Goal: Task Accomplishment & Management: Manage account settings

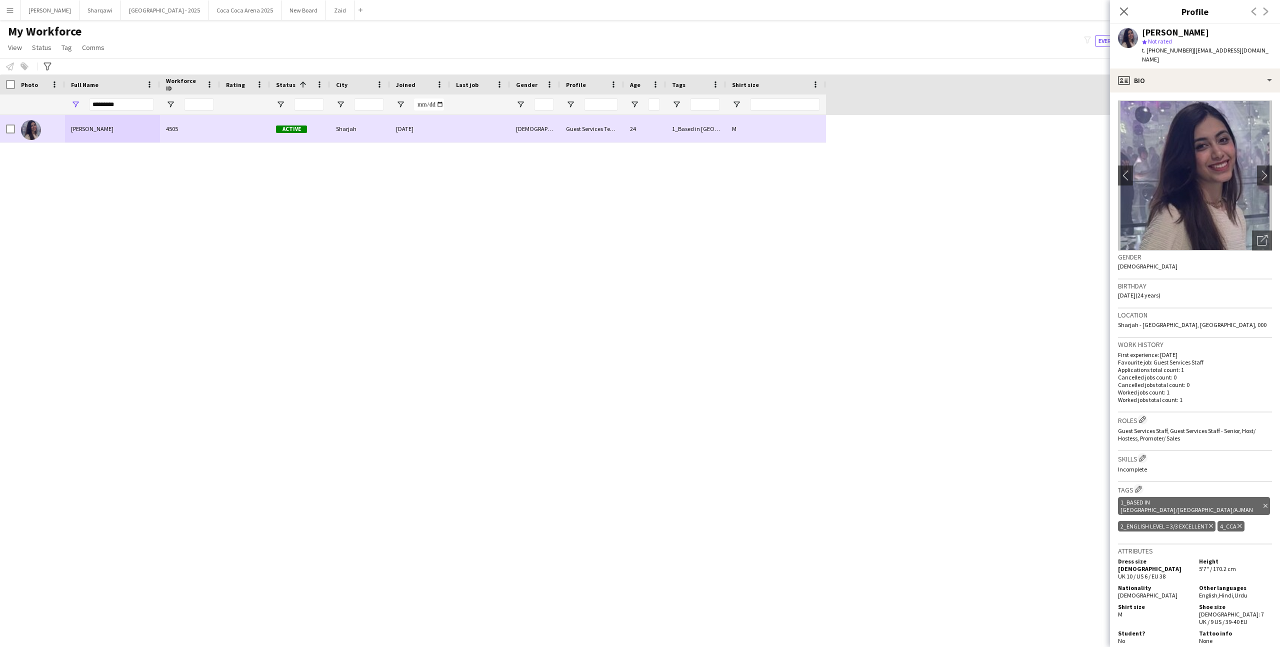
click at [457, 71] on div "Notify workforce Add to tag Select at least one crew to tag him or her. Advance…" at bounding box center [640, 66] width 1280 height 17
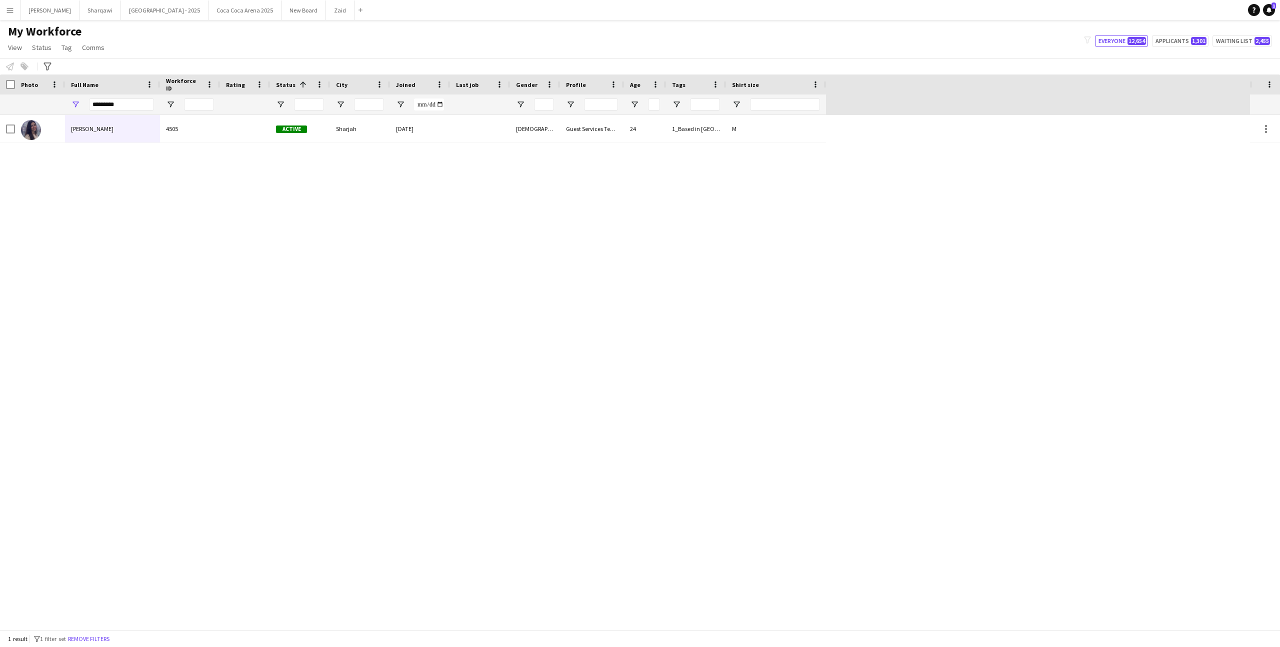
click at [16, 7] on button "Menu" at bounding box center [10, 10] width 20 height 20
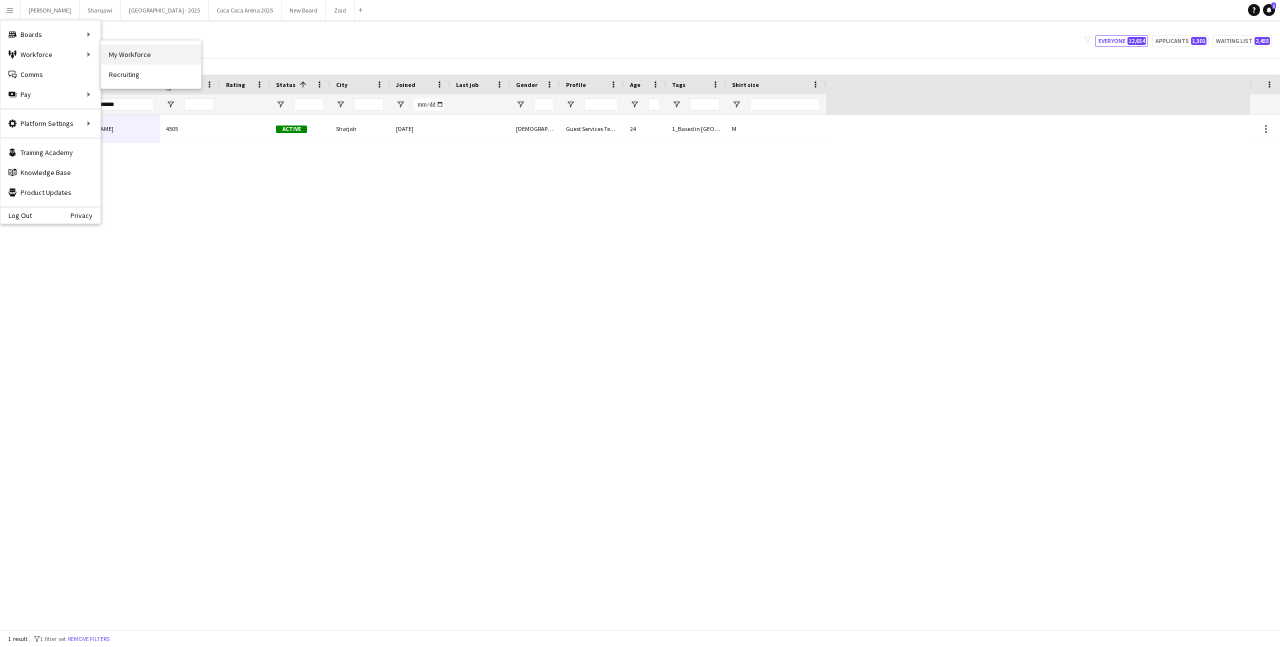
click at [124, 59] on link "My Workforce" at bounding box center [151, 55] width 100 height 20
type input "**********"
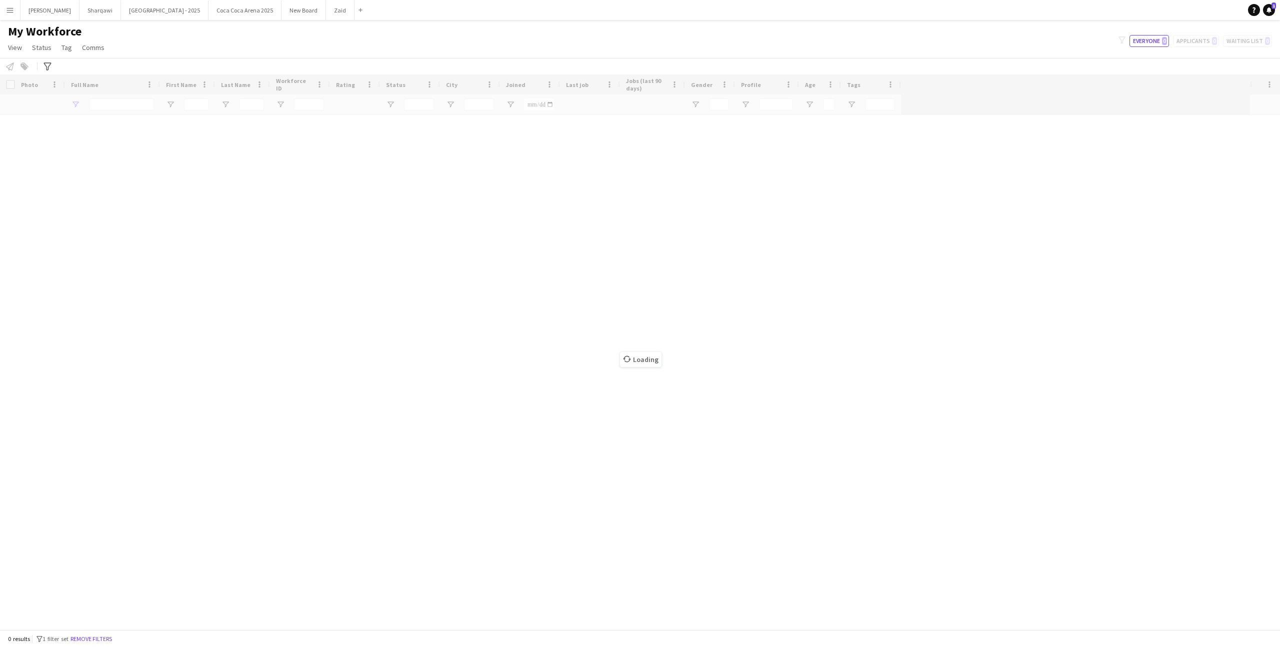
type input "*********"
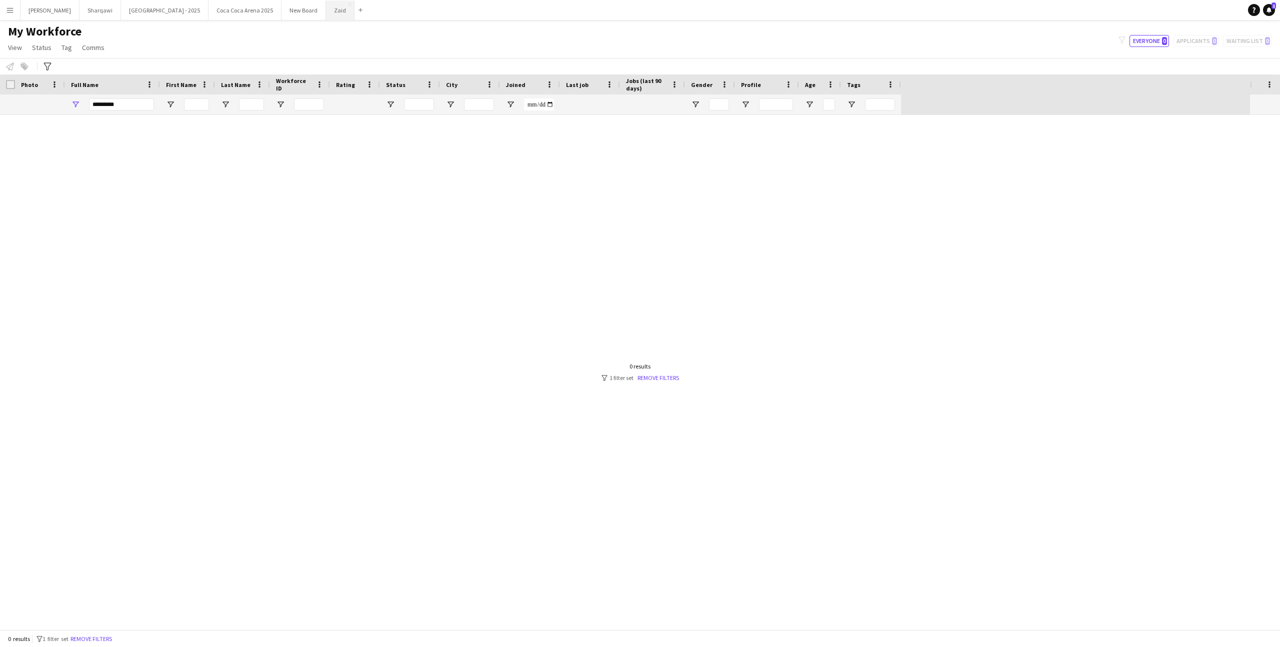
click at [326, 8] on button "Zaid Close" at bounding box center [340, 11] width 29 height 20
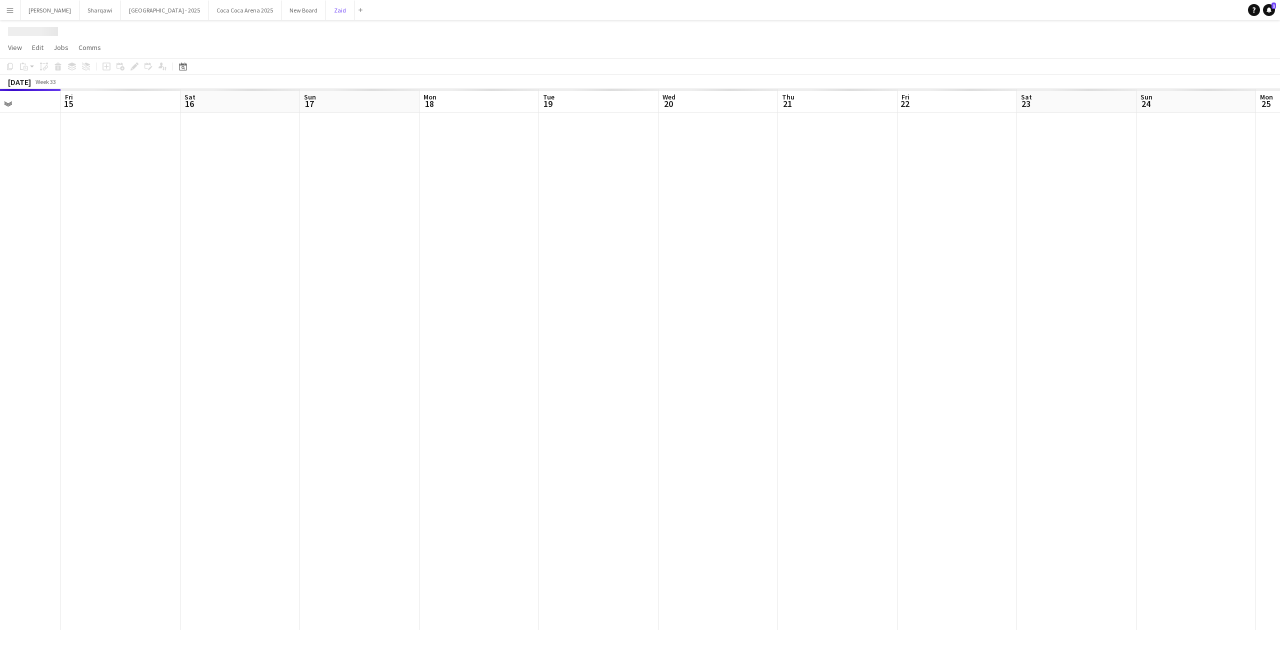
scroll to position [0, 329]
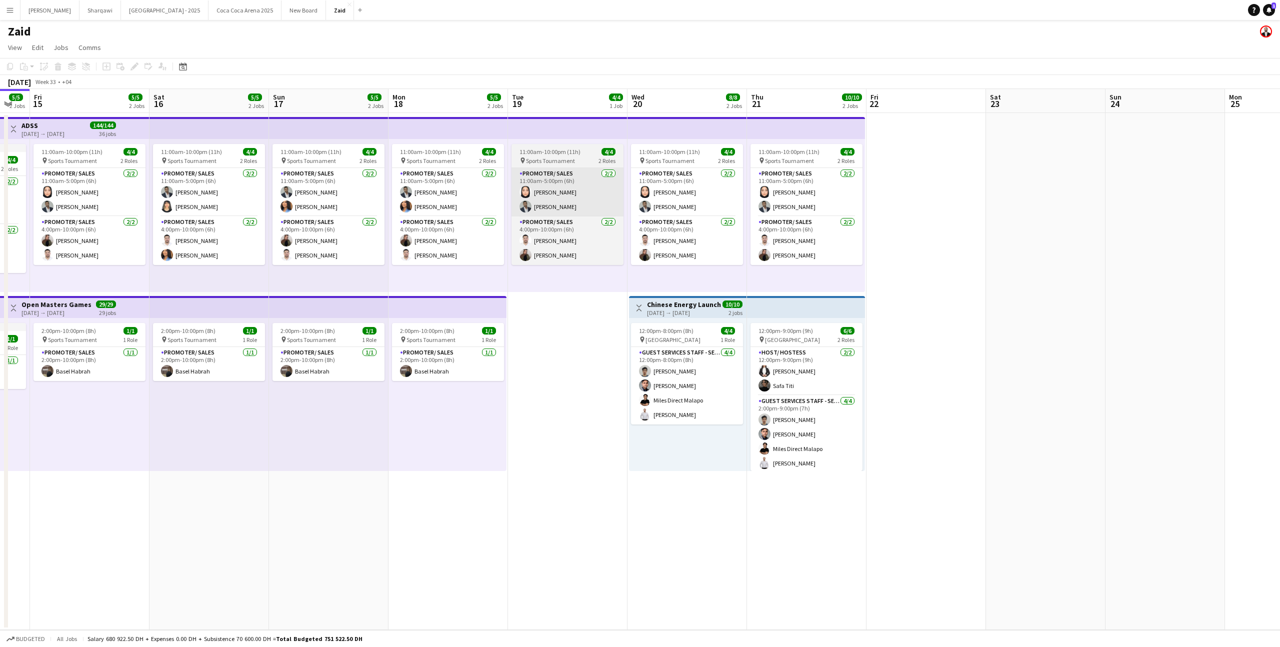
click at [546, 200] on app-card-role "Promoter/ Sales [DATE] 11:00am-5:00pm (6h) [PERSON_NAME] [PERSON_NAME] Habra" at bounding box center [568, 192] width 112 height 49
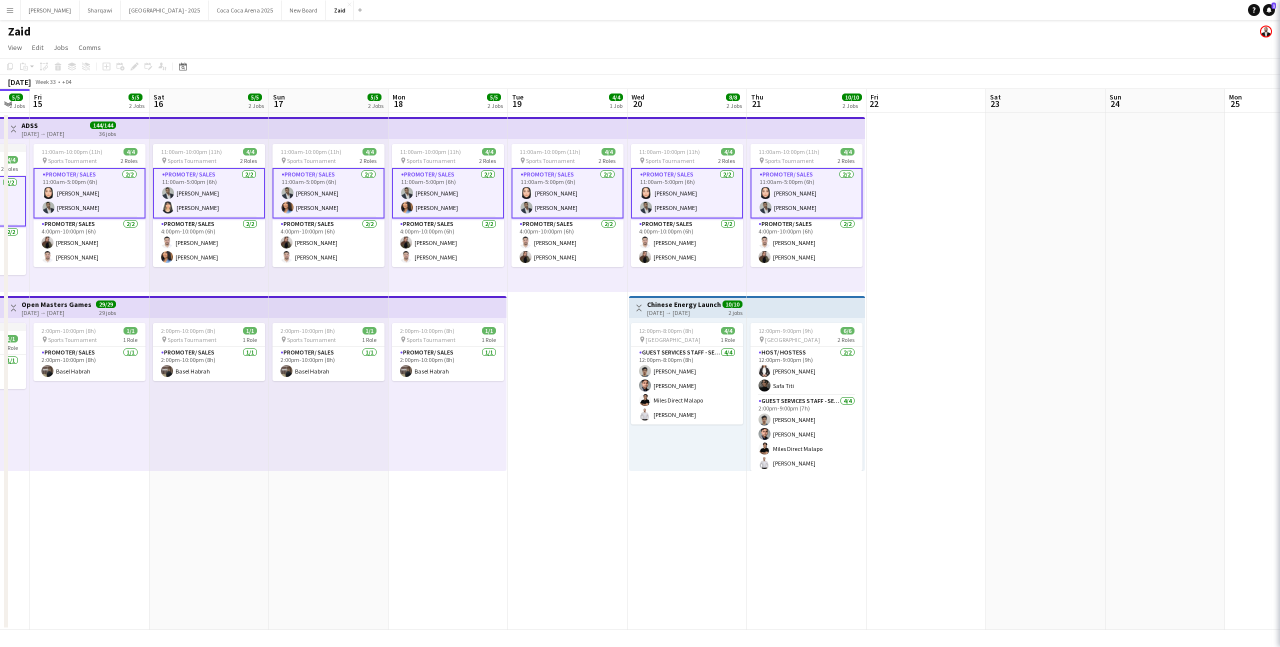
scroll to position [0, 328]
click at [548, 200] on app-card-role "Promoter/ Sales [DATE] 11:00am-5:00pm (6h) [PERSON_NAME] [PERSON_NAME] Habra" at bounding box center [568, 193] width 112 height 51
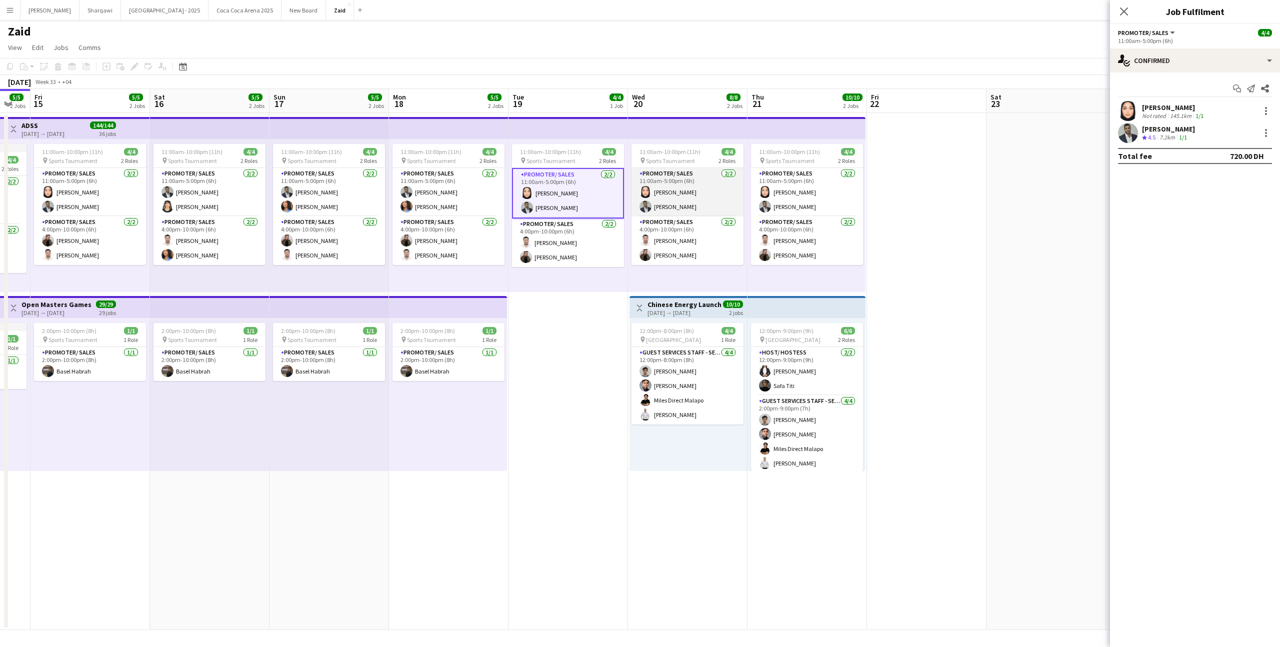
click at [692, 200] on app-card-role "Promoter/ Sales [DATE] 11:00am-5:00pm (6h) [PERSON_NAME] [PERSON_NAME] Habra" at bounding box center [688, 192] width 112 height 49
click at [812, 190] on app-card-role "Promoter/ Sales [DATE] 11:00am-5:00pm (6h) [PERSON_NAME] [PERSON_NAME] Habra" at bounding box center [807, 192] width 112 height 49
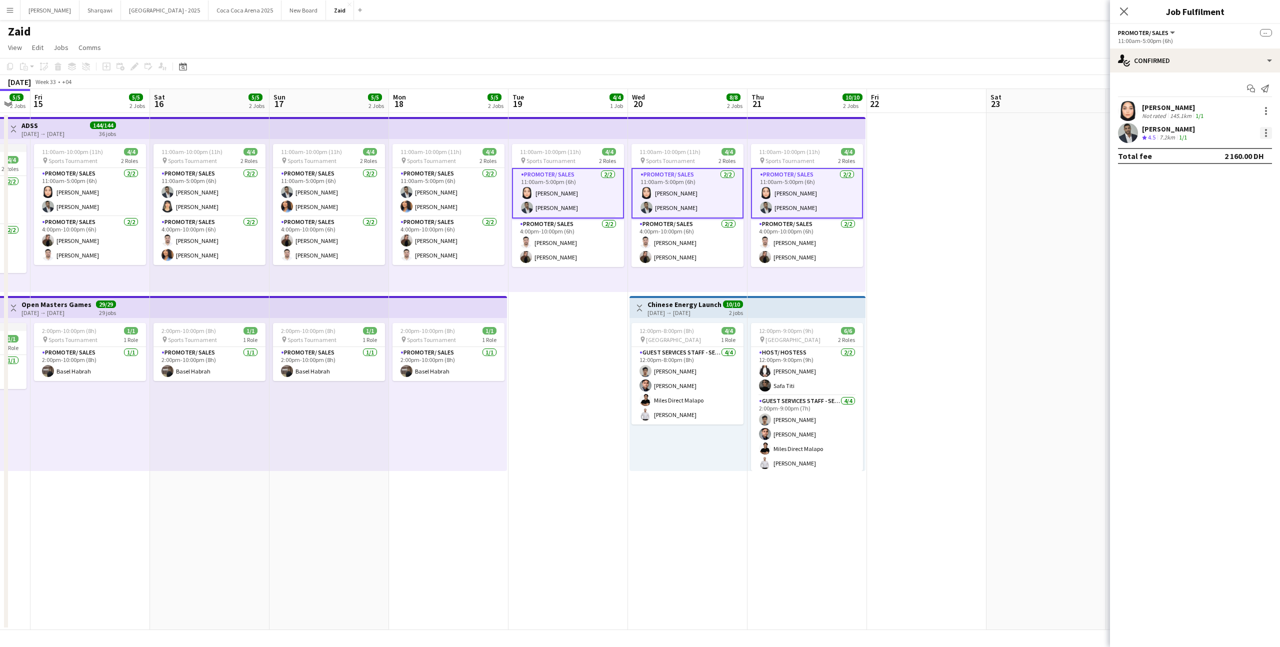
click at [1264, 135] on div at bounding box center [1266, 133] width 12 height 12
click at [1252, 221] on span "Remove" at bounding box center [1233, 223] width 62 height 9
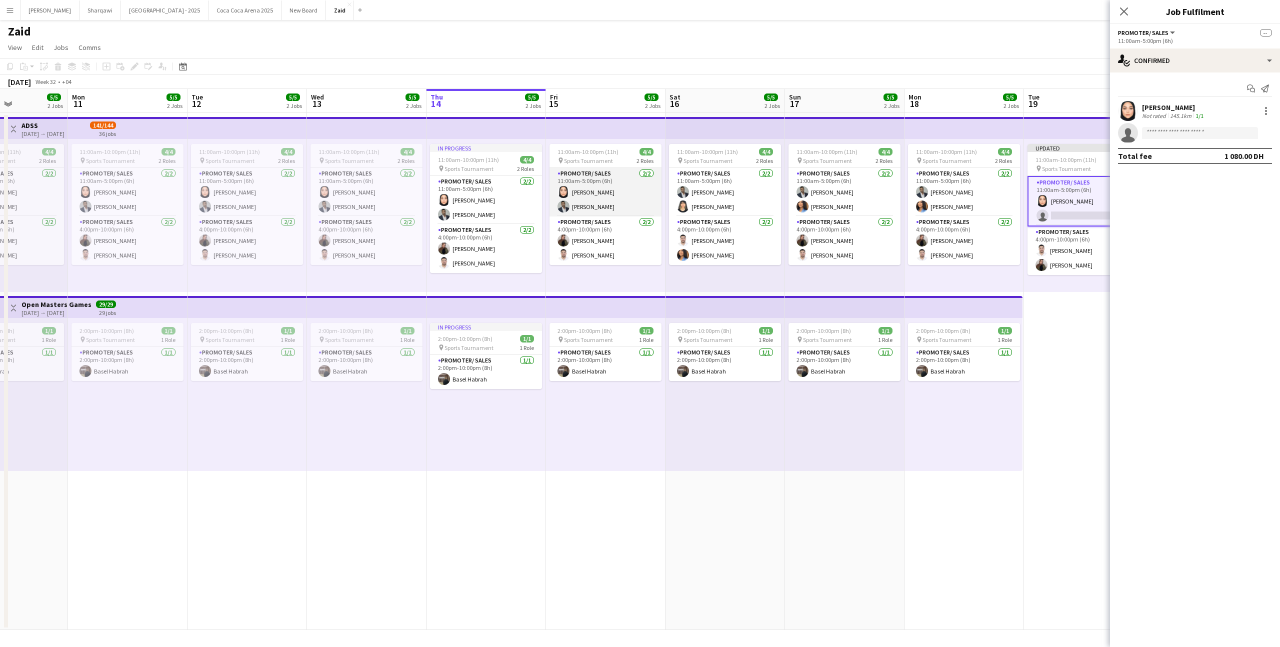
click at [599, 210] on app-card-role "Promoter/ Sales [DATE] 11:00am-5:00pm (6h) [PERSON_NAME] [PERSON_NAME] Habra" at bounding box center [606, 192] width 112 height 49
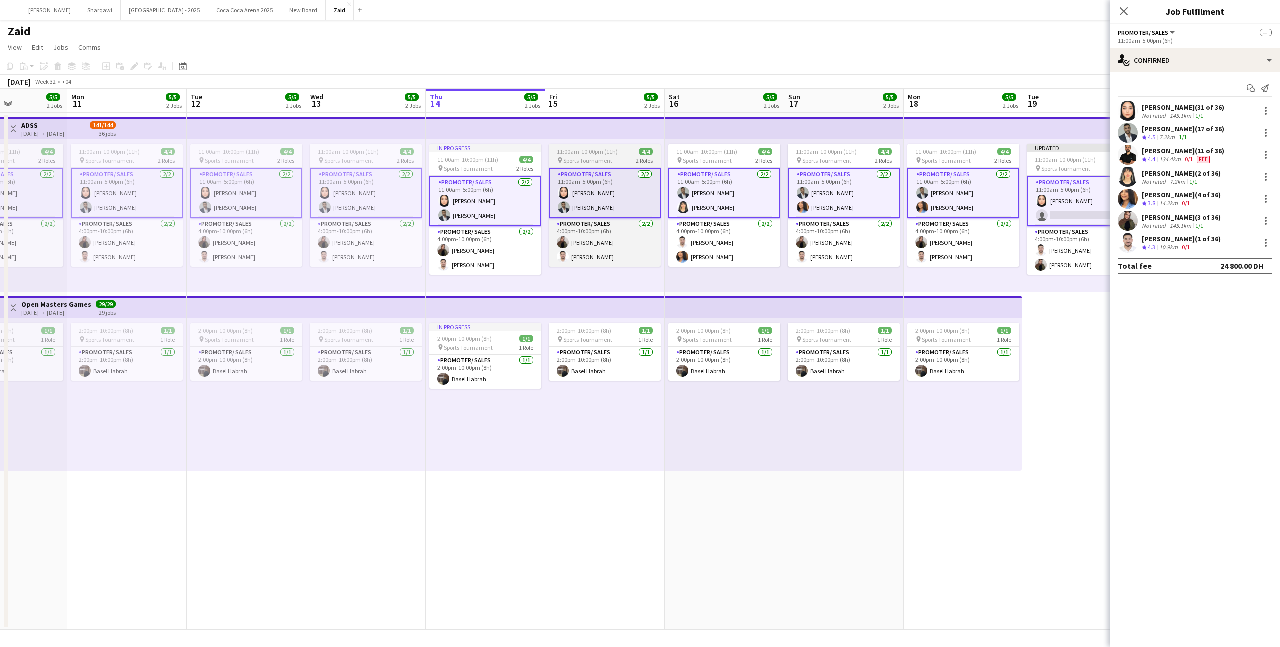
click at [601, 206] on app-card-role "Promoter/ Sales [DATE] 11:00am-5:00pm (6h) [PERSON_NAME] [PERSON_NAME] Habra" at bounding box center [605, 193] width 112 height 51
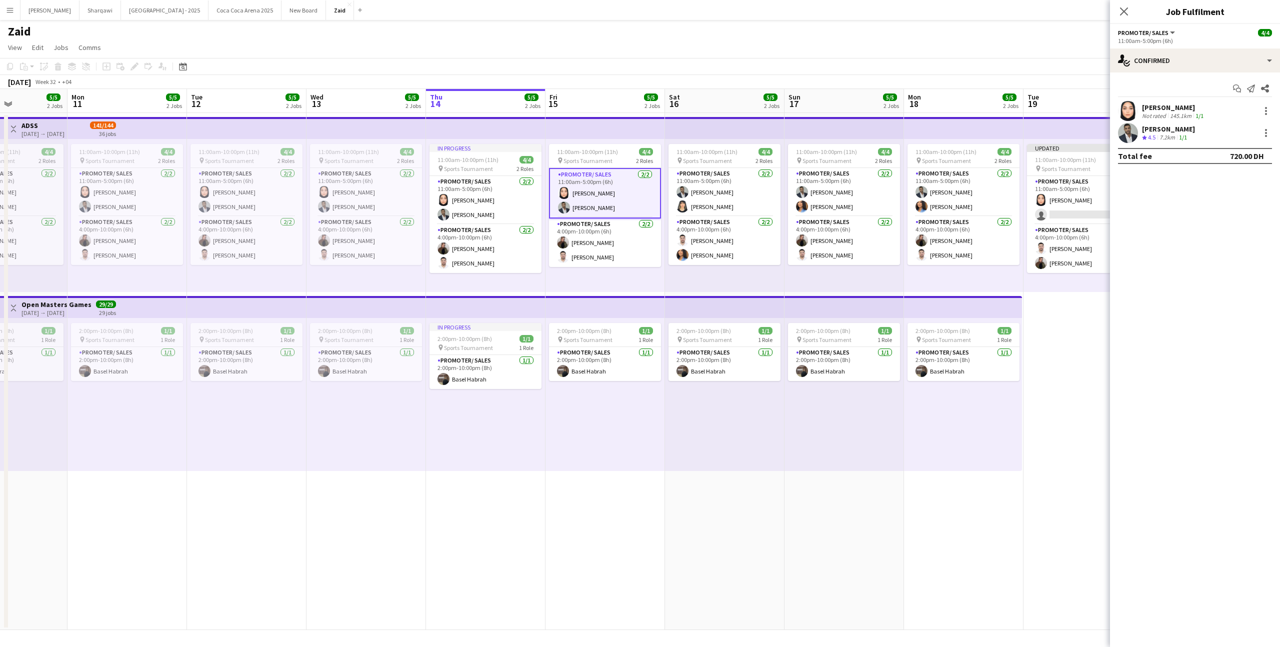
click at [620, 212] on app-card-role "Promoter/ Sales [DATE] 11:00am-5:00pm (6h) [PERSON_NAME] [PERSON_NAME] Habra" at bounding box center [605, 193] width 112 height 51
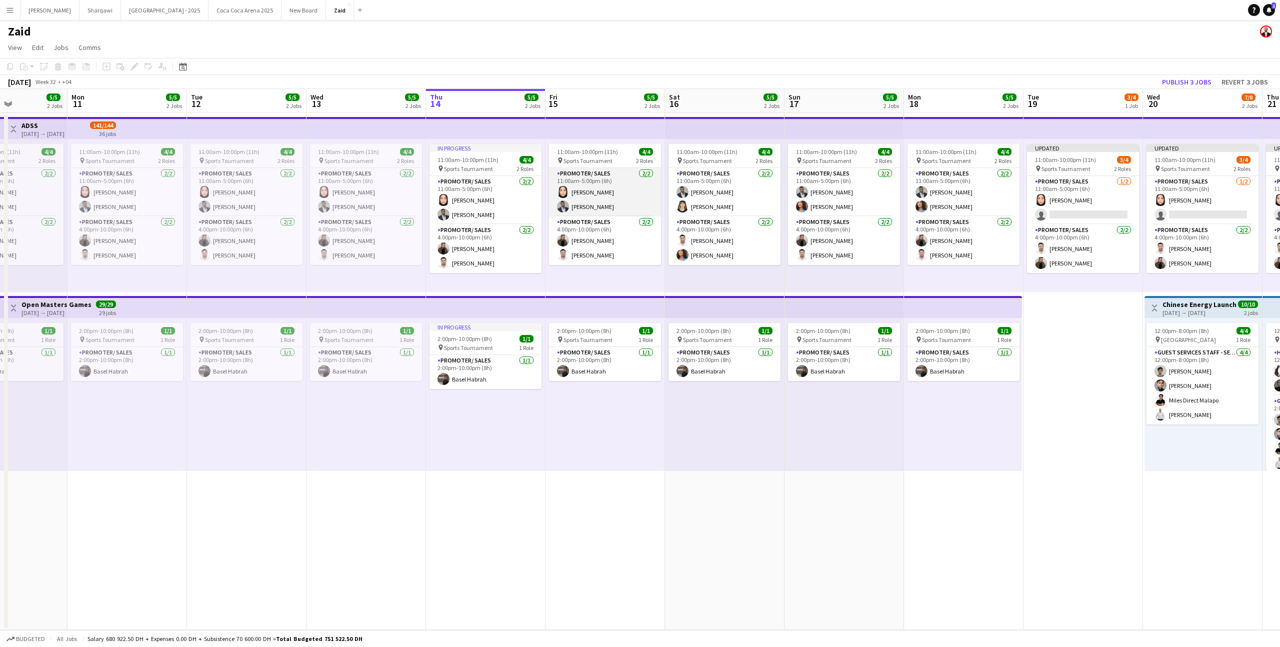
click at [620, 212] on app-card-role "Promoter/ Sales [DATE] 11:00am-5:00pm (6h) [PERSON_NAME] [PERSON_NAME] Habra" at bounding box center [605, 192] width 112 height 49
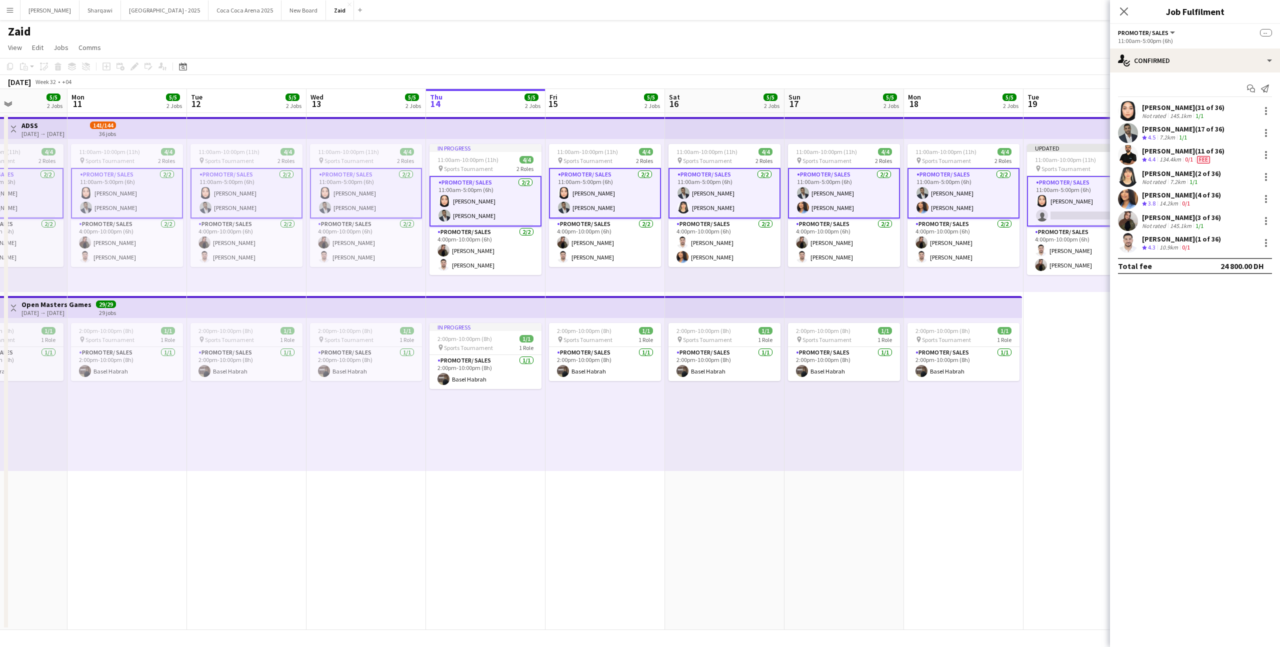
click at [620, 212] on app-card-role "Promoter/ Sales [DATE] 11:00am-5:00pm (6h) [PERSON_NAME] [PERSON_NAME] Habra" at bounding box center [605, 193] width 112 height 51
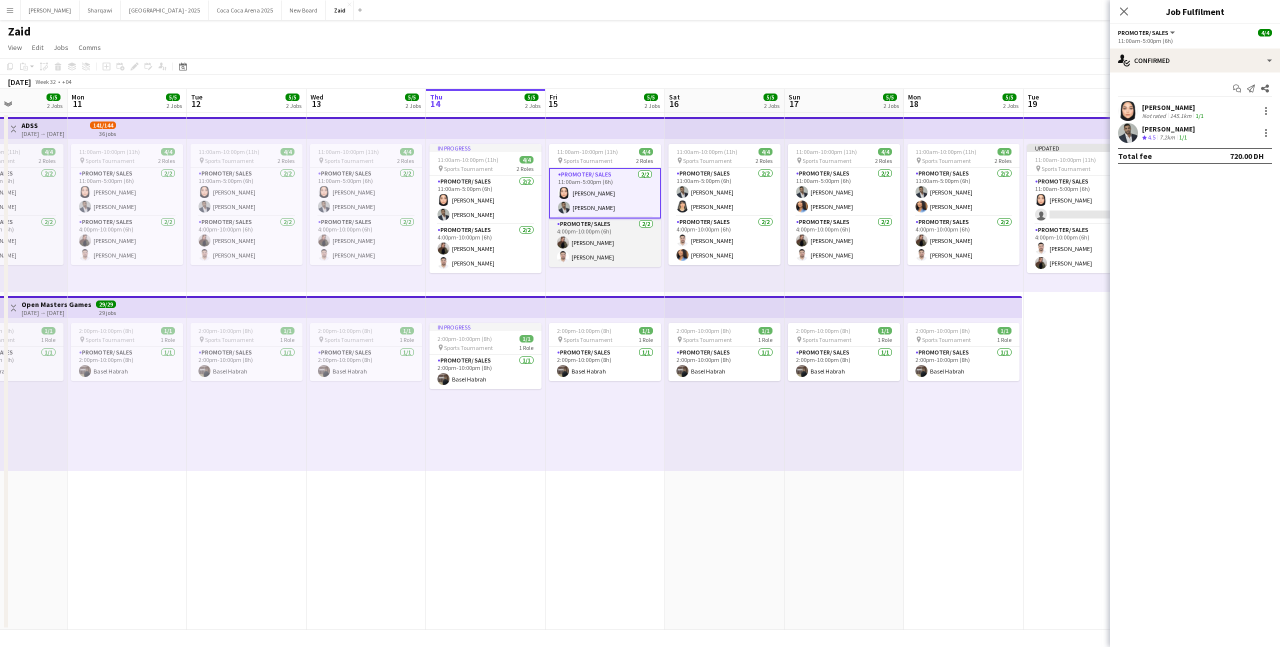
click at [637, 238] on app-card-role "Promoter/ Sales [DATE] 4:00pm-10:00pm (6h) [PERSON_NAME]" at bounding box center [605, 243] width 112 height 49
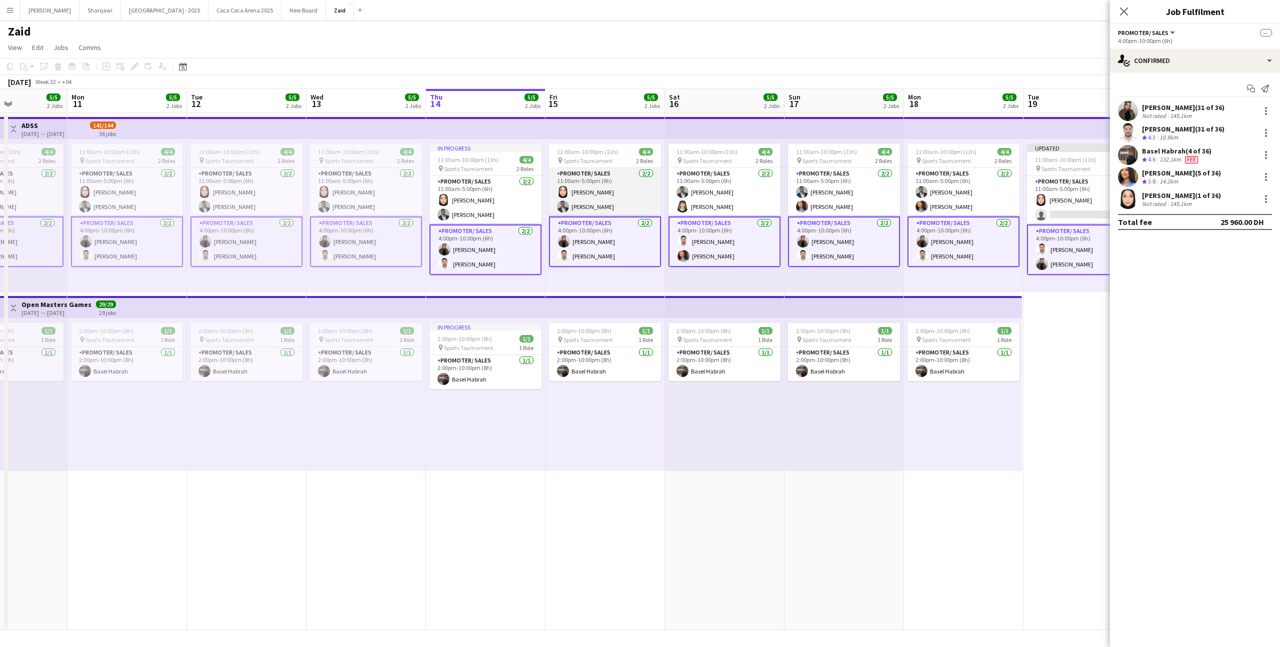
click at [628, 198] on app-card-role "Promoter/ Sales [DATE] 11:00am-5:00pm (6h) [PERSON_NAME] [PERSON_NAME] Habra" at bounding box center [605, 192] width 112 height 49
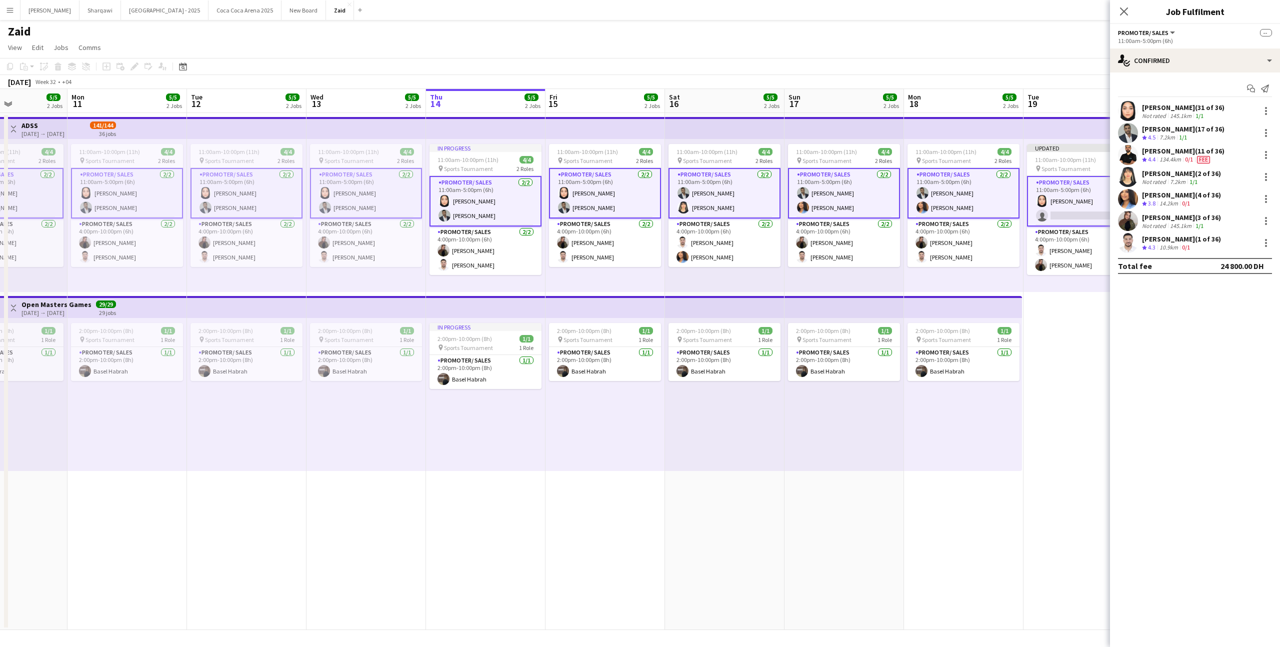
click at [628, 199] on app-card-role "Promoter/ Sales [DATE] 11:00am-5:00pm (6h) [PERSON_NAME] [PERSON_NAME] Habra" at bounding box center [605, 193] width 112 height 51
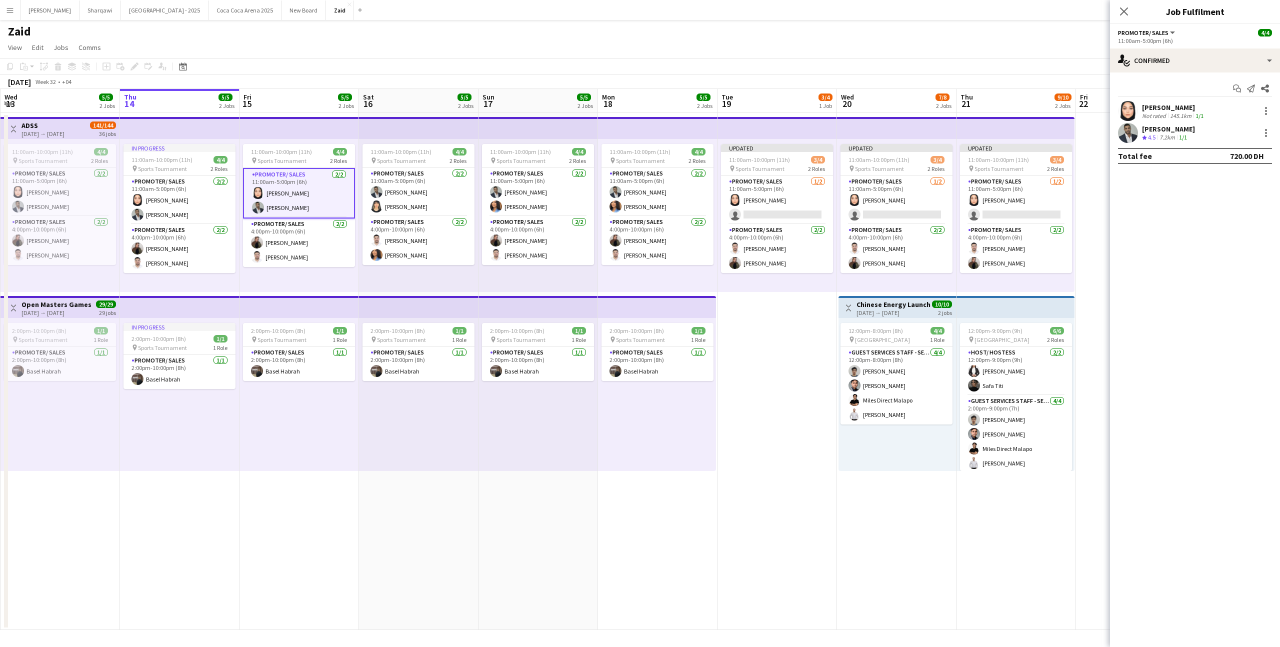
scroll to position [0, 384]
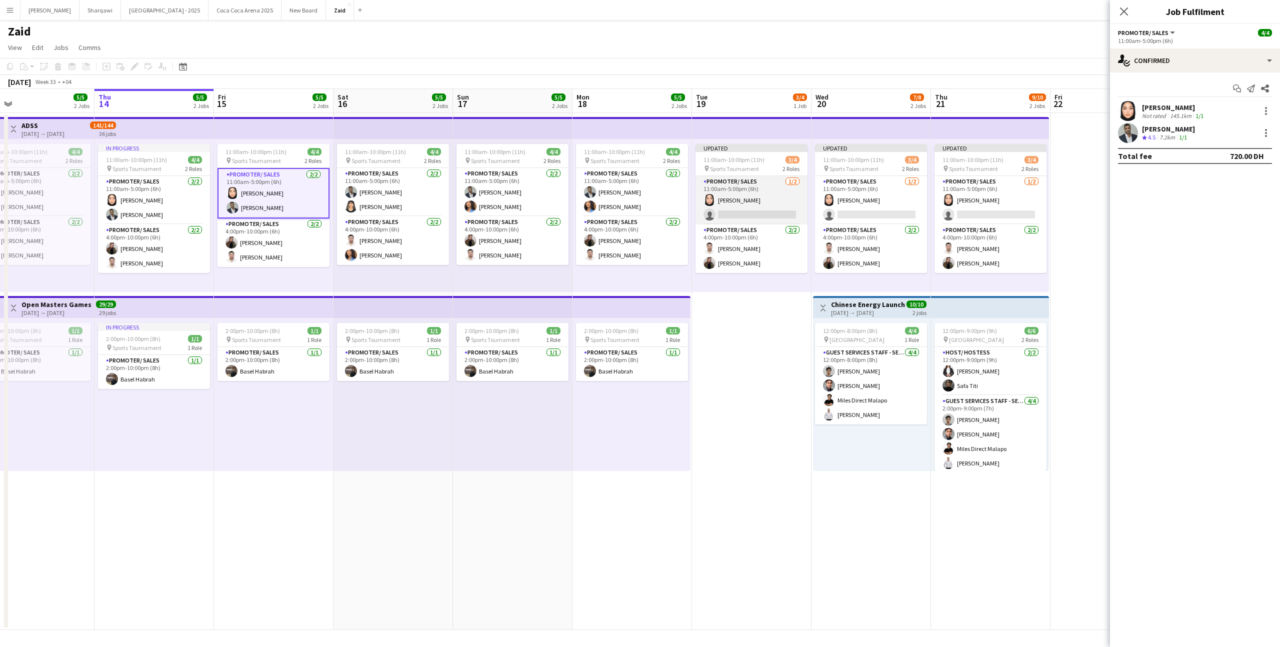
click at [765, 211] on app-card-role "Promoter/ Sales [DATE] 11:00am-5:00pm (6h) [PERSON_NAME] single-neutral-actions" at bounding box center [752, 200] width 112 height 49
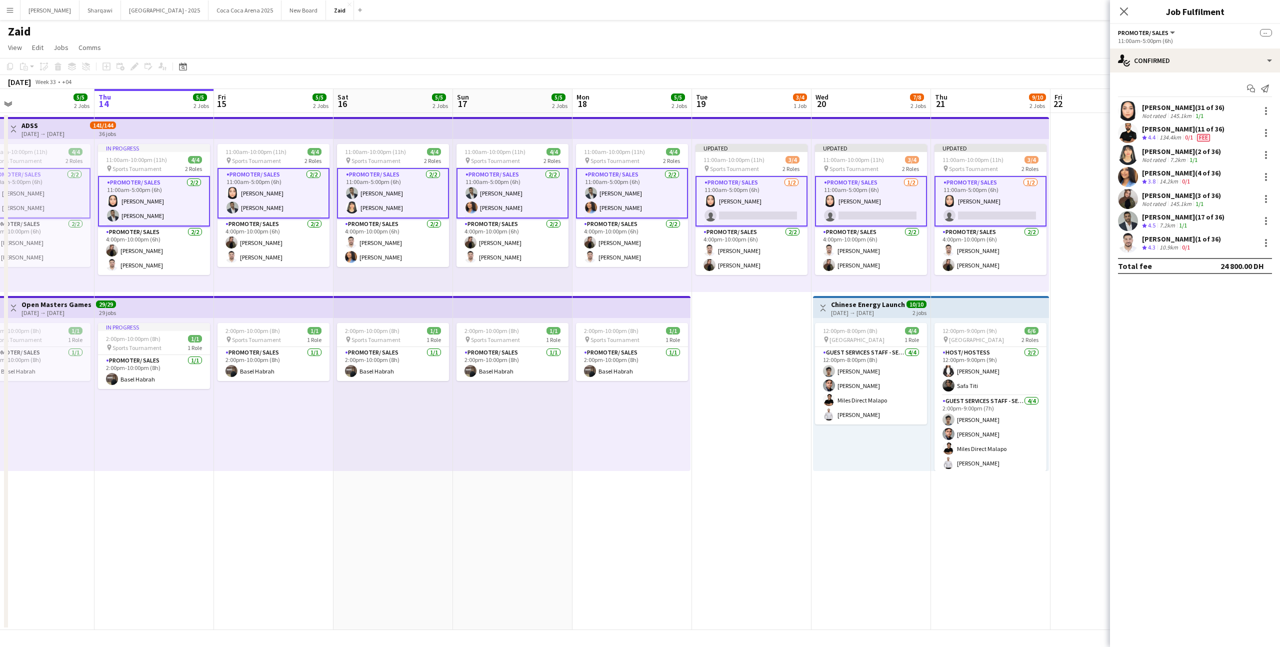
click at [248, 196] on app-card-role "Promoter/ Sales [DATE] 11:00am-5:00pm (6h) [PERSON_NAME] [PERSON_NAME] Habra" at bounding box center [274, 193] width 112 height 51
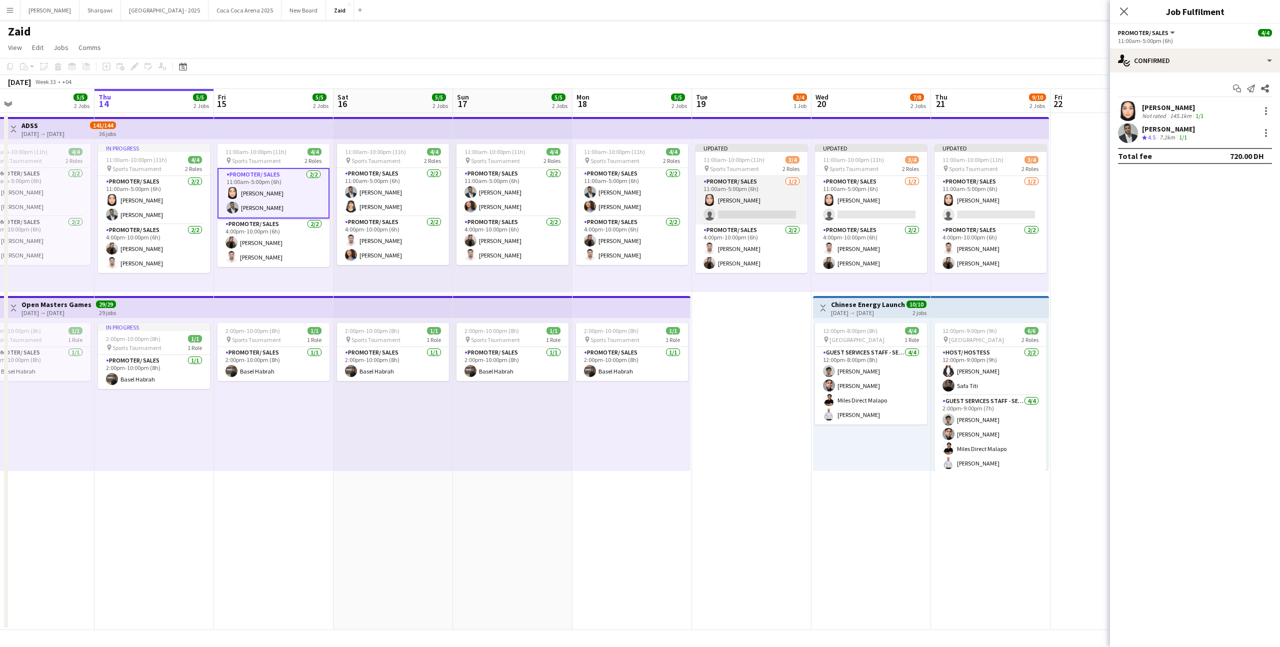
click at [767, 185] on app-card-role "Promoter/ Sales [DATE] 11:00am-5:00pm (6h) [PERSON_NAME] single-neutral-actions" at bounding box center [752, 200] width 112 height 49
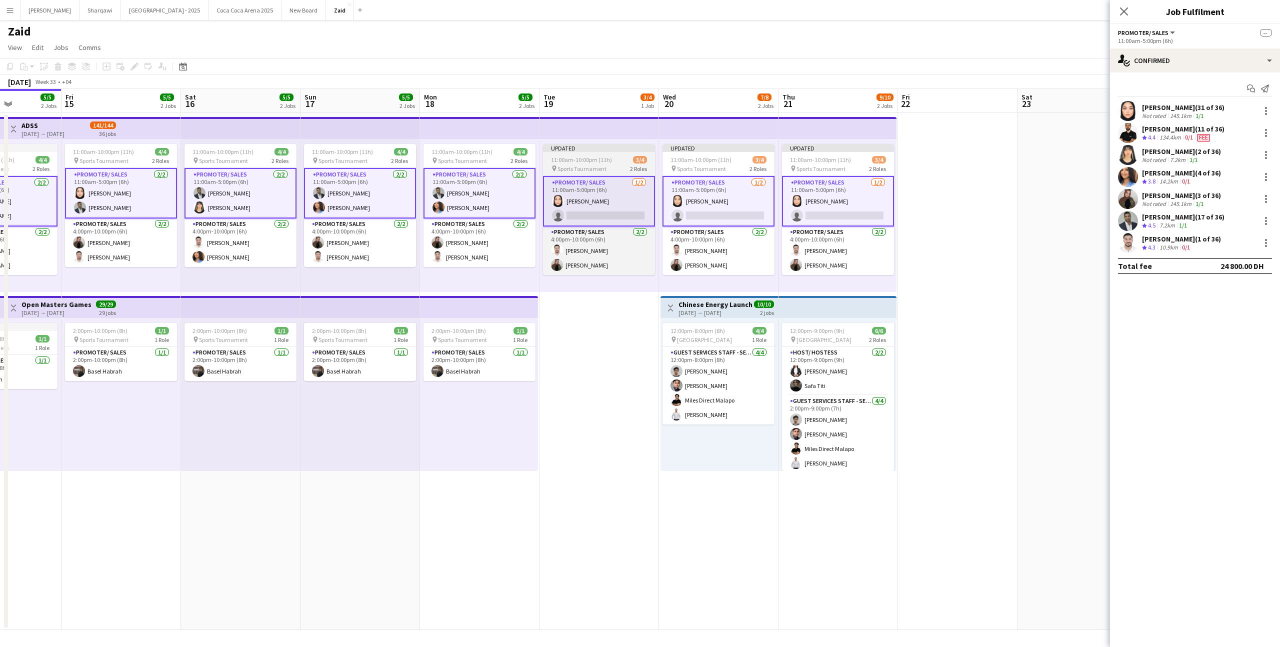
scroll to position [0, 415]
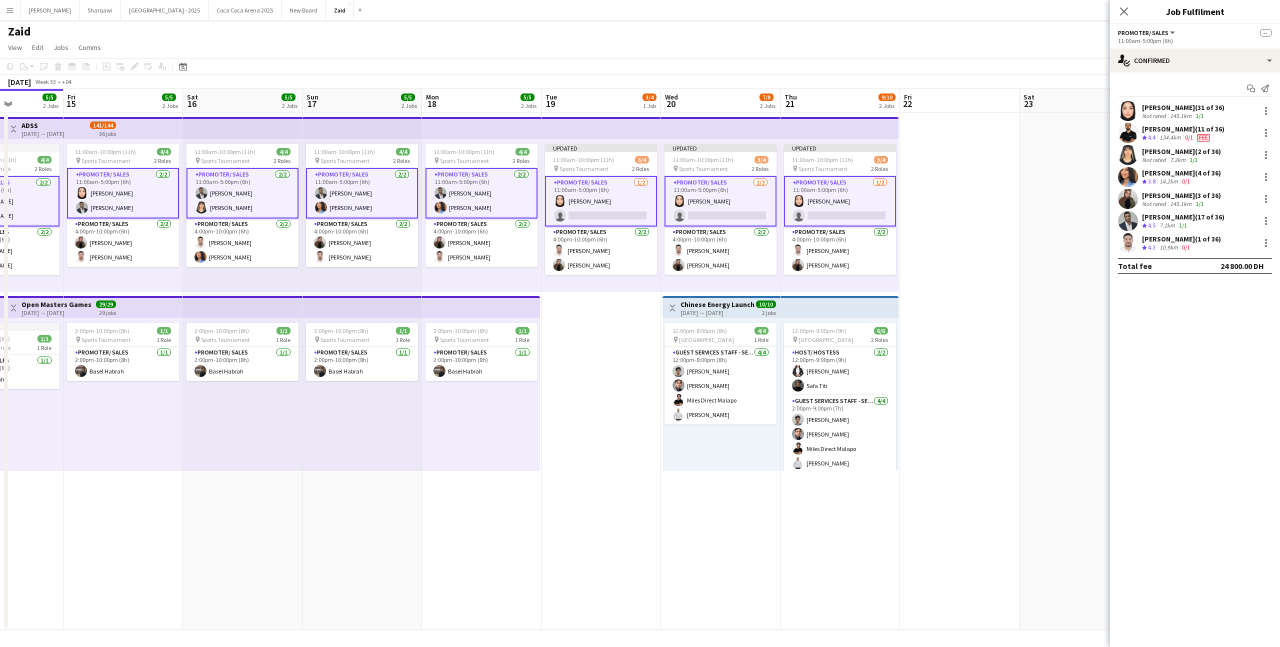
click at [710, 213] on app-card-role "Promoter/ Sales [DATE] 11:00am-5:00pm (6h) [PERSON_NAME] single-neutral-actions" at bounding box center [721, 201] width 112 height 51
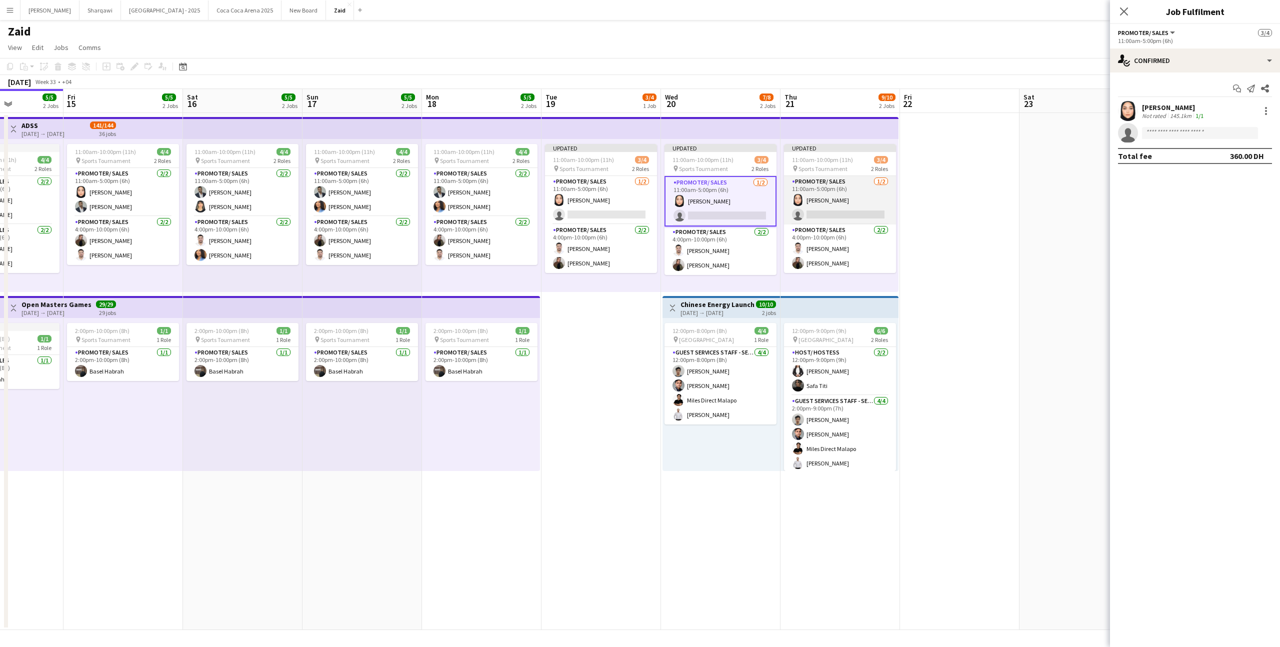
click at [826, 214] on app-card-role "Promoter/ Sales [DATE] 11:00am-5:00pm (6h) [PERSON_NAME] single-neutral-actions" at bounding box center [840, 200] width 112 height 49
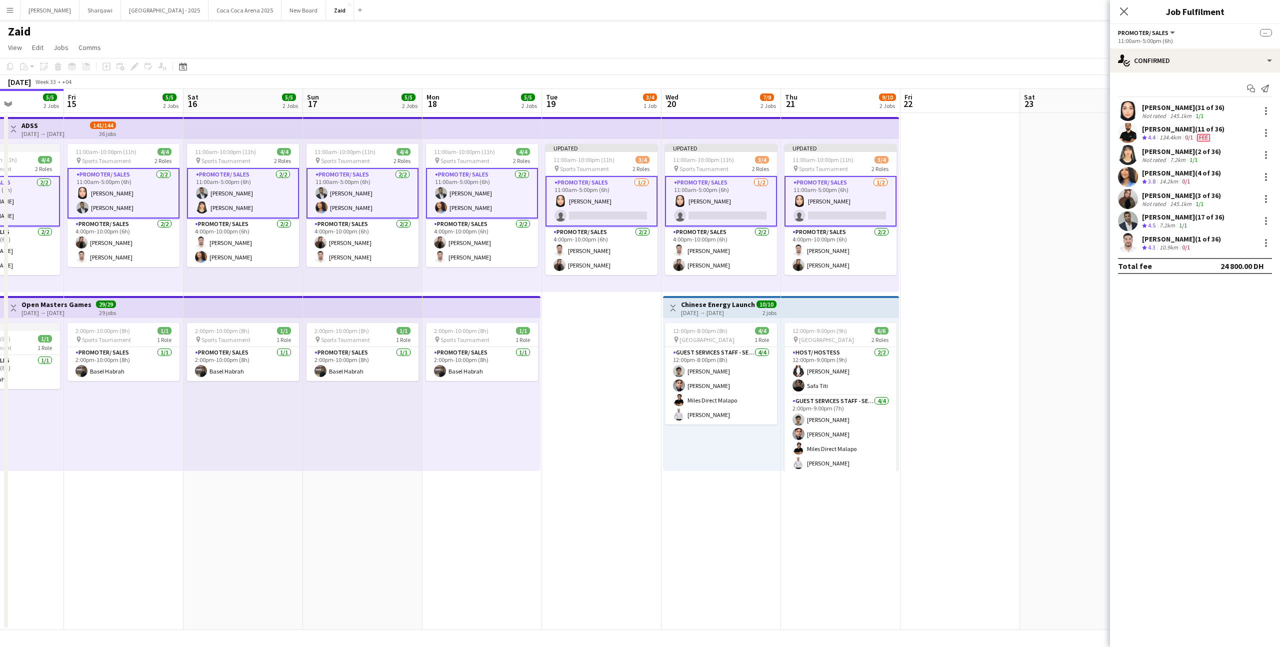
click at [661, 86] on div "[DATE] Week 33 • +04 Publish 3 jobs Revert 3 jobs" at bounding box center [640, 82] width 1280 height 14
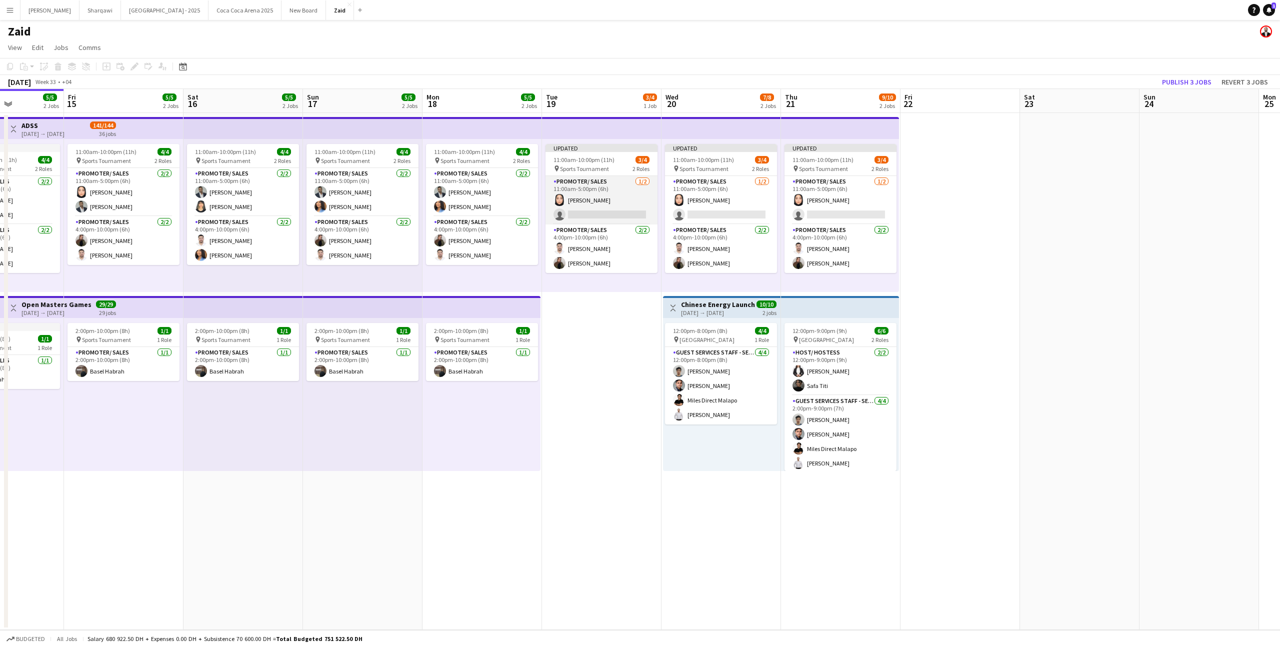
click at [609, 189] on app-card-role "Promoter/ Sales [DATE] 11:00am-5:00pm (6h) [PERSON_NAME] single-neutral-actions" at bounding box center [602, 200] width 112 height 49
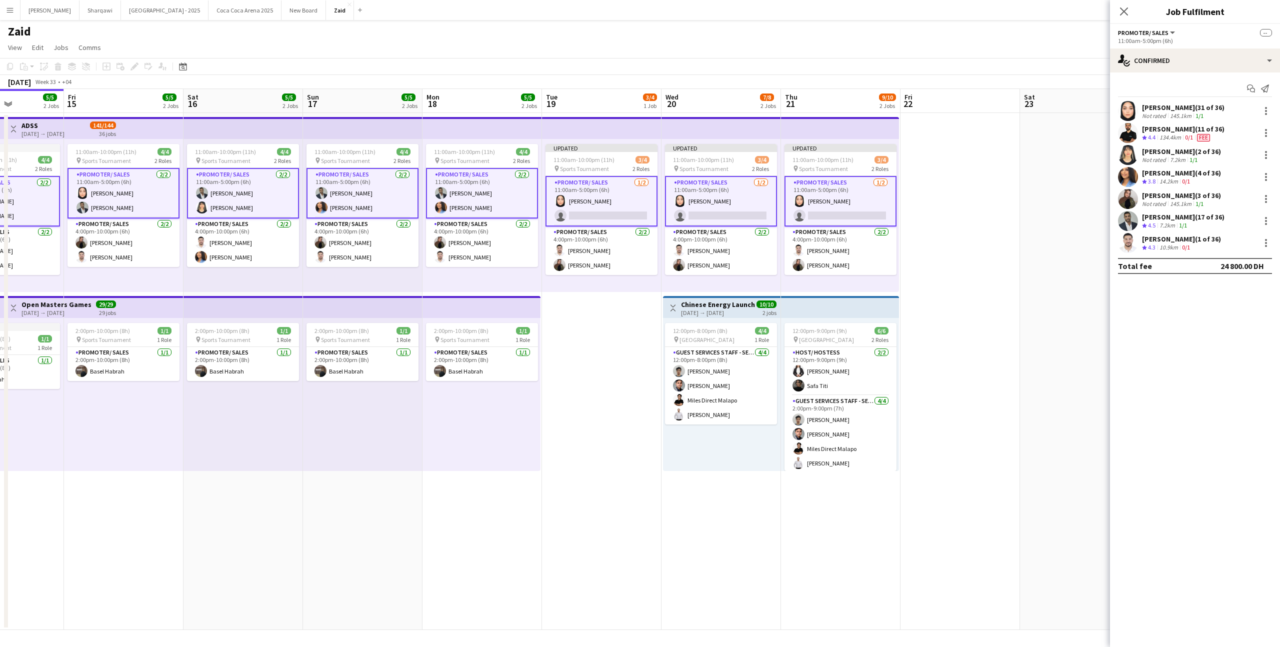
click at [629, 200] on app-card-role "Promoter/ Sales [DATE] 11:00am-5:00pm (6h) [PERSON_NAME] single-neutral-actions" at bounding box center [602, 201] width 112 height 51
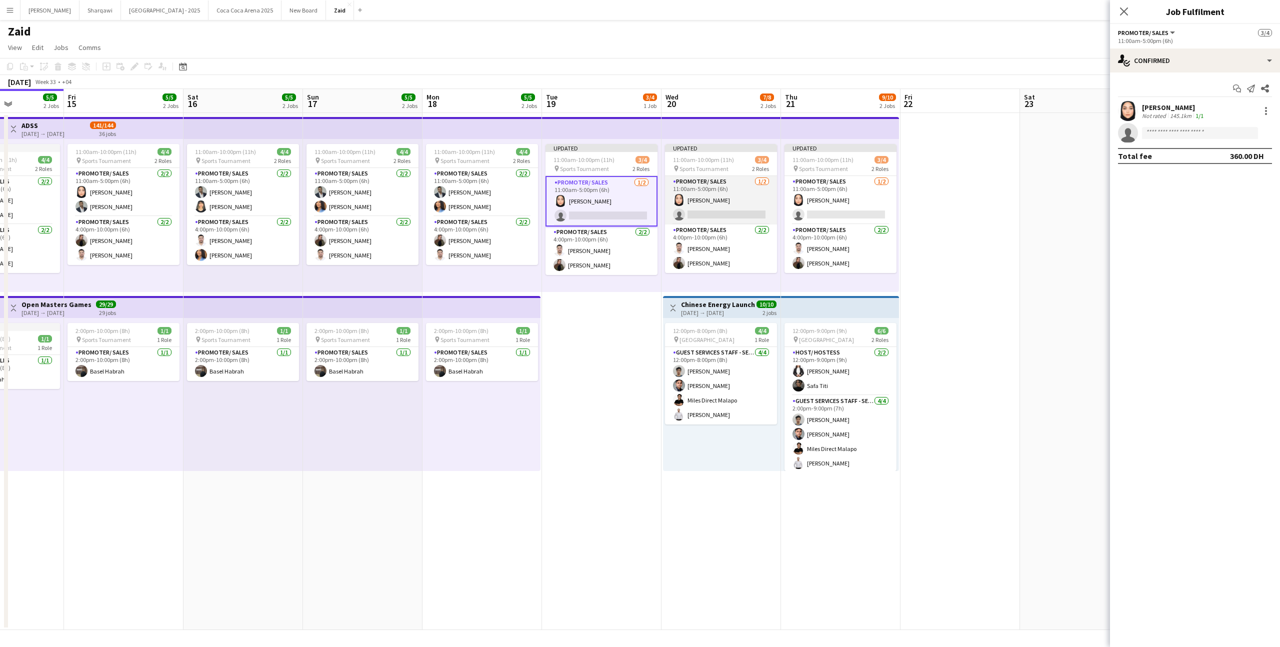
click at [670, 204] on app-card-role "Promoter/ Sales [DATE] 11:00am-5:00pm (6h) [PERSON_NAME] single-neutral-actions" at bounding box center [721, 200] width 112 height 49
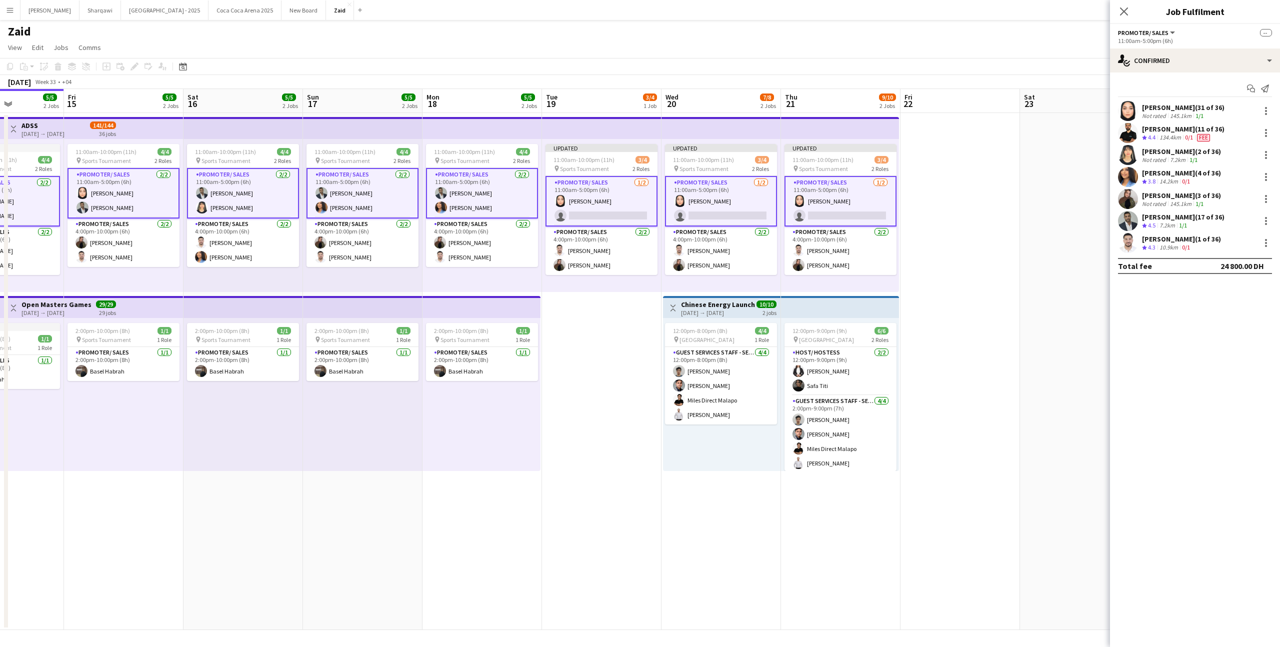
click at [590, 198] on app-card-role "Promoter/ Sales [DATE] 11:00am-5:00pm (6h) [PERSON_NAME] single-neutral-actions" at bounding box center [602, 201] width 112 height 51
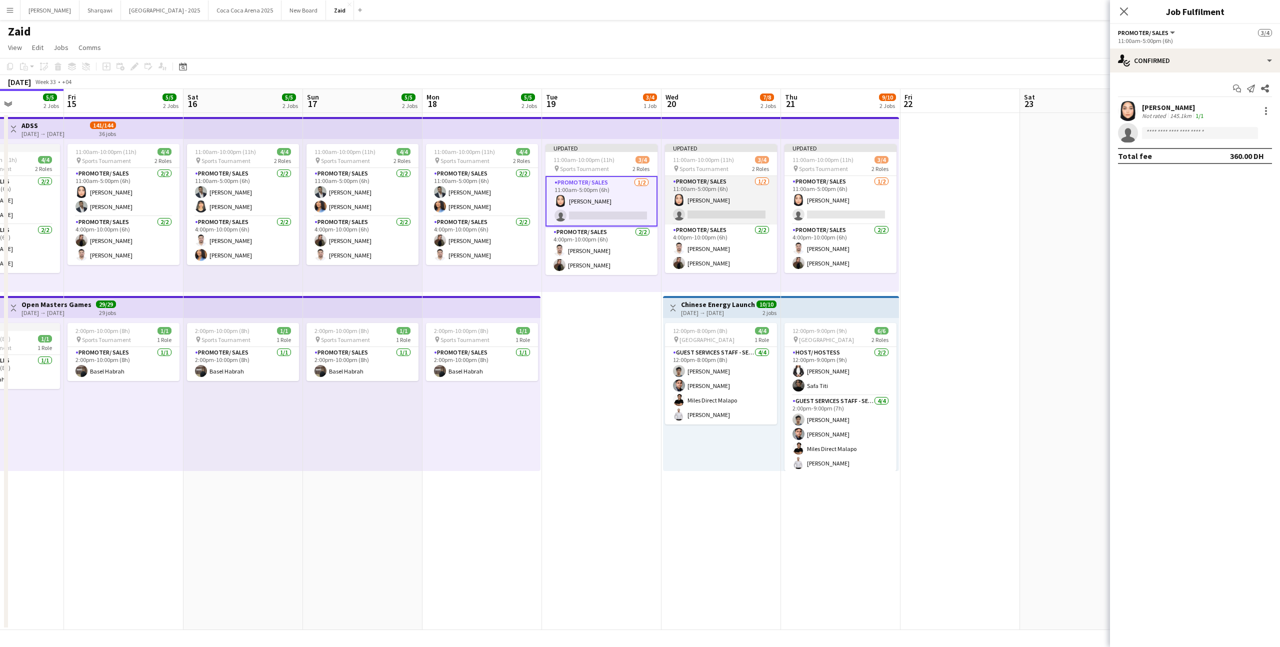
click at [703, 200] on app-card-role "Promoter/ Sales [DATE] 11:00am-5:00pm (6h) [PERSON_NAME] single-neutral-actions" at bounding box center [721, 200] width 112 height 49
click at [845, 206] on app-card-role "Promoter/ Sales [DATE] 11:00am-5:00pm (6h) [PERSON_NAME] single-neutral-actions" at bounding box center [841, 200] width 112 height 49
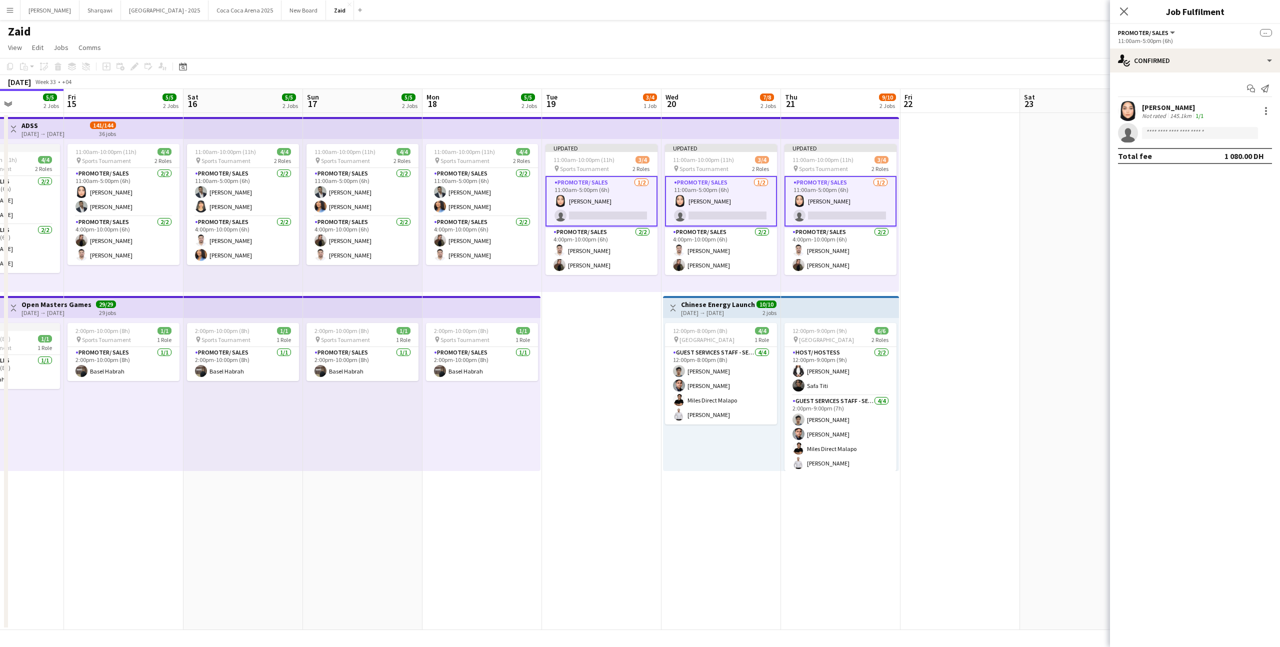
click at [959, 242] on app-date-cell at bounding box center [961, 371] width 120 height 517
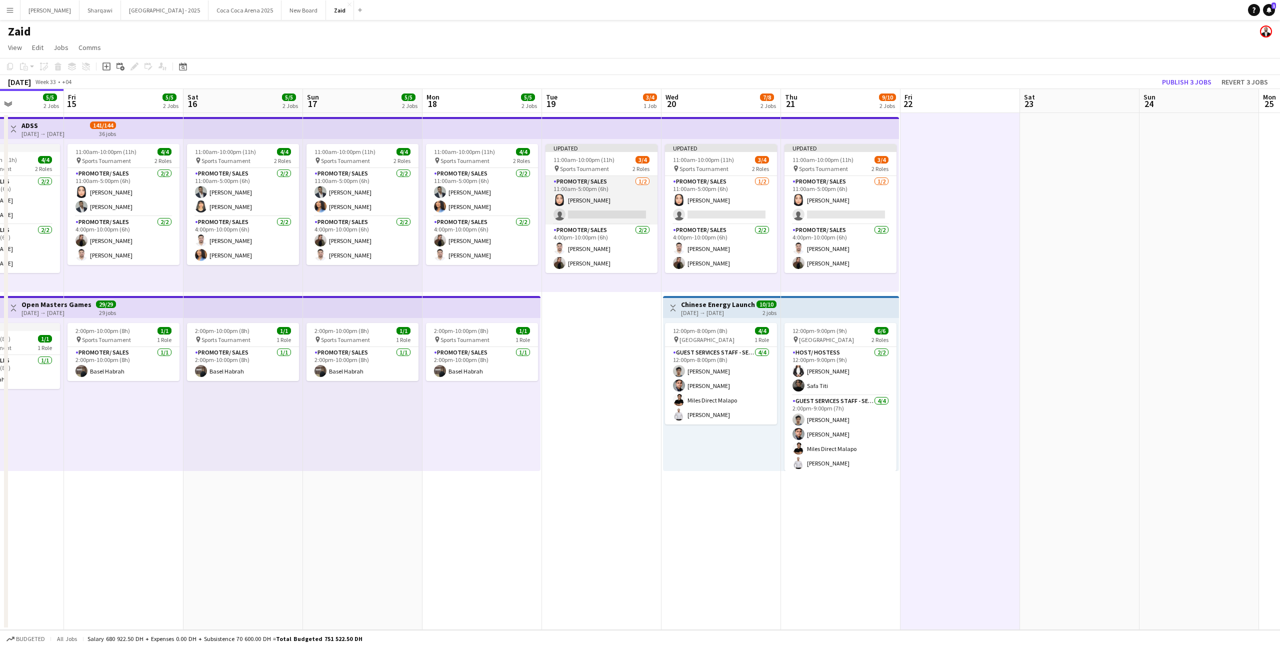
click at [641, 201] on app-card-role "Promoter/ Sales [DATE] 11:00am-5:00pm (6h) [PERSON_NAME] single-neutral-actions" at bounding box center [602, 200] width 112 height 49
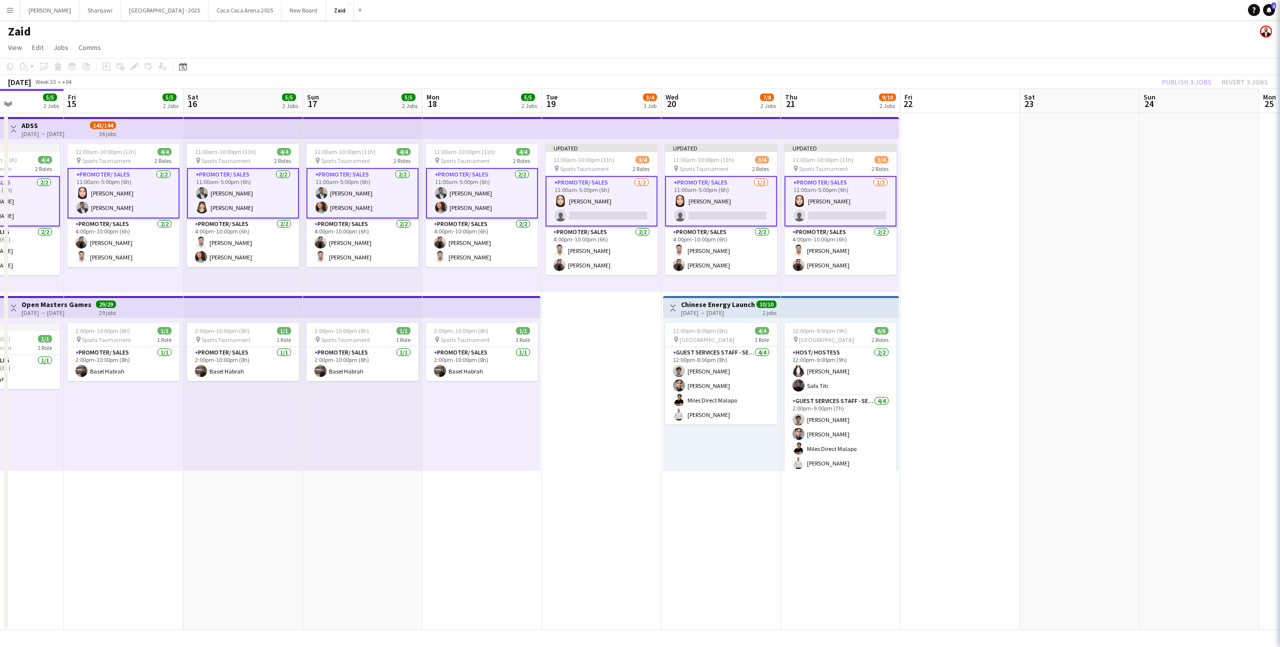
click at [641, 201] on app-card-role "Promoter/ Sales [DATE] 11:00am-5:00pm (6h) [PERSON_NAME] single-neutral-actions" at bounding box center [602, 201] width 112 height 51
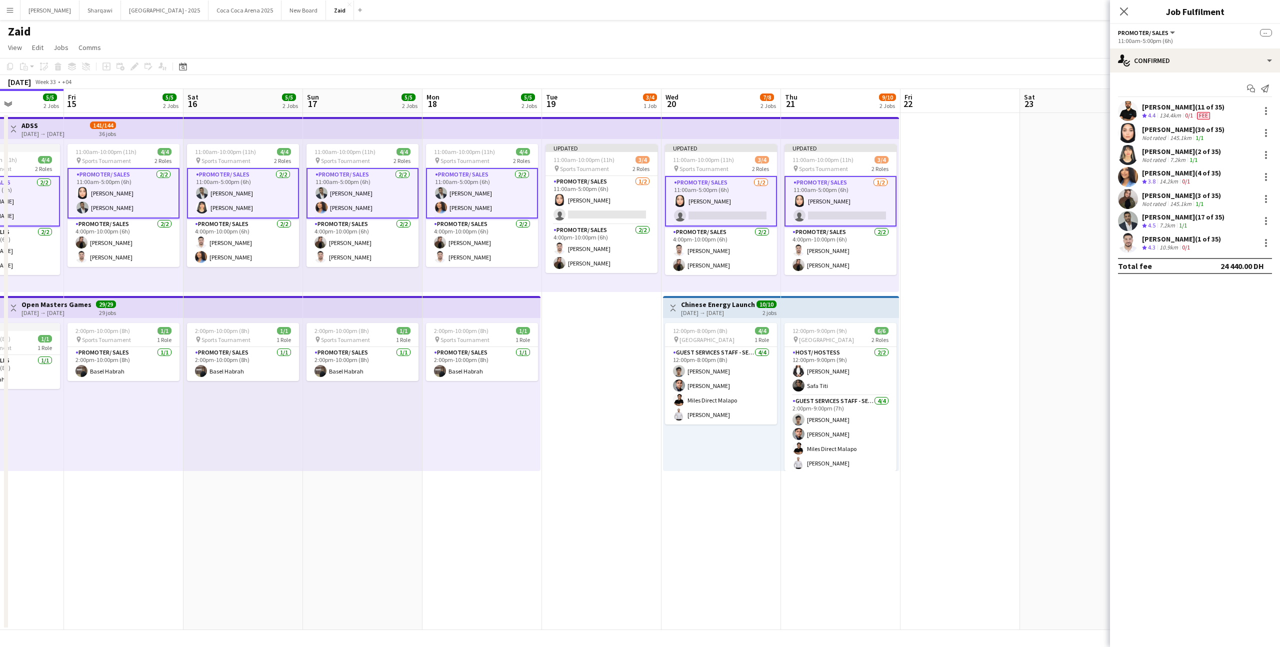
click at [716, 204] on app-card-role "Promoter/ Sales [DATE] 11:00am-5:00pm (6h) [PERSON_NAME] single-neutral-actions" at bounding box center [721, 201] width 112 height 51
click at [609, 191] on app-card-role "Promoter/ Sales [DATE] 11:00am-5:00pm (6h) [PERSON_NAME] single-neutral-actions" at bounding box center [602, 200] width 112 height 49
click at [664, 196] on div "Updated 11:00am-10:00pm (11h) 3/4 pin Sports Tournament 2 Roles Promoter/ Sales…" at bounding box center [722, 215] width 120 height 153
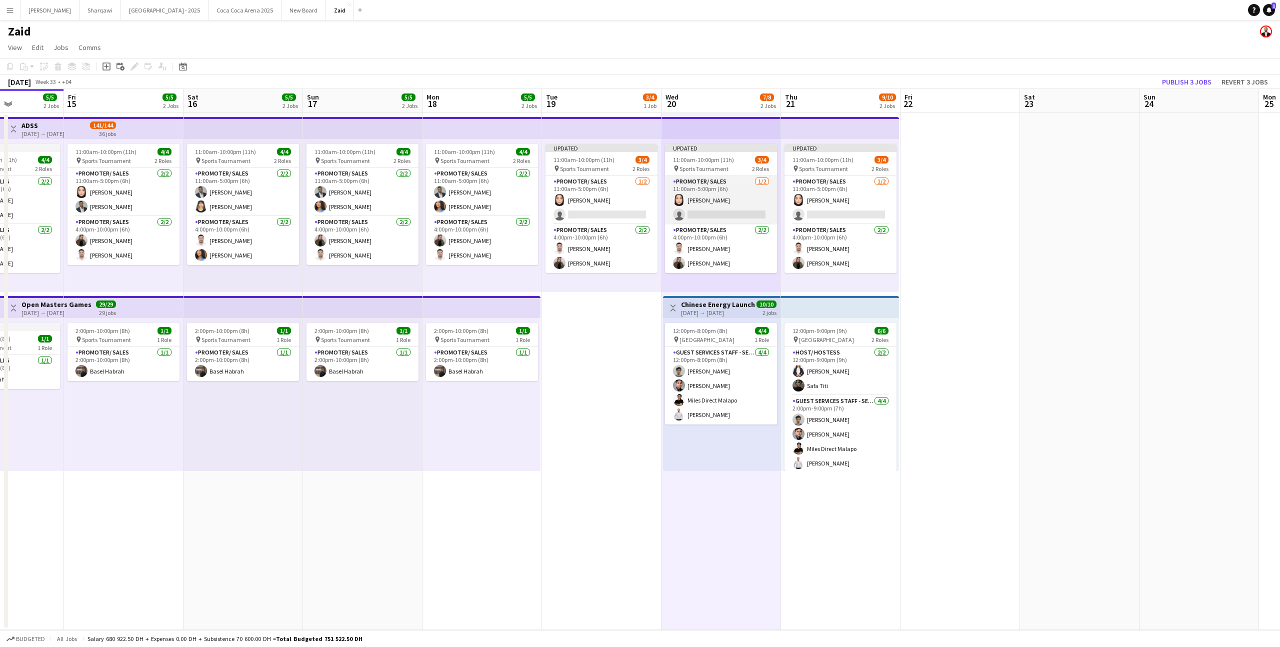
click at [737, 199] on app-card-role "Promoter/ Sales [DATE] 11:00am-5:00pm (6h) [PERSON_NAME] single-neutral-actions" at bounding box center [721, 200] width 112 height 49
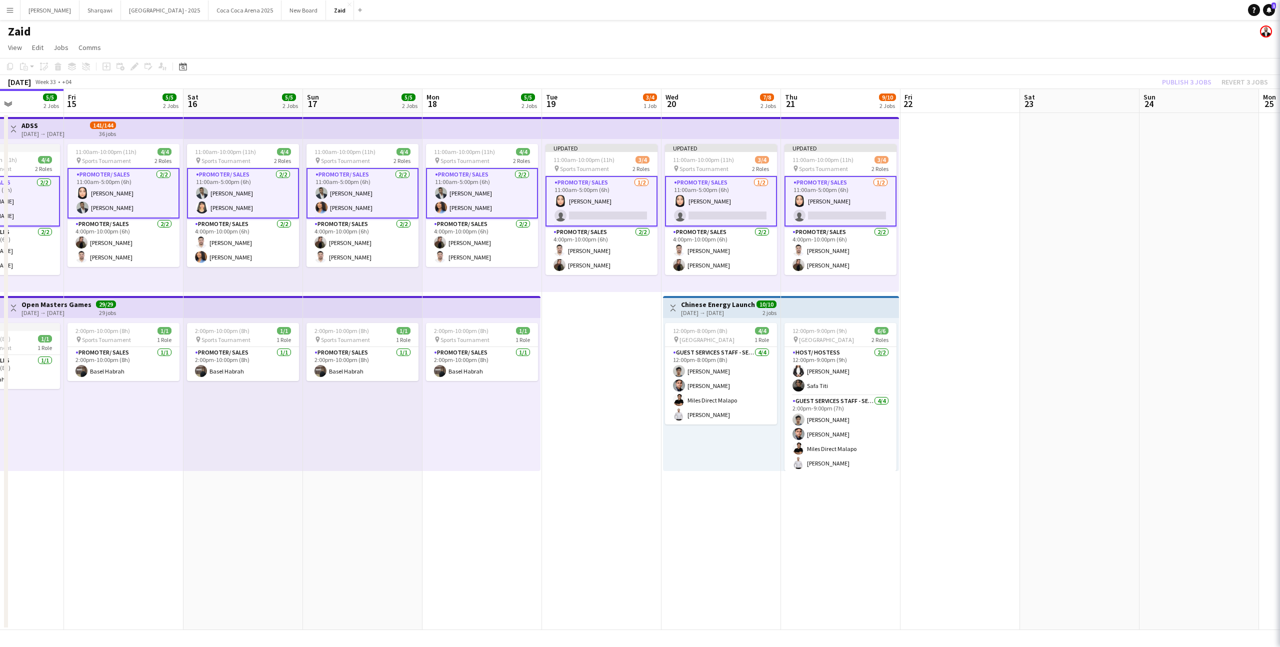
click at [821, 205] on app-card-role "Promoter/ Sales [DATE] 11:00am-5:00pm (6h) [PERSON_NAME] single-neutral-actions" at bounding box center [841, 201] width 112 height 51
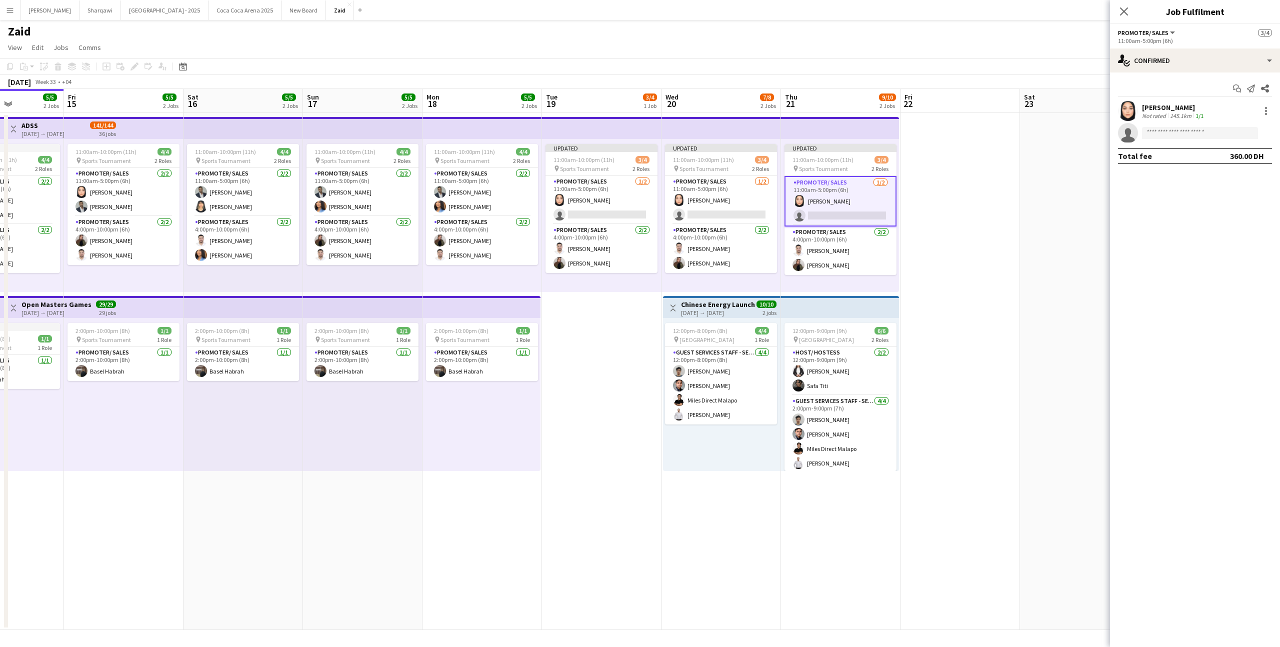
click at [954, 225] on app-date-cell at bounding box center [961, 371] width 120 height 517
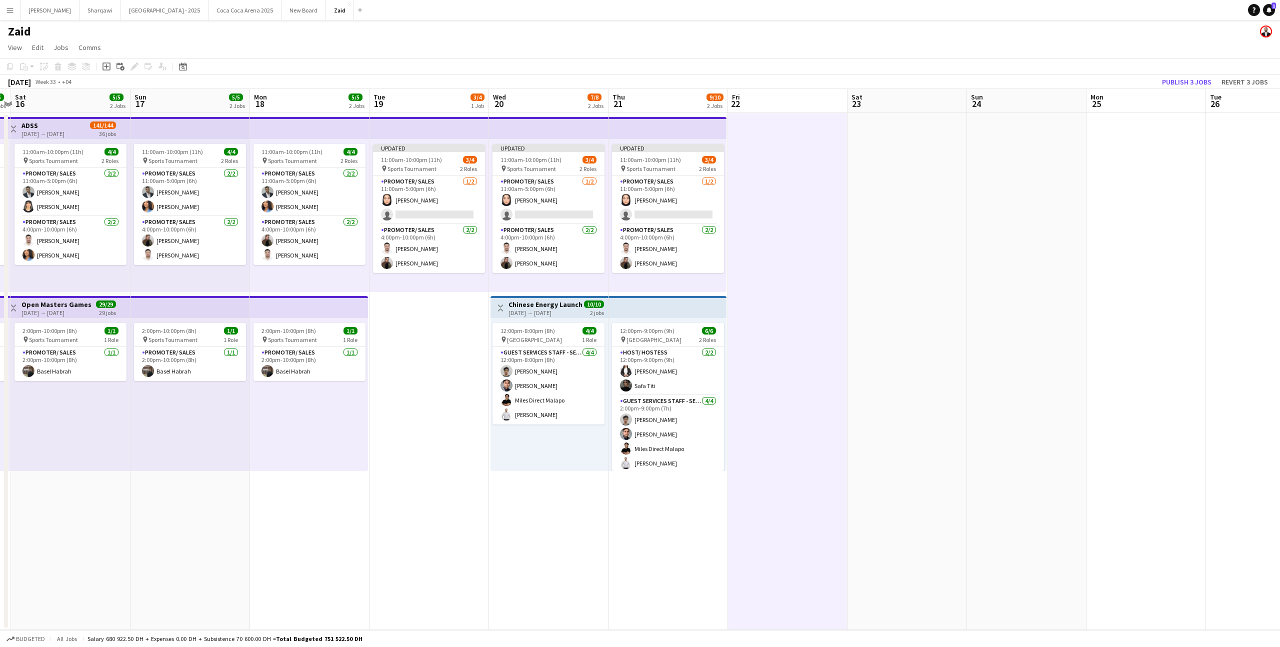
scroll to position [0, 305]
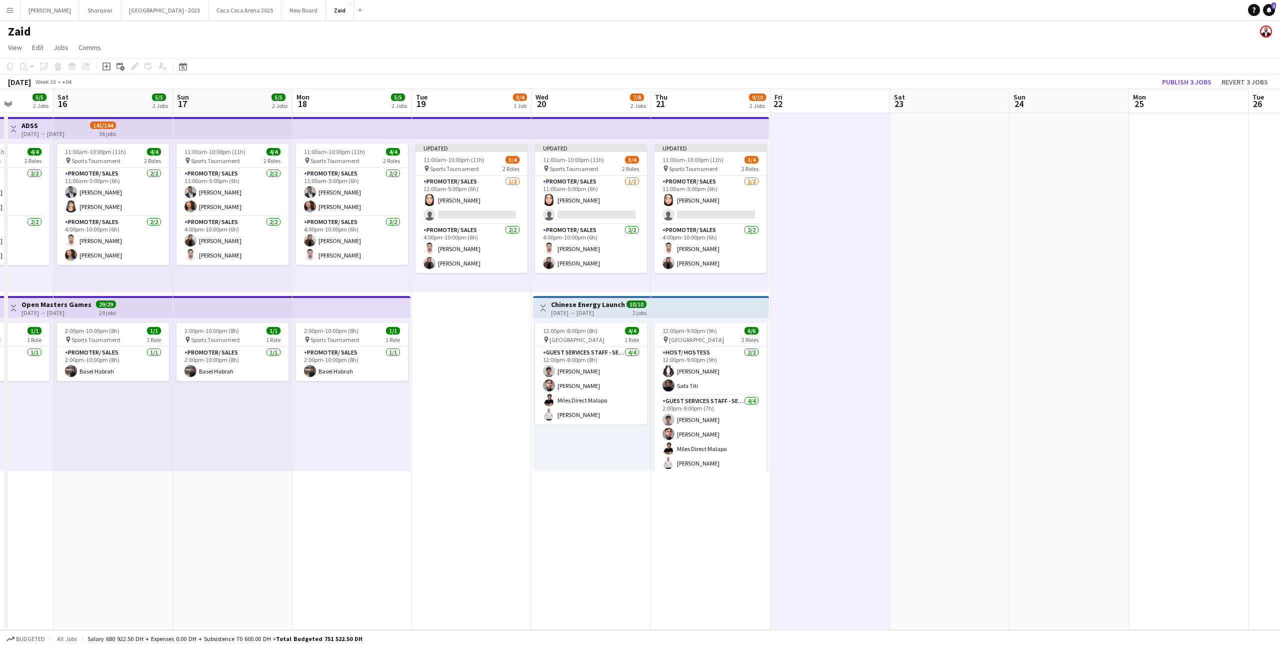
click at [495, 313] on app-date-cell "Updated 11:00am-10:00pm (11h) 3/4 pin Sports Tournament 2 Roles Promoter/ Sales…" at bounding box center [472, 371] width 120 height 517
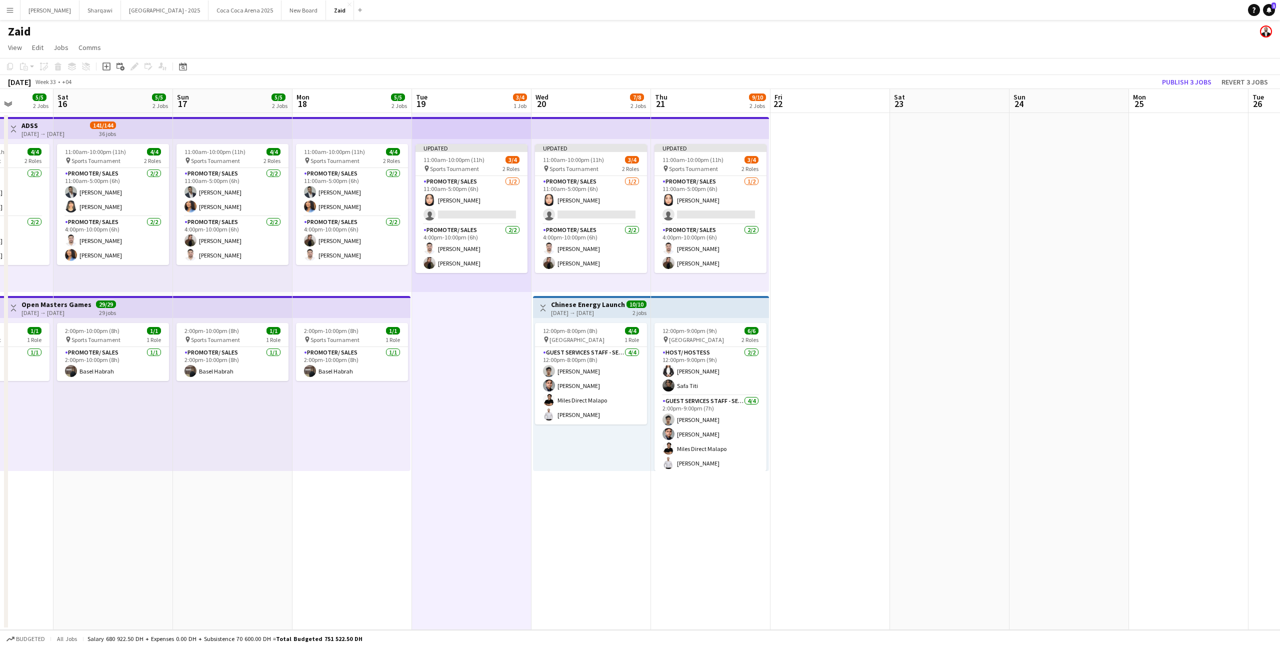
click at [495, 313] on app-date-cell "Updated 11:00am-10:00pm (11h) 3/4 pin Sports Tournament 2 Roles Promoter/ Sales…" at bounding box center [472, 371] width 120 height 517
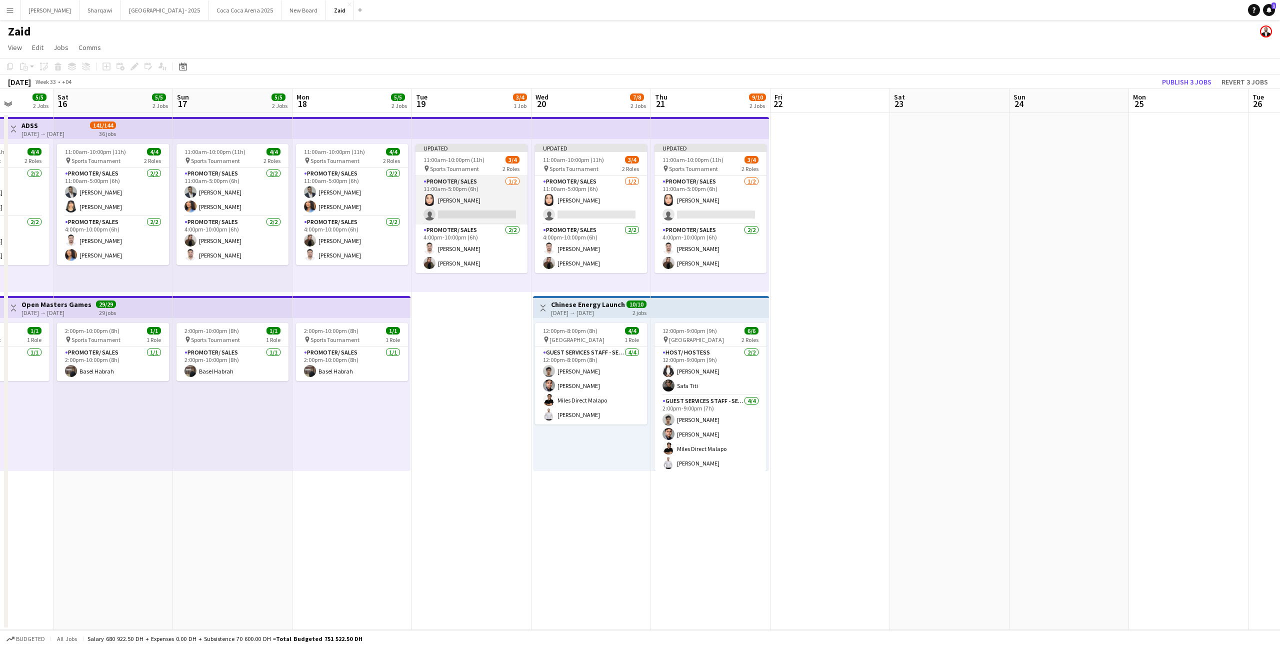
click at [471, 221] on app-card-role "Promoter/ Sales [DATE] 11:00am-5:00pm (6h) [PERSON_NAME] single-neutral-actions" at bounding box center [472, 200] width 112 height 49
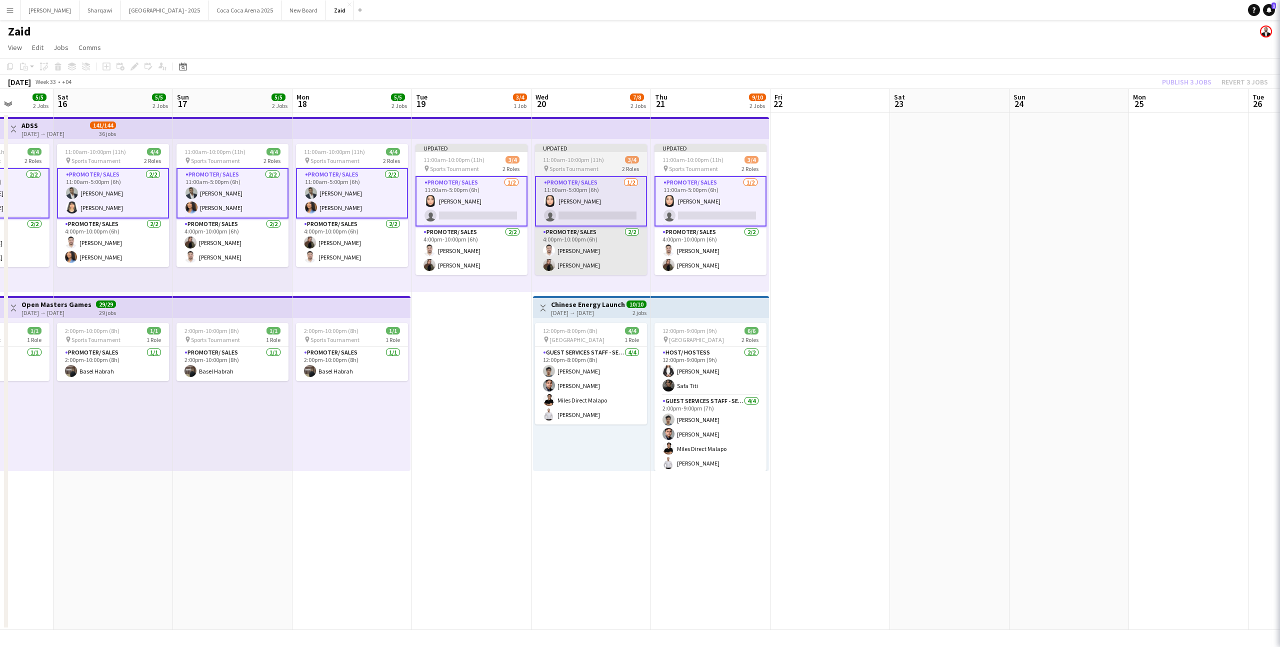
click at [542, 242] on app-card-role "Promoter/ Sales [DATE] 4:00pm-10:00pm (6h) [PERSON_NAME]" at bounding box center [591, 251] width 112 height 49
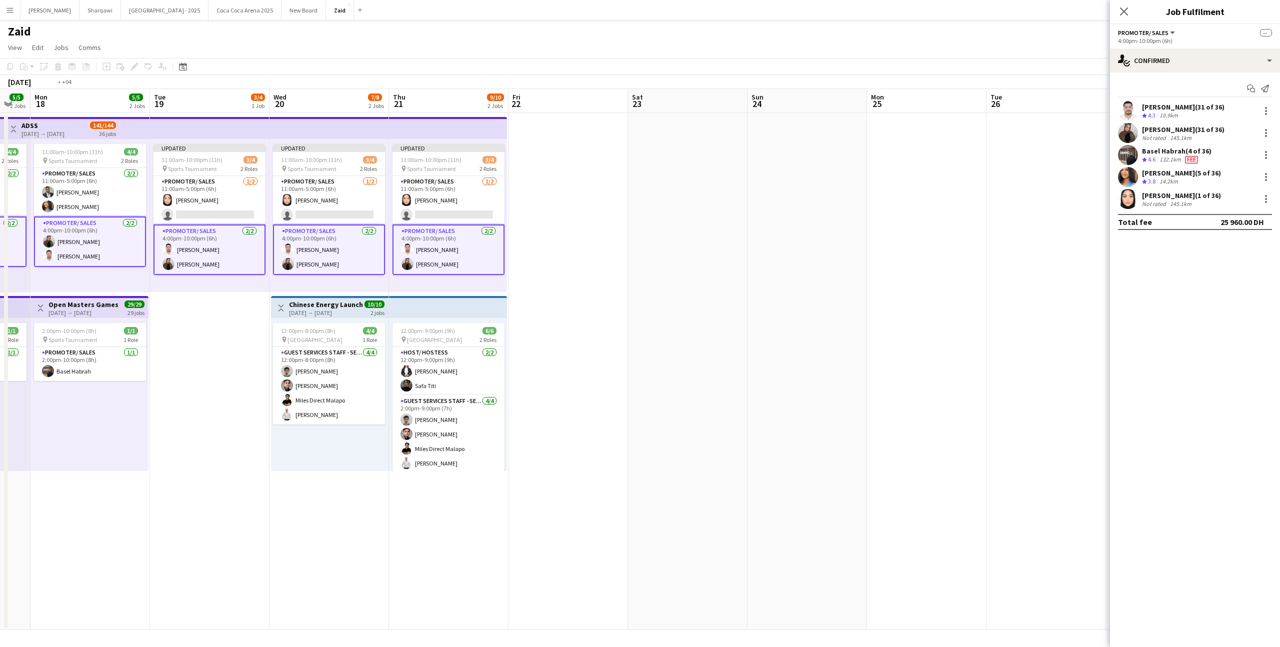
scroll to position [0, 266]
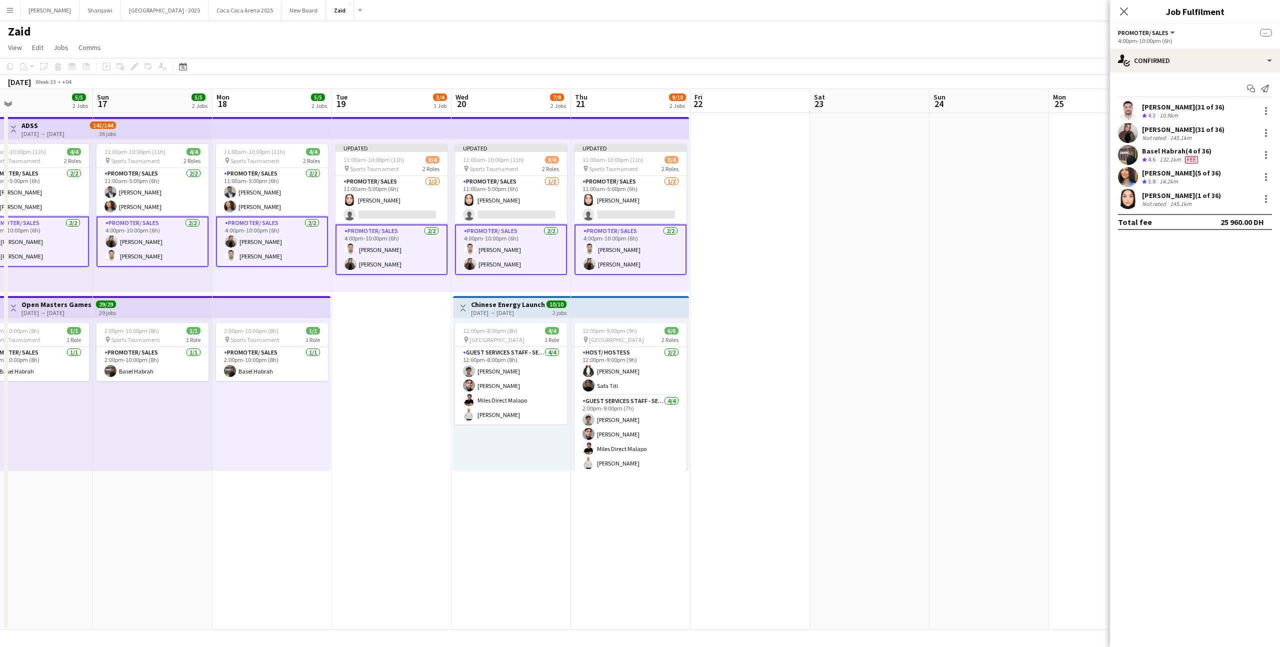
click at [697, 239] on app-date-cell at bounding box center [751, 371] width 120 height 517
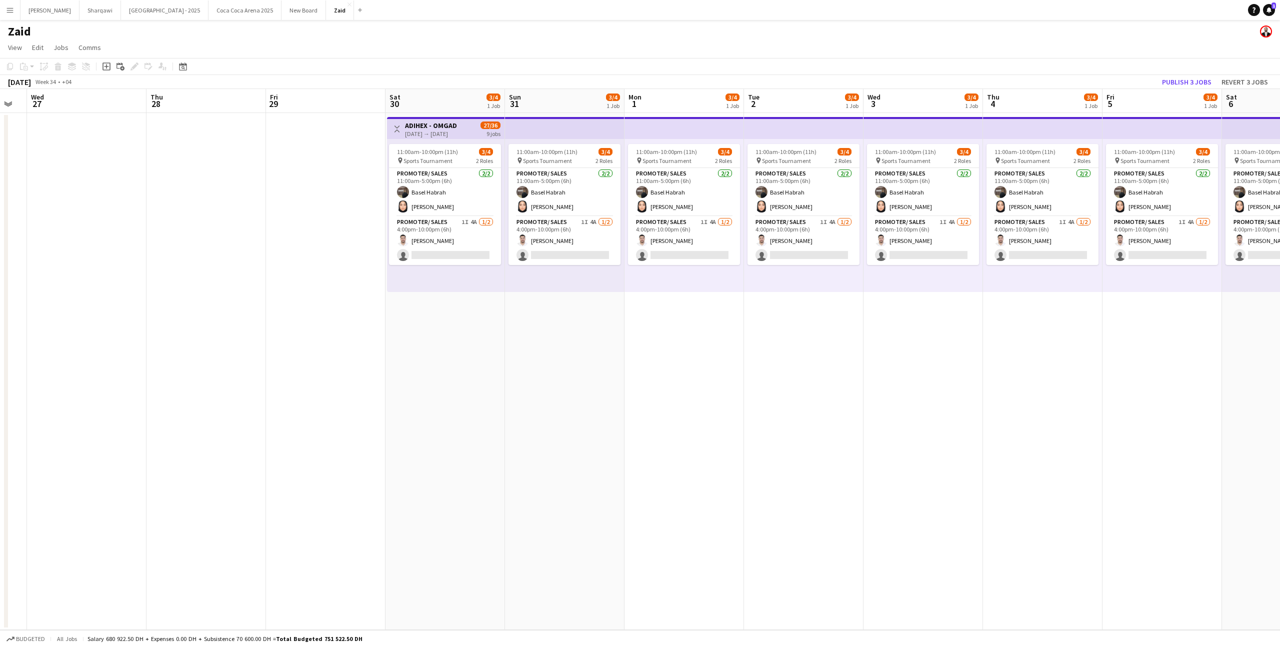
scroll to position [0, 333]
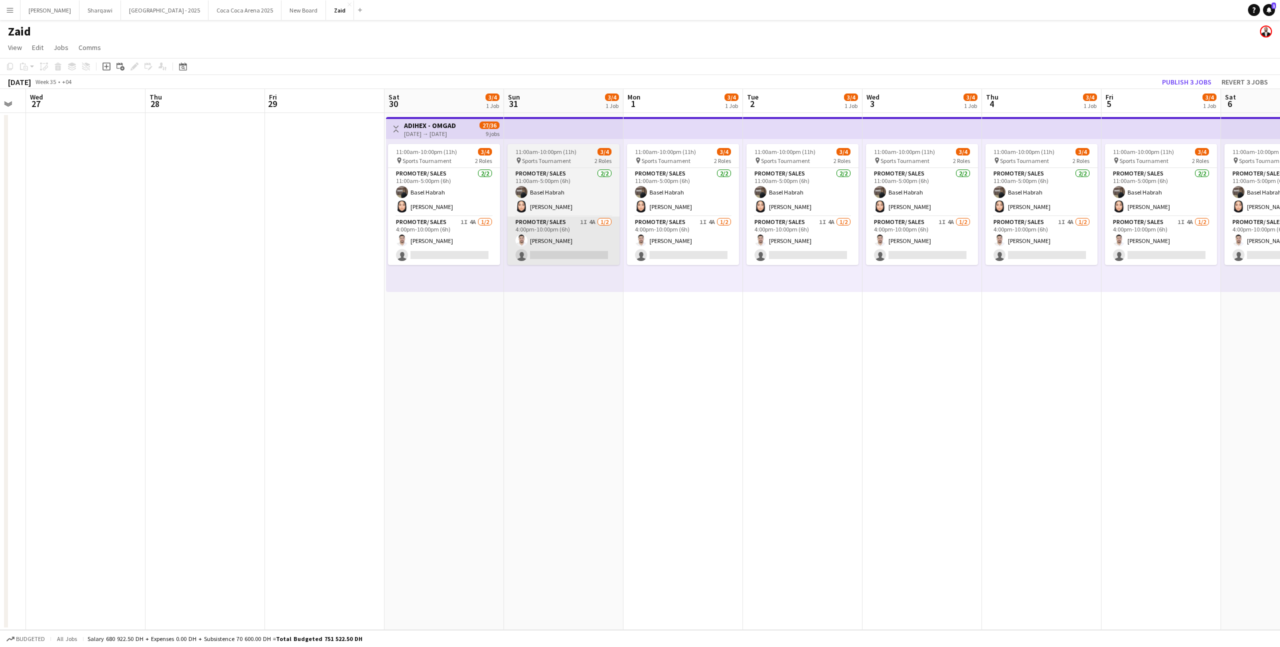
click at [541, 254] on app-card-role "Promoter/ Sales 1I 4A [DATE] 4:00pm-10:00pm (6h) [PERSON_NAME] single-neutral-a…" at bounding box center [564, 241] width 112 height 49
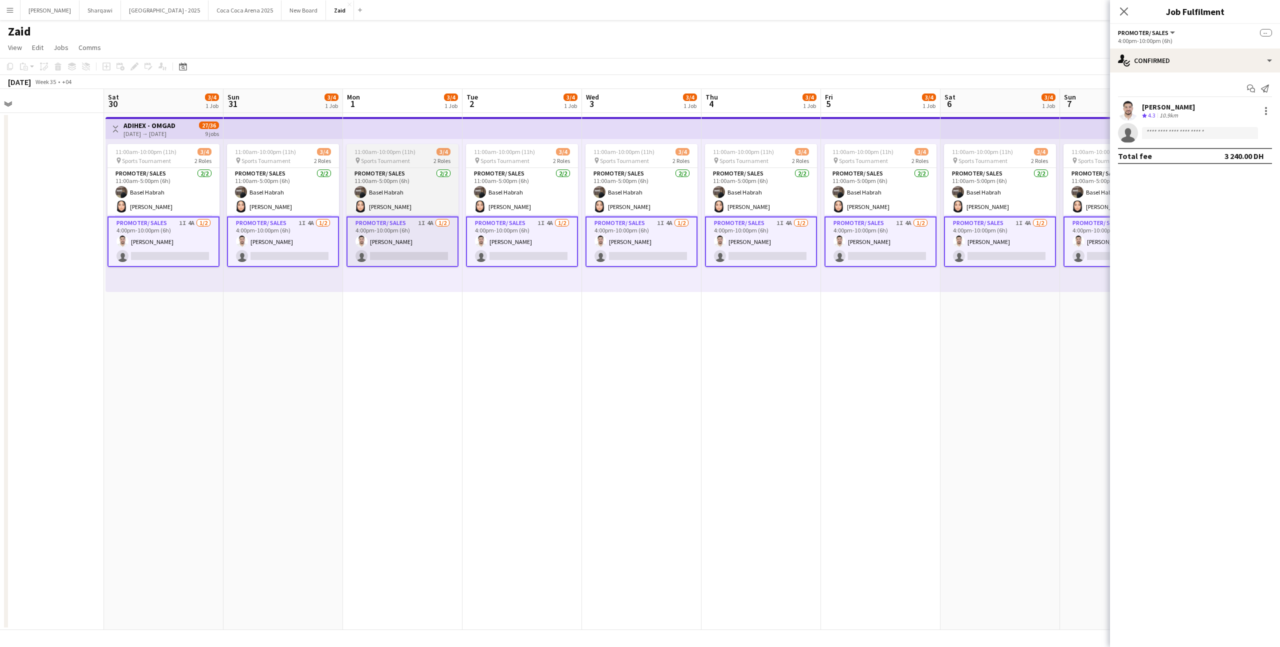
scroll to position [0, 389]
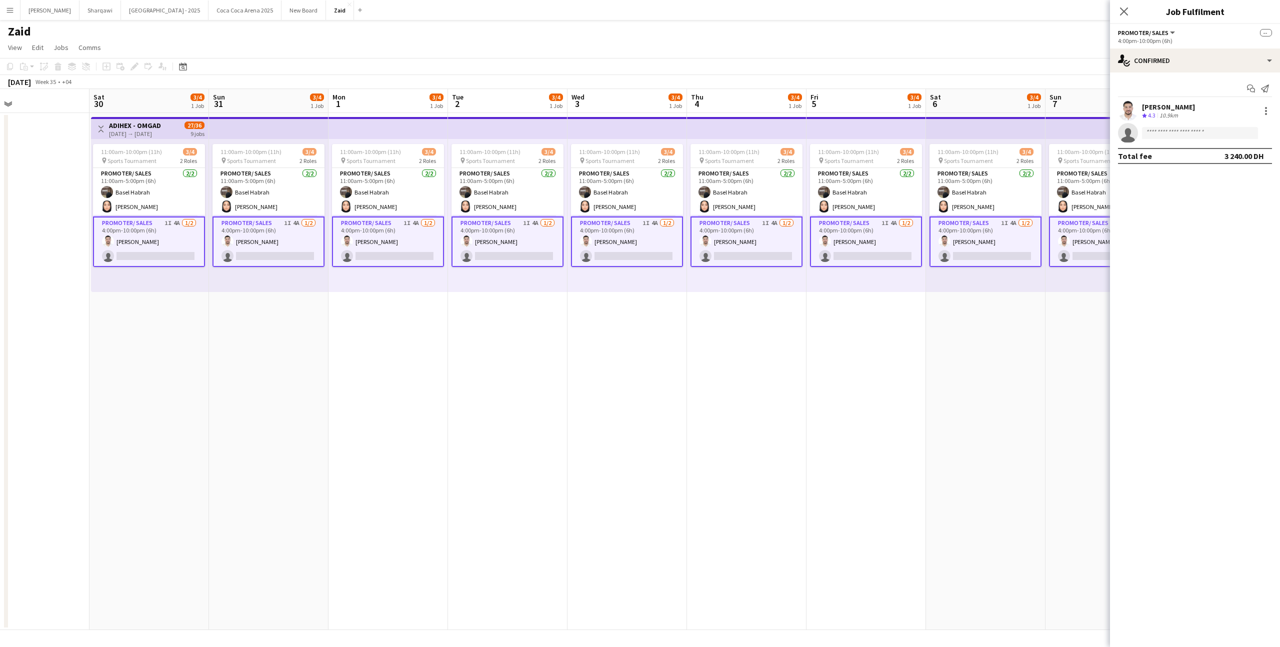
click at [793, 279] on div "11:00am-10:00pm (11h) 3/4 pin Sports Tournament 2 Roles Promoter/ Sales [DATE] …" at bounding box center [747, 215] width 120 height 153
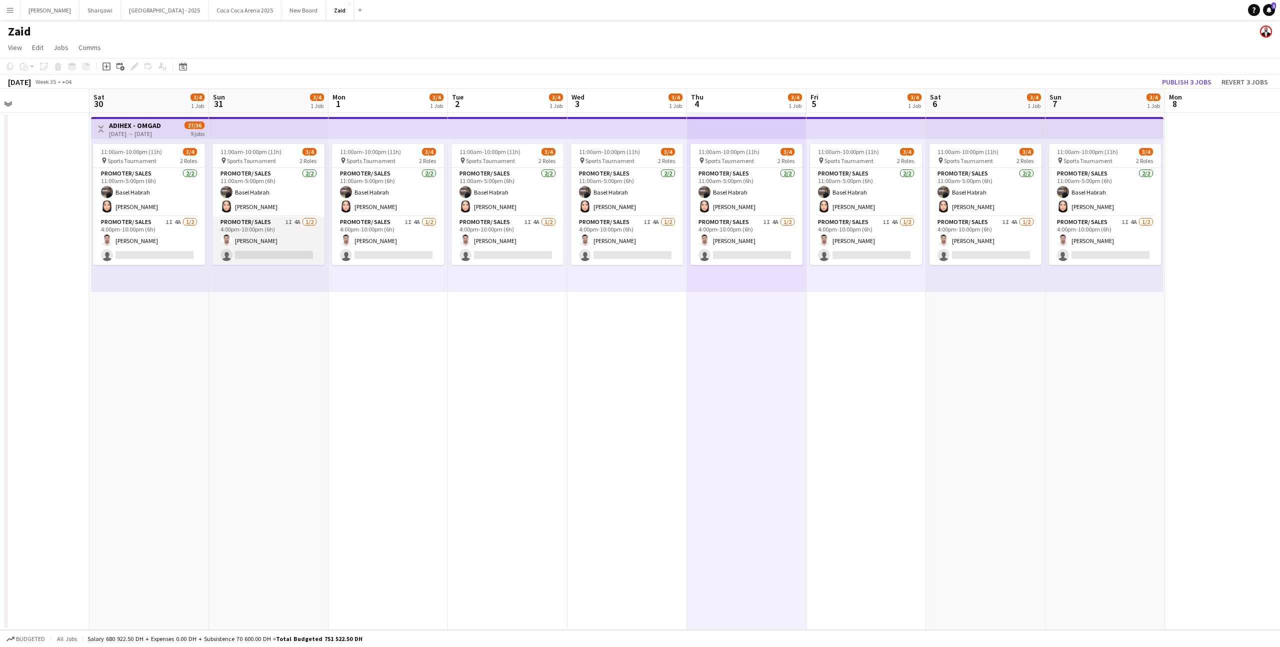
click at [230, 249] on app-card-role "Promoter/ Sales 1I 4A [DATE] 4:00pm-10:00pm (6h) [PERSON_NAME] single-neutral-a…" at bounding box center [269, 241] width 112 height 49
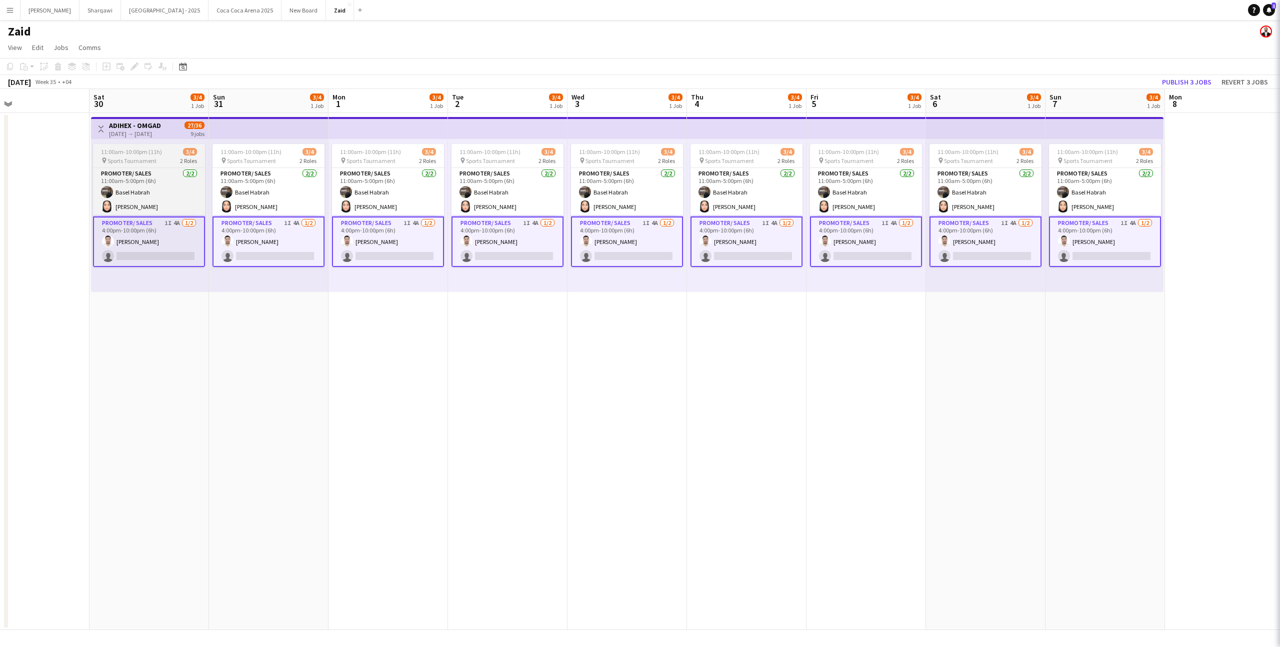
click at [159, 244] on app-card-role "Promoter/ Sales 1I 4A [DATE] 4:00pm-10:00pm (6h) [PERSON_NAME] single-neutral-a…" at bounding box center [149, 242] width 112 height 51
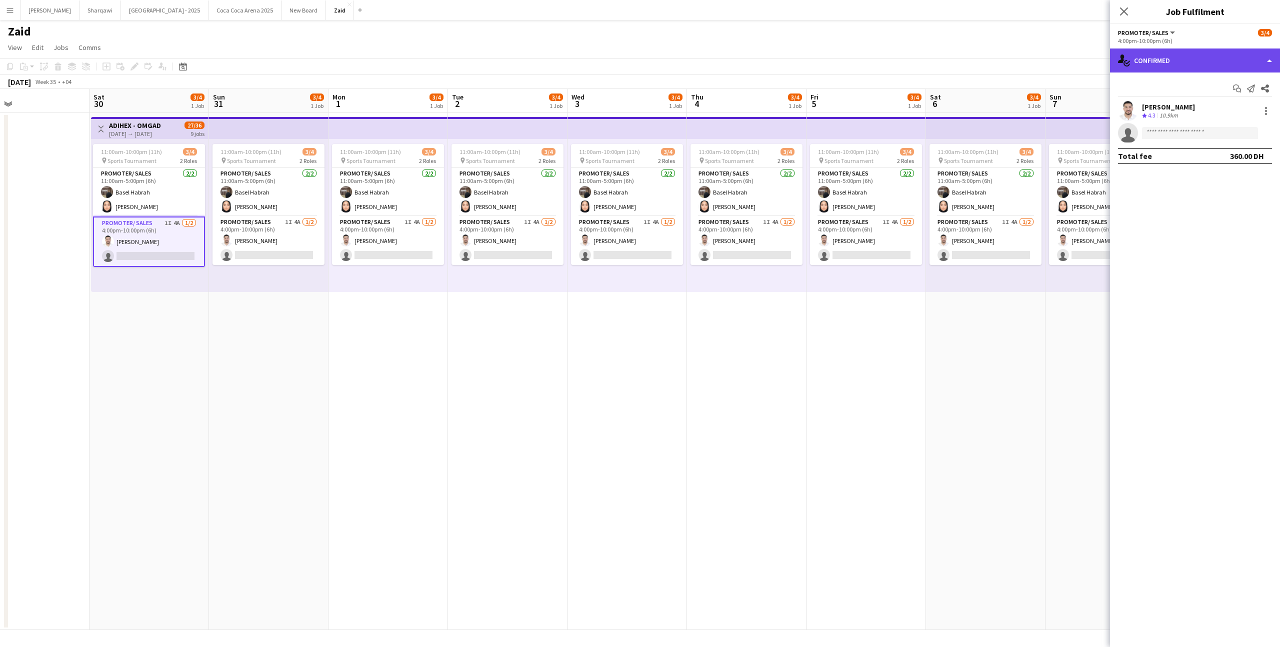
click at [1169, 63] on div "single-neutral-actions-check-2 Confirmed" at bounding box center [1195, 61] width 170 height 24
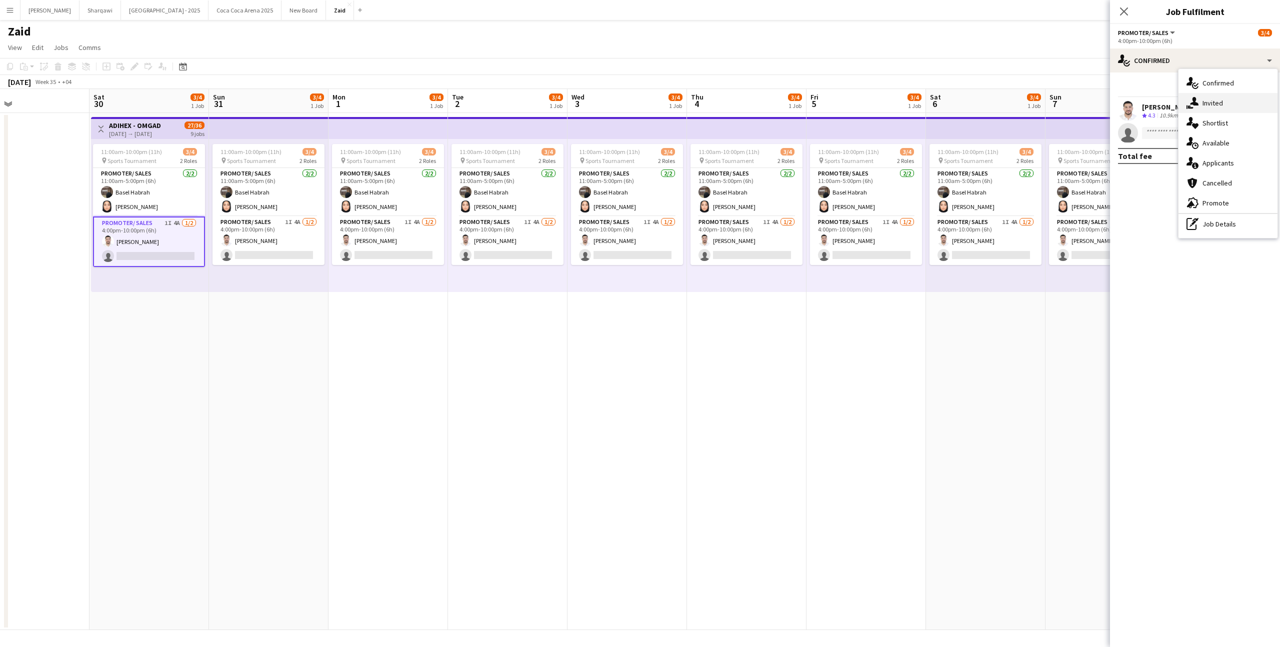
click at [1210, 103] on div "single-neutral-actions-share-1 Invited" at bounding box center [1228, 103] width 99 height 20
click at [926, 321] on app-date-cell "11:00am-10:00pm (11h) 3/4 pin Sports Tournament 2 Roles Promoter/ Sales [DATE] …" at bounding box center [986, 371] width 120 height 517
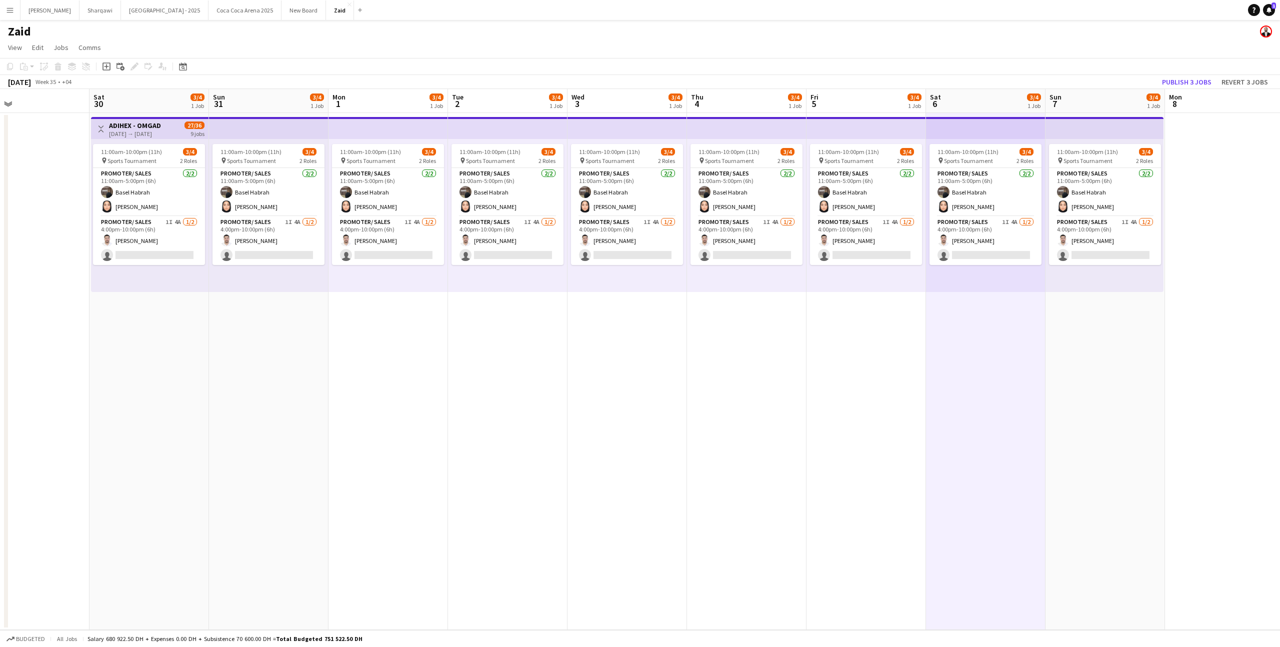
click at [565, 232] on div "11:00am-10:00pm (11h) 3/4 pin Sports Tournament 2 Roles Promoter/ Sales [DATE] …" at bounding box center [508, 215] width 120 height 153
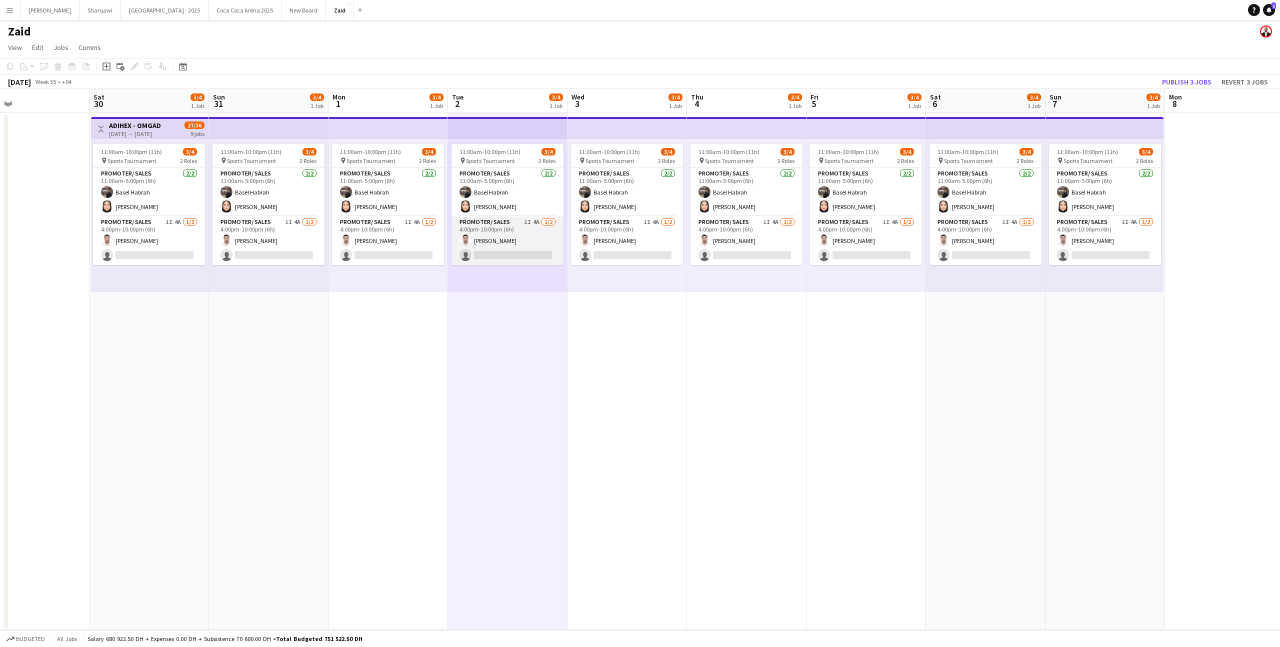
click at [535, 240] on app-card-role "Promoter/ Sales 1I 4A [DATE] 4:00pm-10:00pm (6h) [PERSON_NAME] single-neutral-a…" at bounding box center [508, 241] width 112 height 49
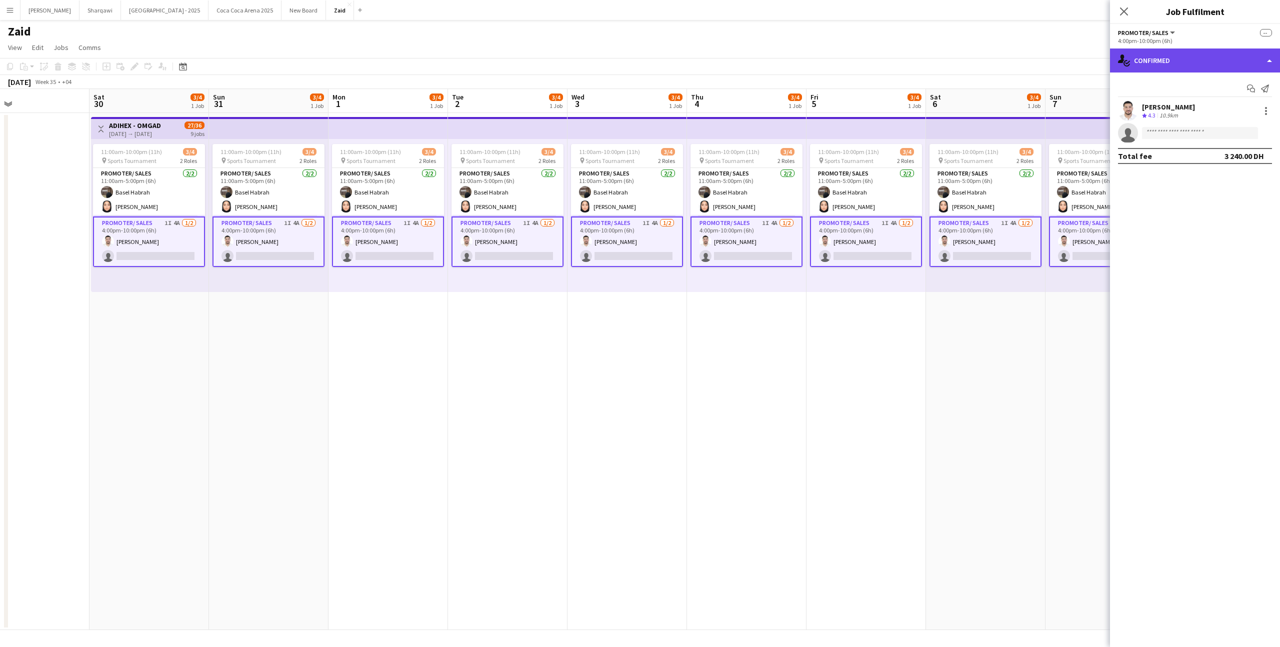
click at [1198, 57] on div "single-neutral-actions-check-2 Confirmed" at bounding box center [1195, 61] width 170 height 24
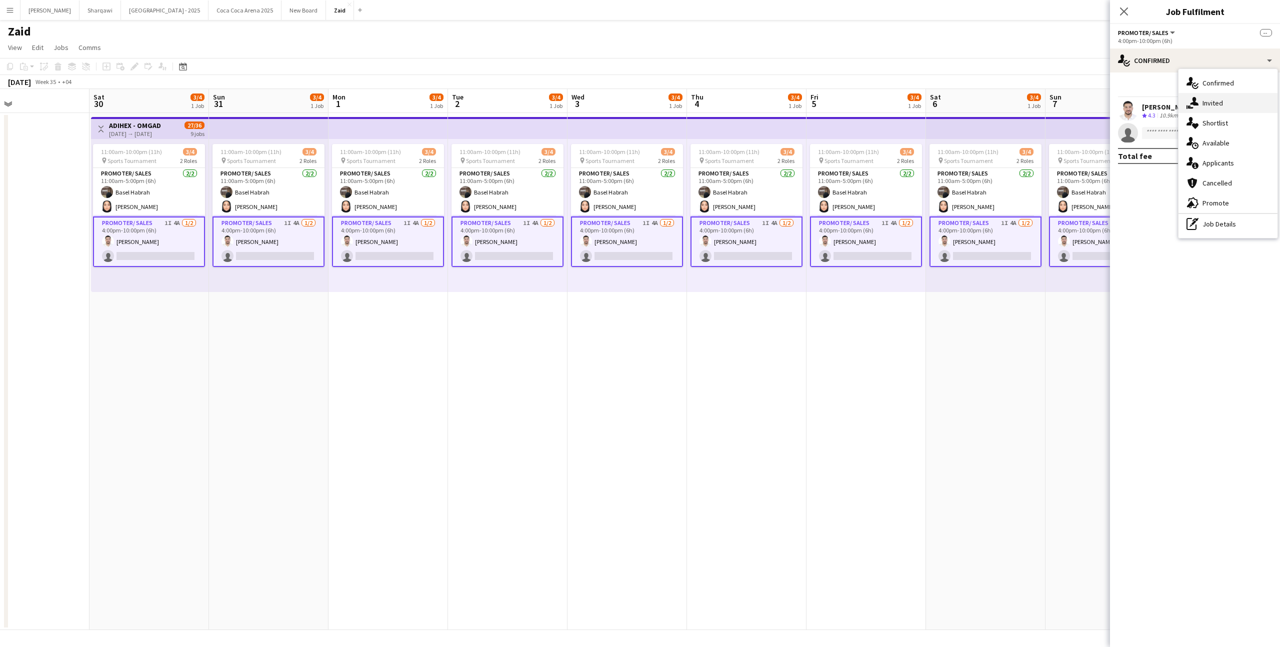
click at [1231, 104] on div "single-neutral-actions-share-1 Invited" at bounding box center [1228, 103] width 99 height 20
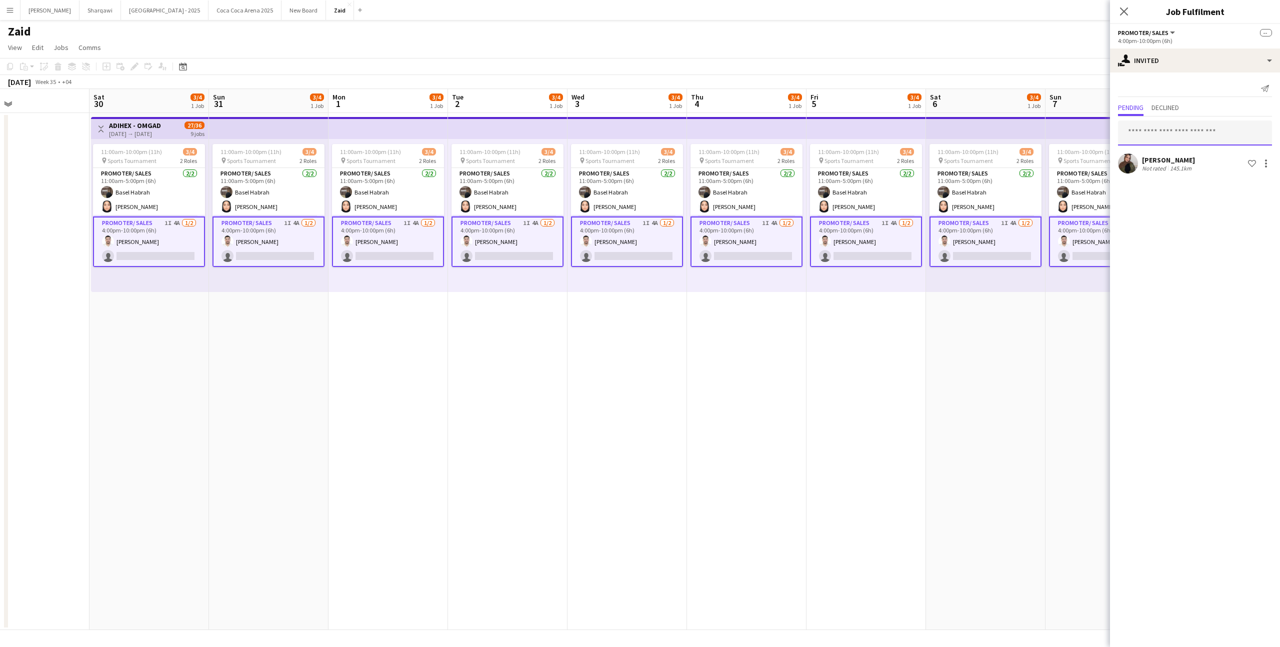
click at [1166, 135] on input "text" at bounding box center [1195, 133] width 154 height 25
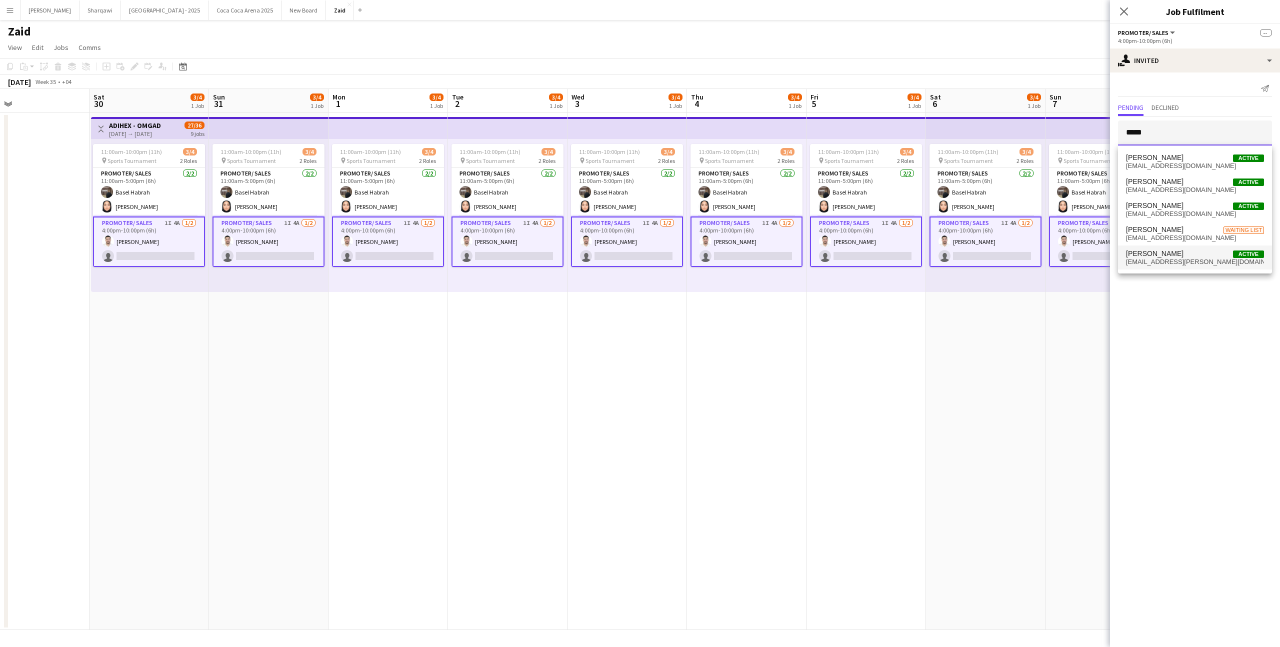
type input "*****"
click at [1195, 254] on span "[PERSON_NAME] Active" at bounding box center [1195, 254] width 138 height 9
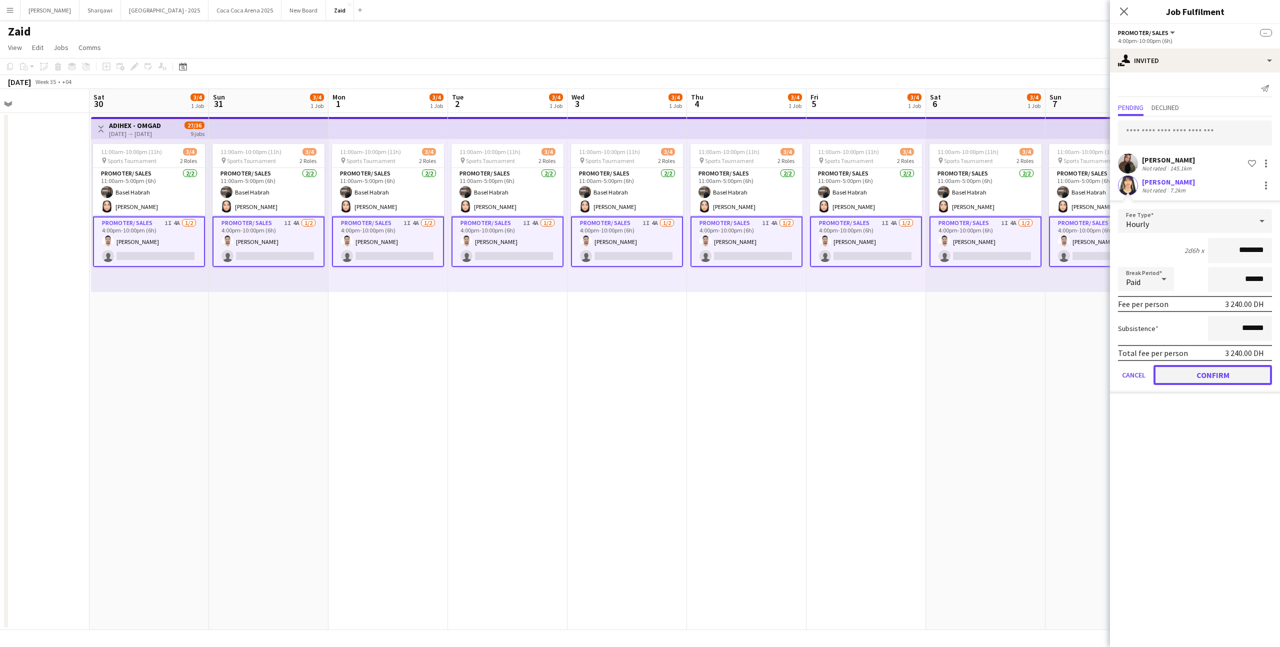
click at [1213, 375] on button "Confirm" at bounding box center [1213, 375] width 119 height 20
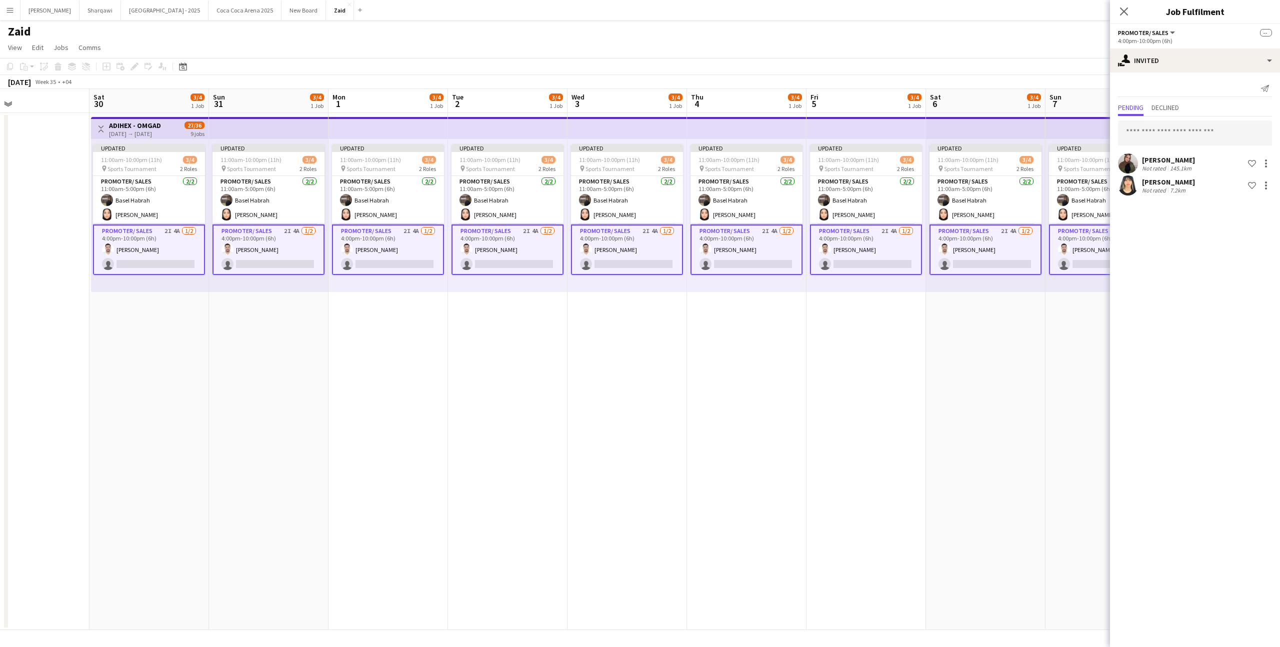
click at [911, 380] on app-date-cell "Updated 11:00am-10:00pm (11h) 3/4 pin Sports Tournament 2 Roles Promoter/ Sales…" at bounding box center [867, 371] width 120 height 517
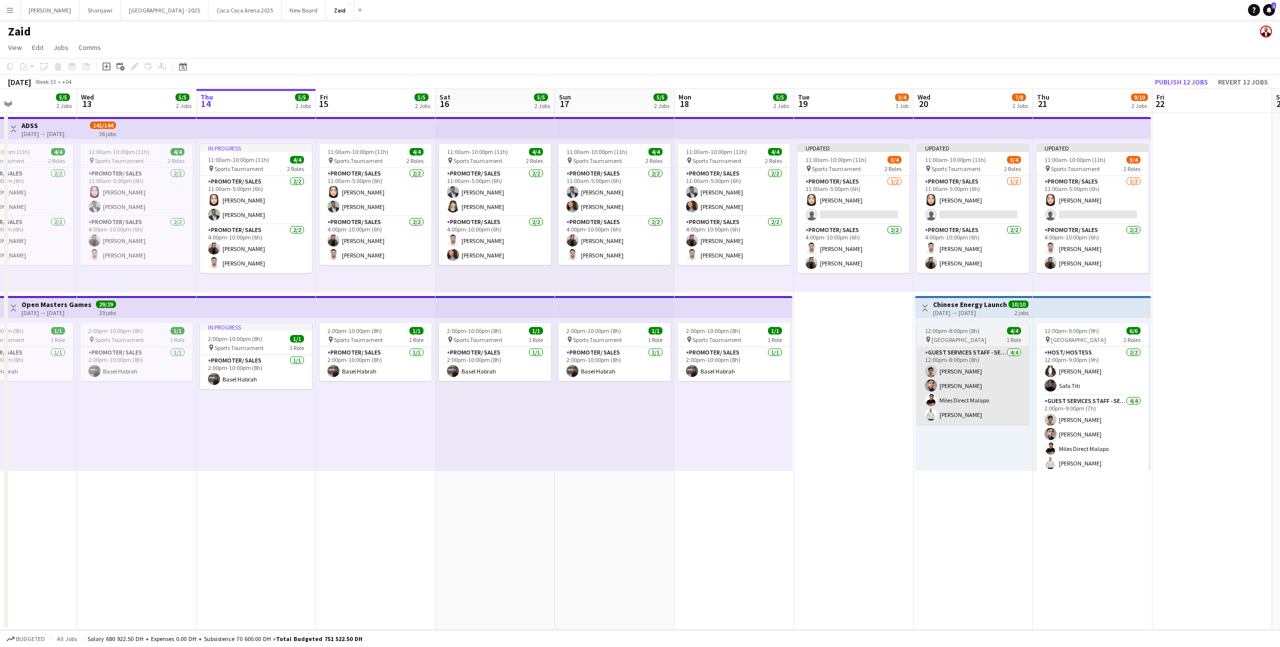
scroll to position [0, 404]
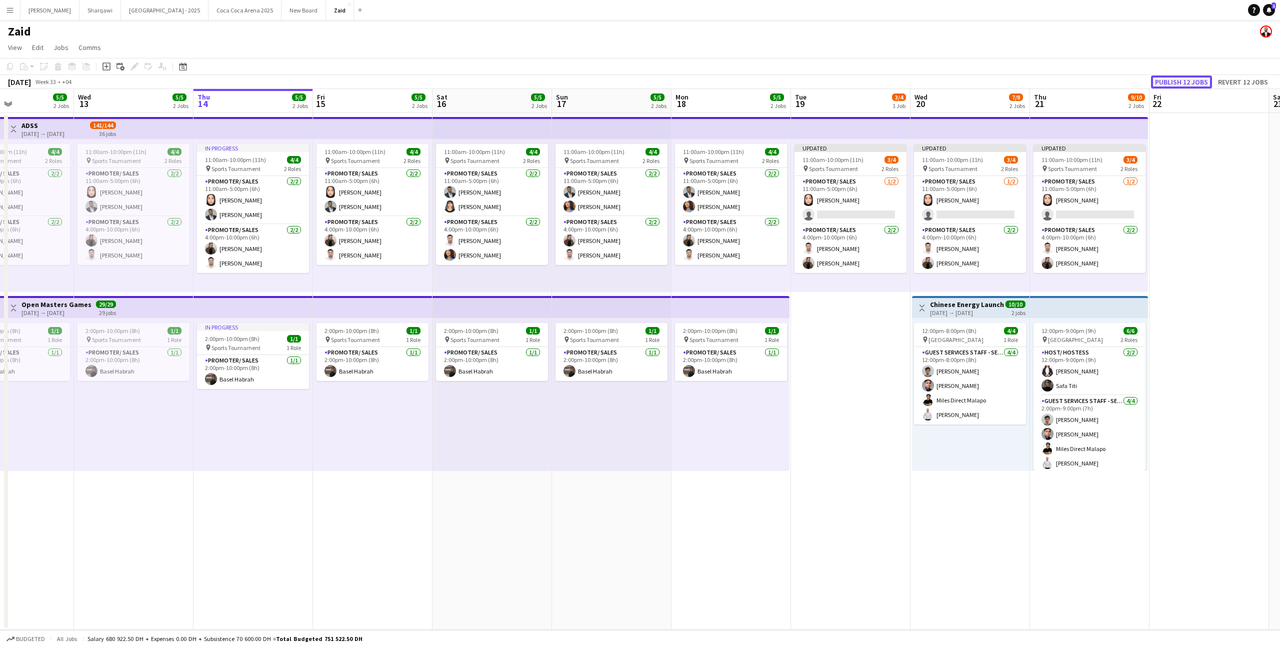
click at [1199, 76] on button "Publish 12 jobs" at bounding box center [1181, 82] width 61 height 13
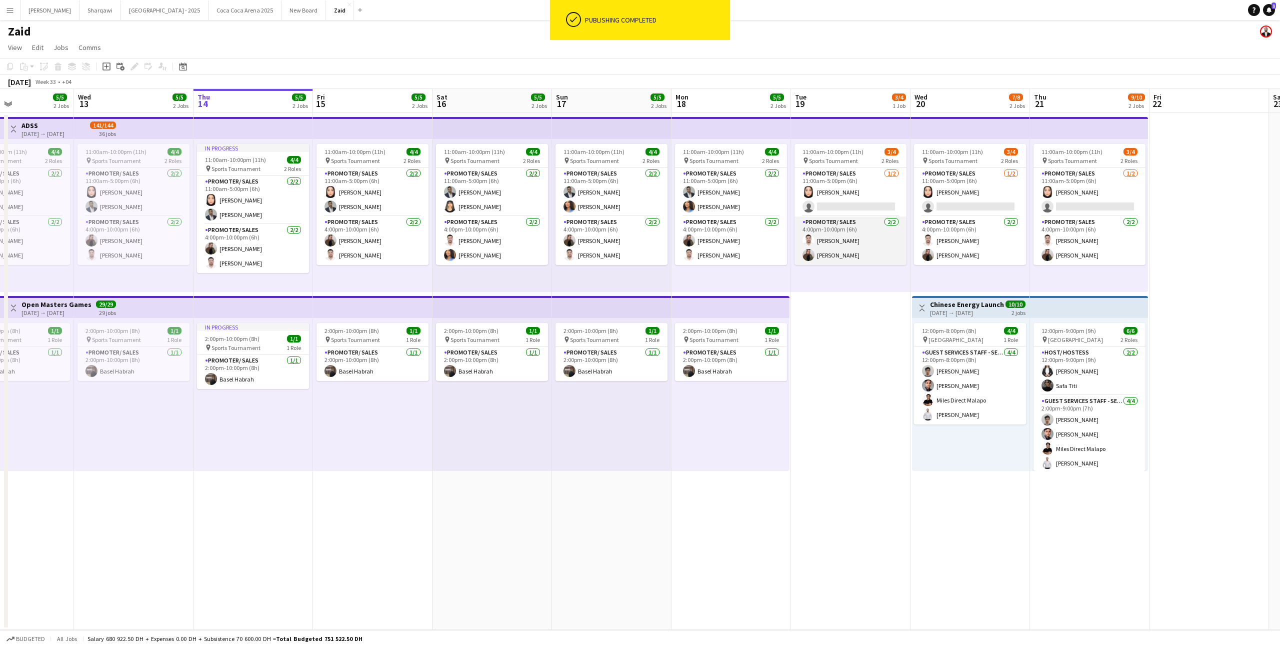
click at [872, 239] on app-card-role "Promoter/ Sales [DATE] 4:00pm-10:00pm (6h) [PERSON_NAME]" at bounding box center [851, 241] width 112 height 49
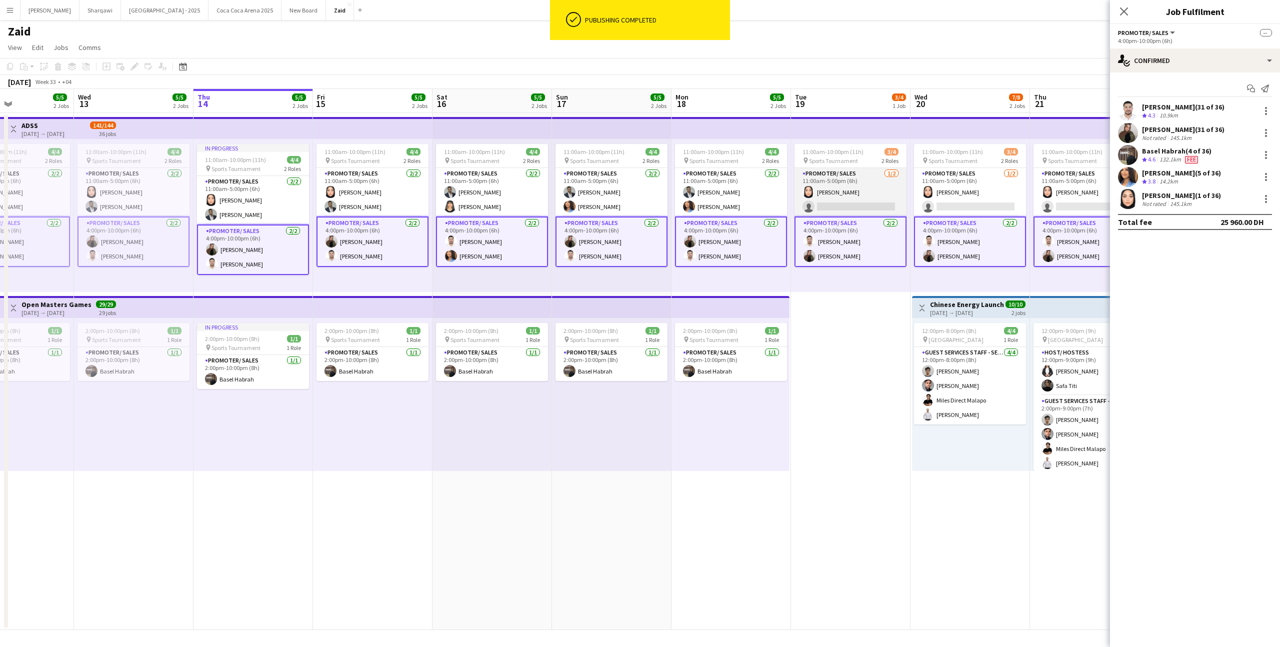
click at [849, 187] on app-card-role "Promoter/ Sales [DATE] 11:00am-5:00pm (6h) [PERSON_NAME] single-neutral-actions" at bounding box center [851, 192] width 112 height 49
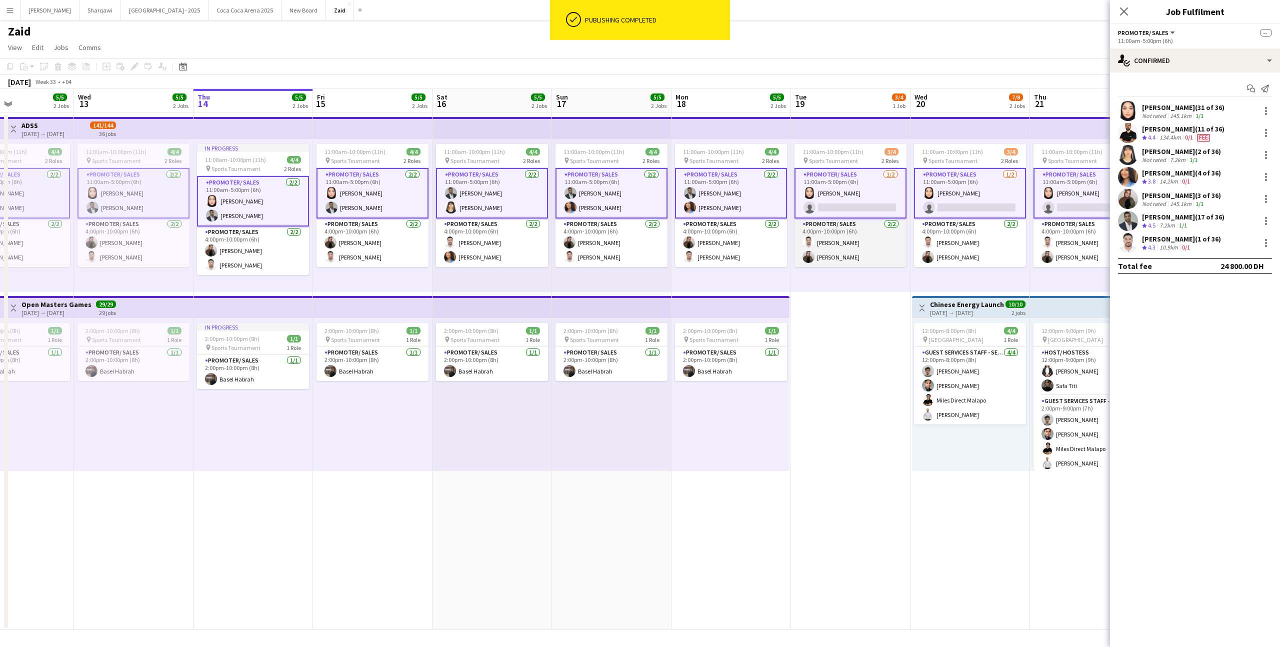
click at [868, 225] on app-card-role "Promoter/ Sales [DATE] 4:00pm-10:00pm (6h) [PERSON_NAME]" at bounding box center [851, 243] width 112 height 49
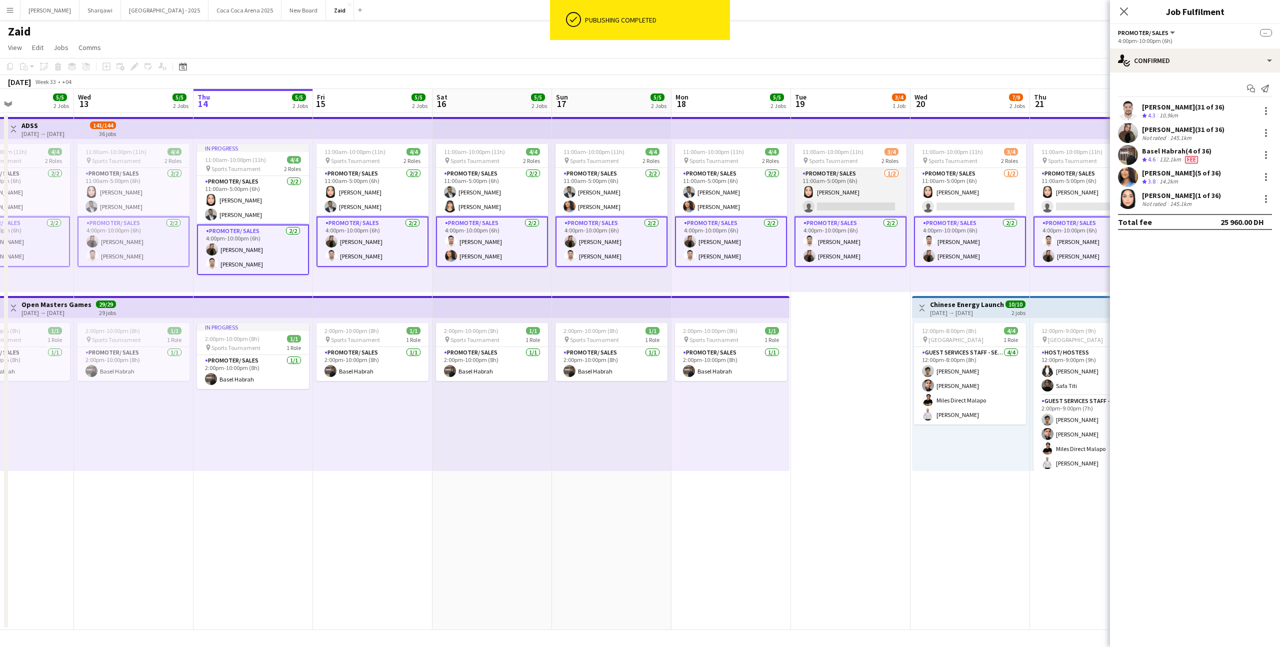
click at [860, 203] on app-card-role "Promoter/ Sales [DATE] 11:00am-5:00pm (6h) [PERSON_NAME] single-neutral-actions" at bounding box center [851, 192] width 112 height 49
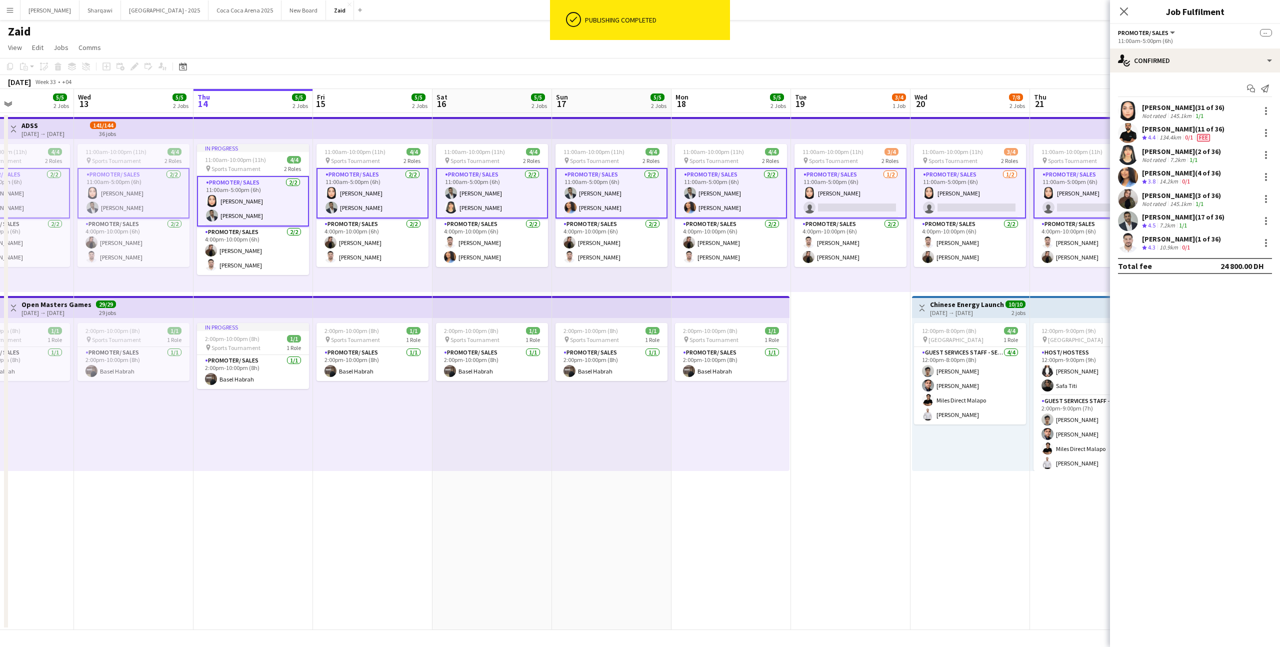
click at [860, 203] on app-card-role "Promoter/ Sales [DATE] 11:00am-5:00pm (6h) [PERSON_NAME] single-neutral-actions" at bounding box center [851, 193] width 112 height 51
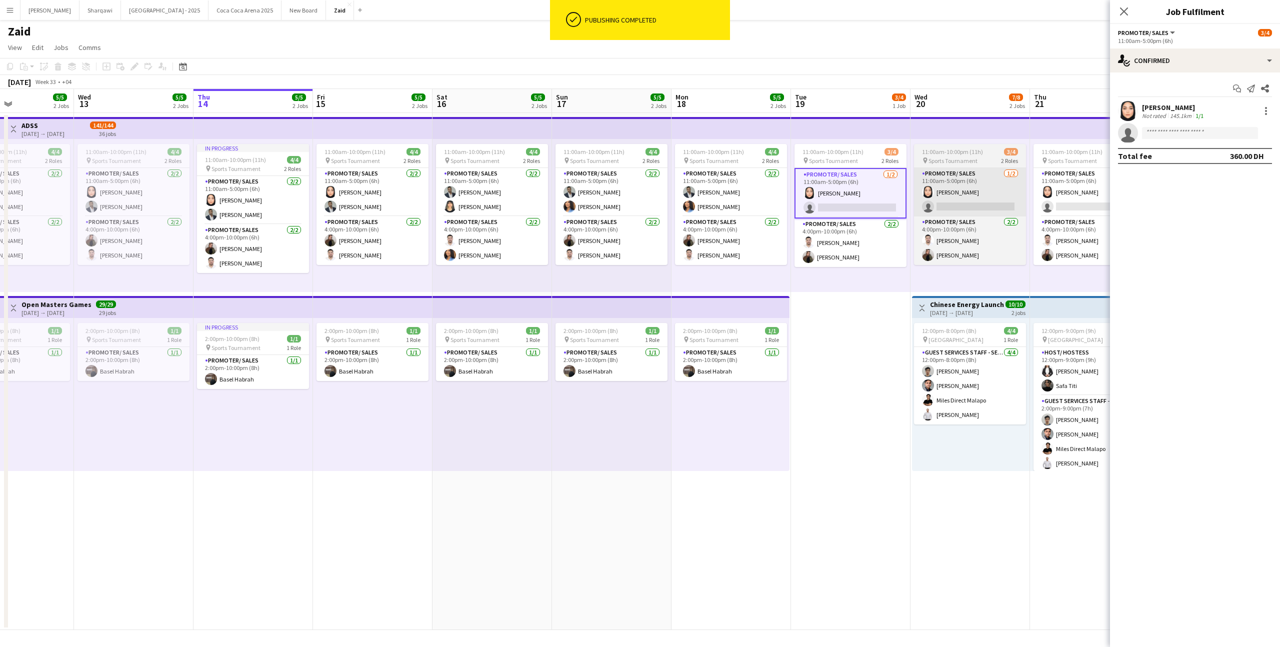
click at [927, 201] on app-card-role "Promoter/ Sales [DATE] 11:00am-5:00pm (6h) [PERSON_NAME] single-neutral-actions" at bounding box center [970, 192] width 112 height 49
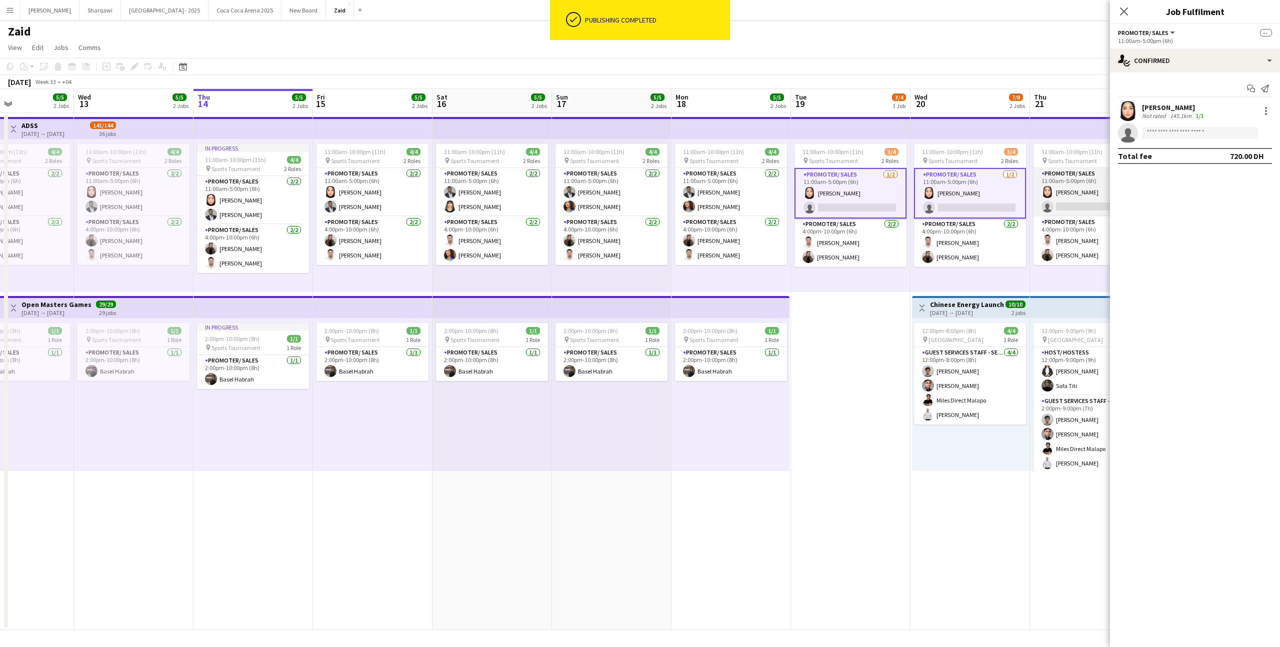
click at [1054, 199] on app-card-role "Promoter/ Sales [DATE] 11:00am-5:00pm (6h) [PERSON_NAME] single-neutral-actions" at bounding box center [1090, 192] width 112 height 49
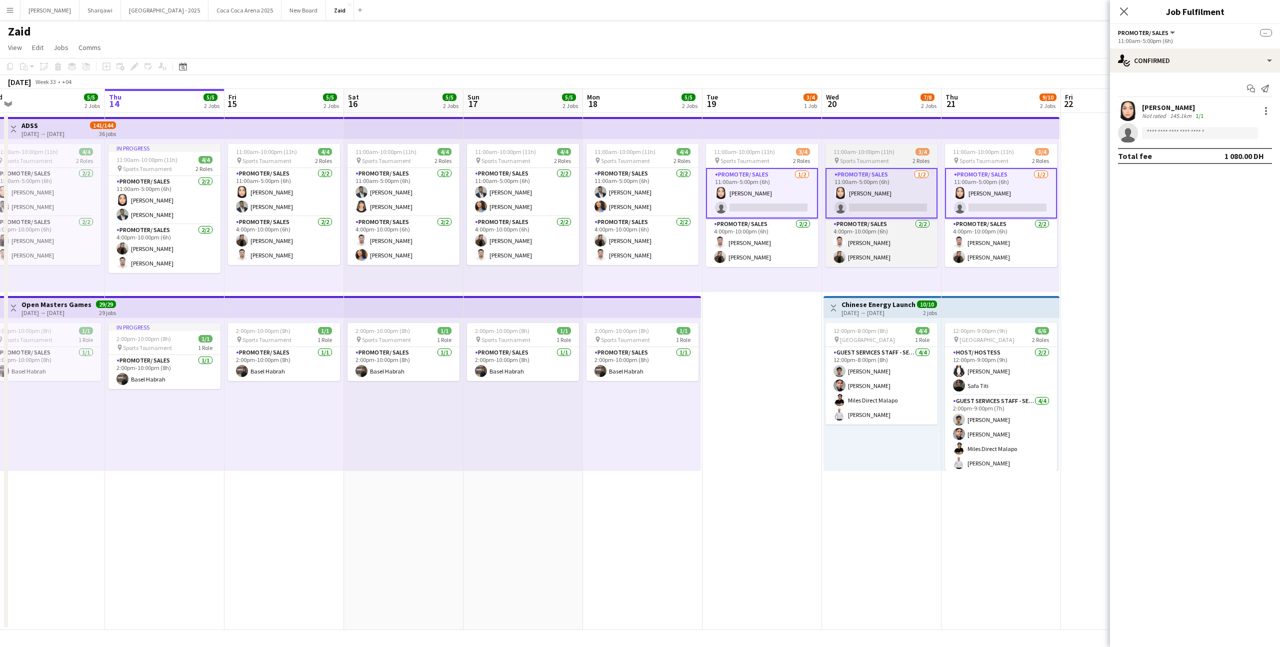
scroll to position [0, 386]
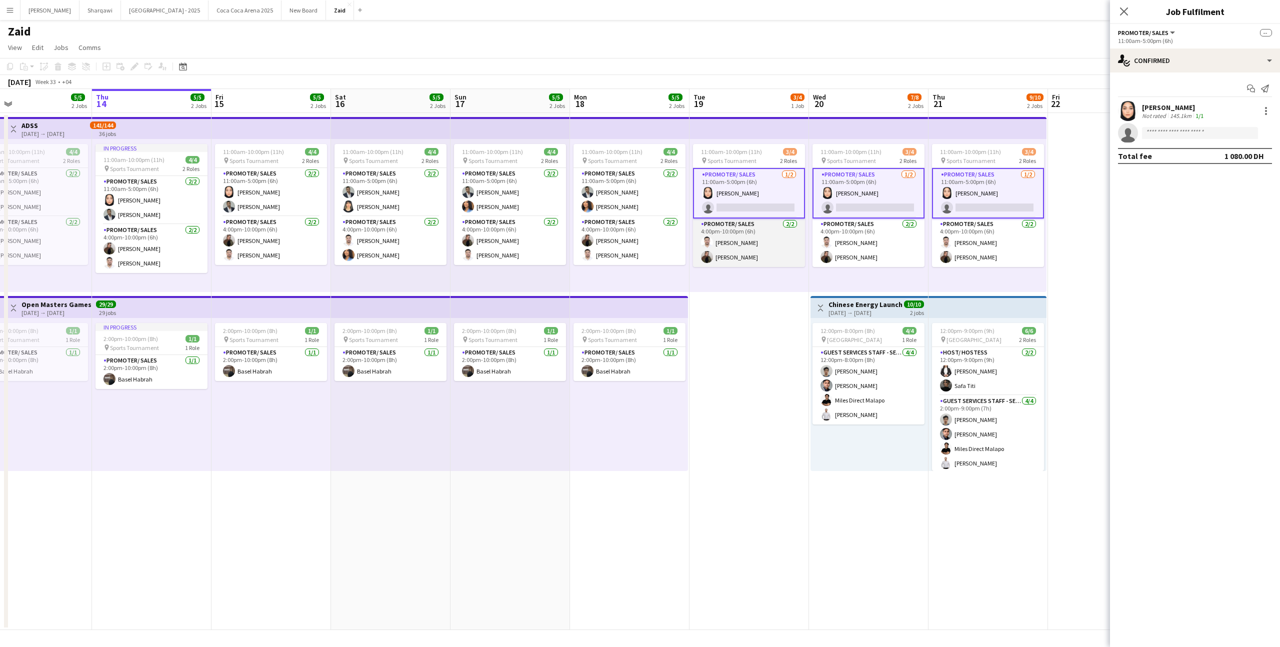
click at [705, 233] on app-card-role "Promoter/ Sales [DATE] 4:00pm-10:00pm (6h) [PERSON_NAME]" at bounding box center [749, 243] width 112 height 49
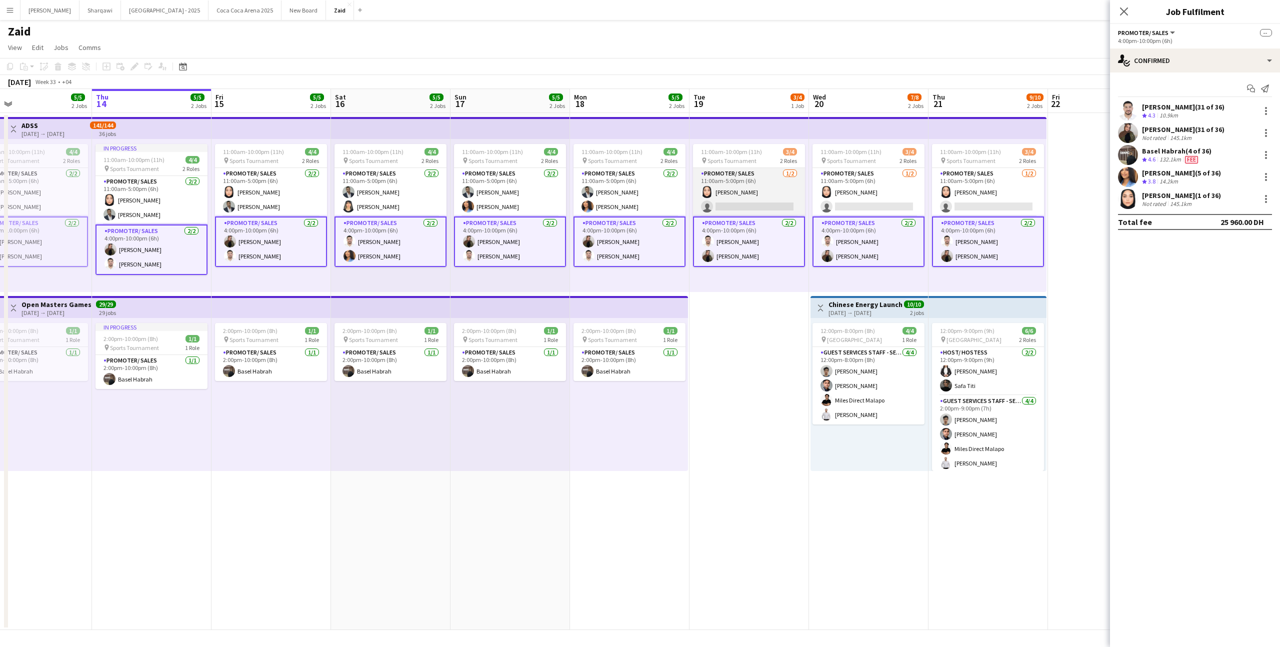
click at [770, 211] on app-card-role "Promoter/ Sales [DATE] 11:00am-5:00pm (6h) [PERSON_NAME] single-neutral-actions" at bounding box center [749, 192] width 112 height 49
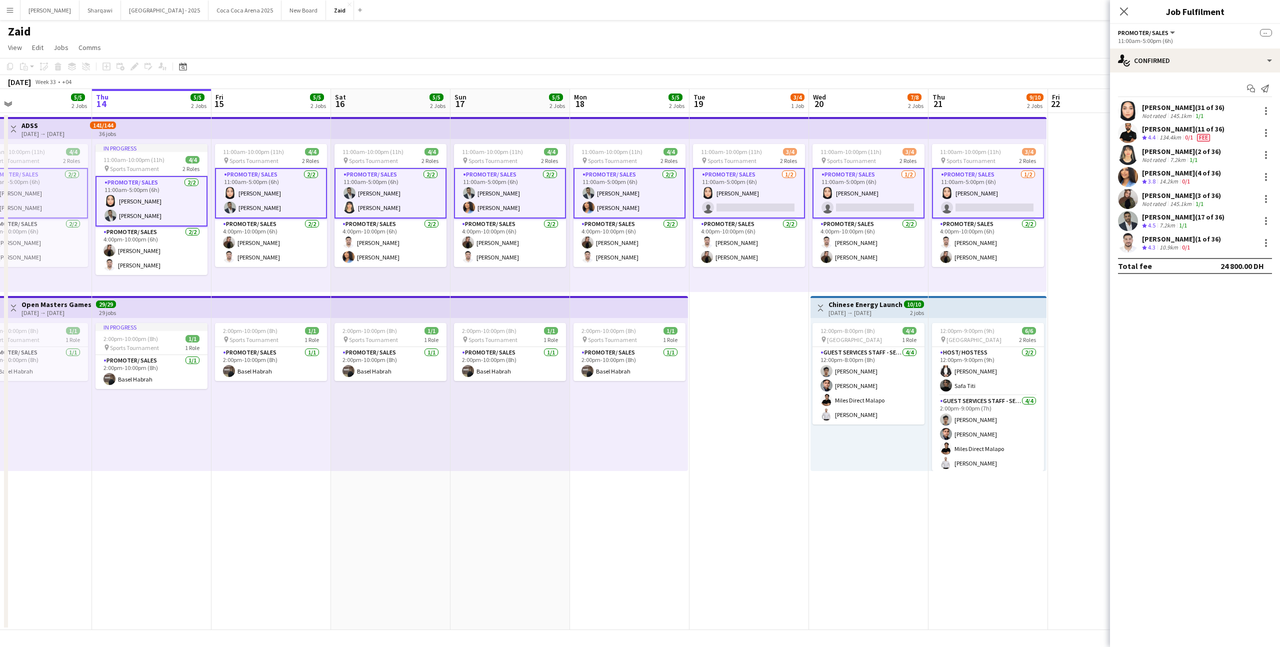
click at [770, 211] on app-card-role "Promoter/ Sales [DATE] 11:00am-5:00pm (6h) [PERSON_NAME] single-neutral-actions" at bounding box center [749, 193] width 112 height 51
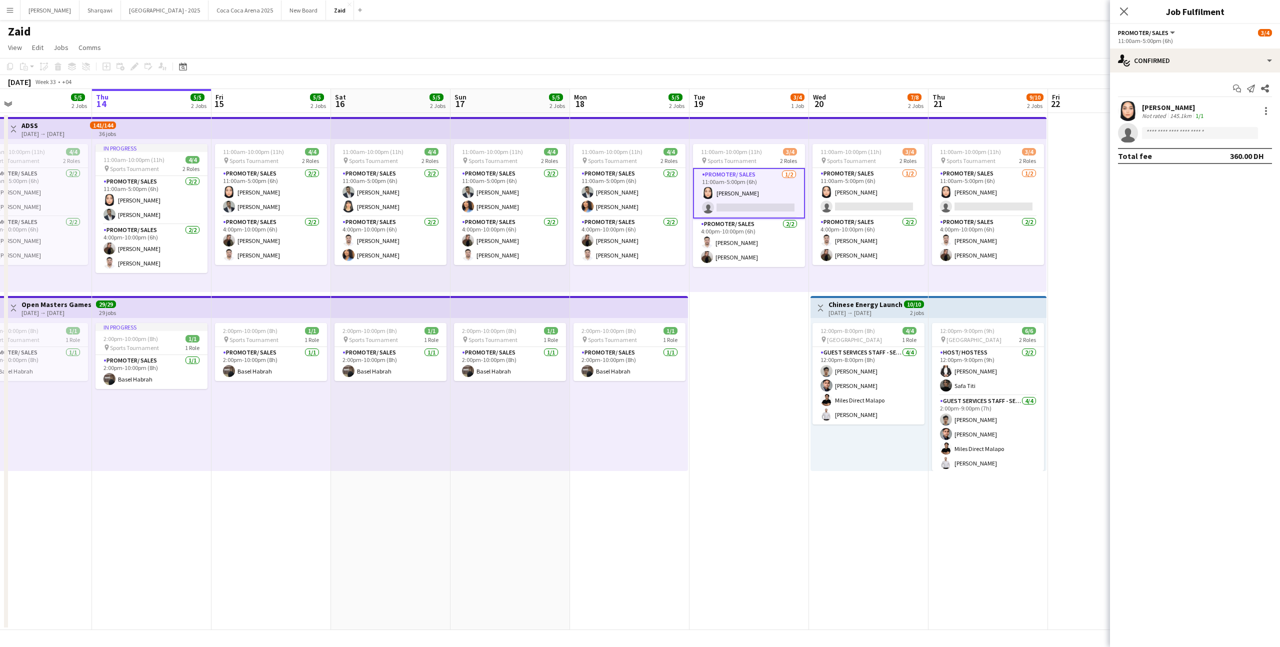
click at [805, 252] on div "11:00am-10:00pm (11h) 3/4 pin Sports Tournament 2 Roles Promoter/ Sales [DATE] …" at bounding box center [750, 215] width 120 height 153
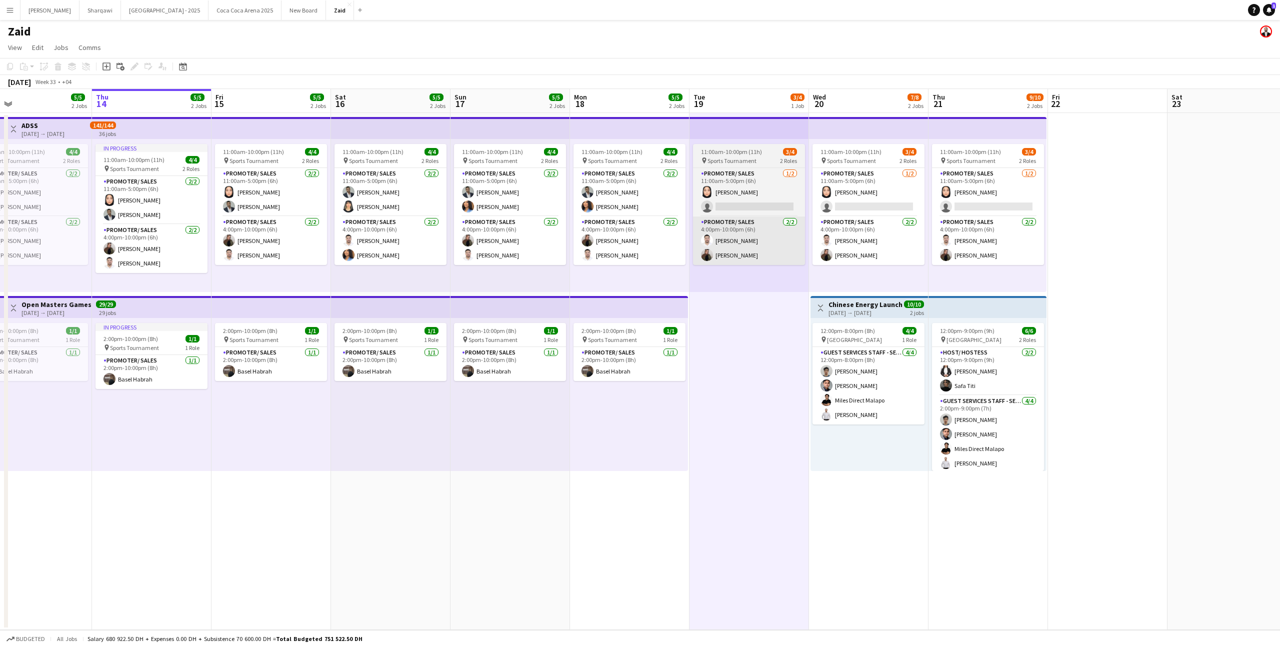
click at [791, 241] on app-card-role "Promoter/ Sales [DATE] 4:00pm-10:00pm (6h) [PERSON_NAME]" at bounding box center [749, 241] width 112 height 49
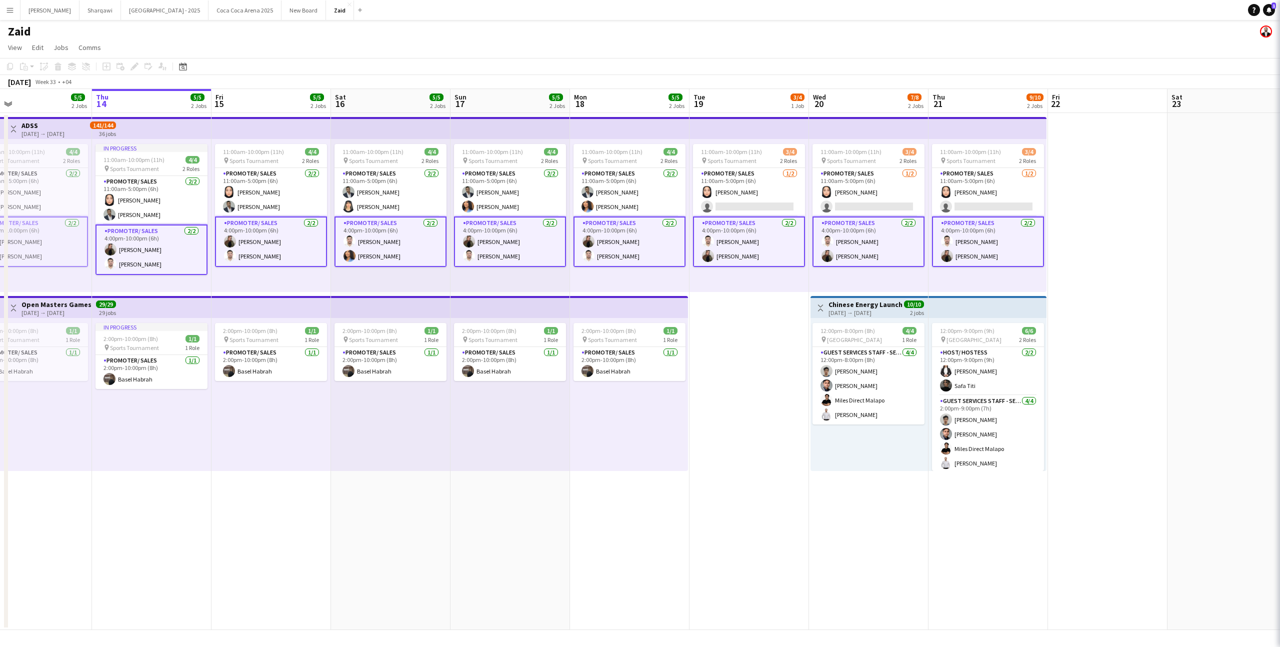
click at [791, 241] on app-card-role "Promoter/ Sales [DATE] 4:00pm-10:00pm (6h) [PERSON_NAME]" at bounding box center [749, 242] width 112 height 51
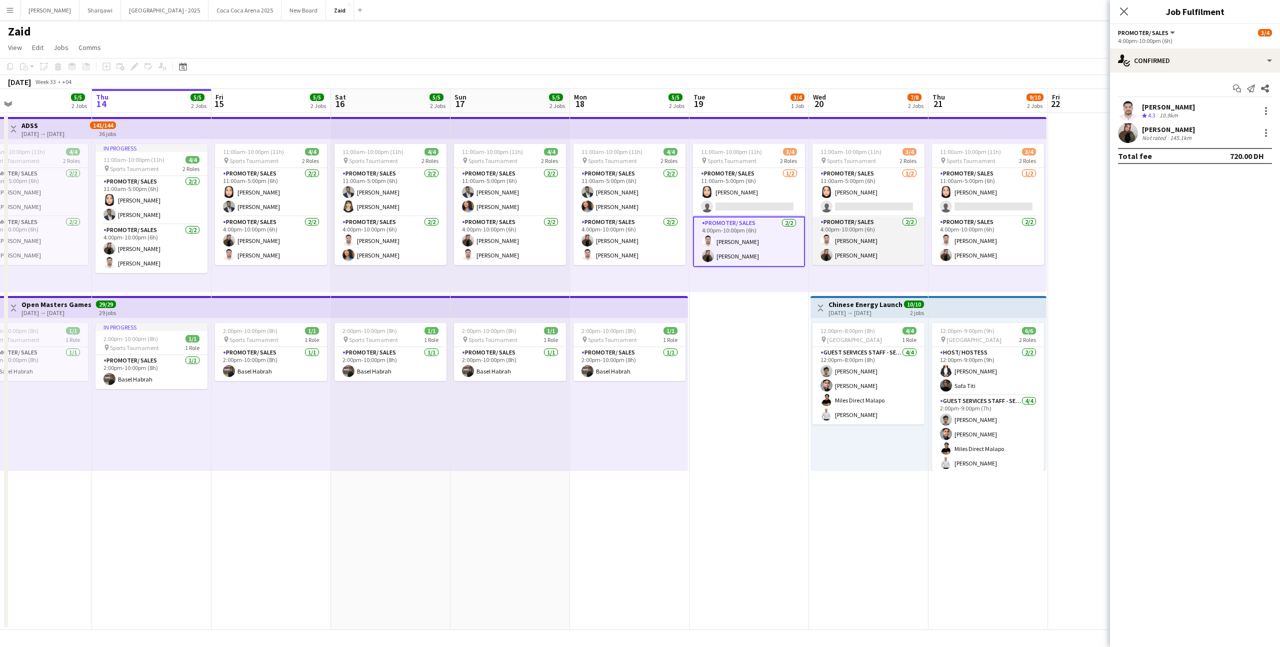
click at [861, 243] on app-card-role "Promoter/ Sales [DATE] 4:00pm-10:00pm (6h) [PERSON_NAME]" at bounding box center [869, 241] width 112 height 49
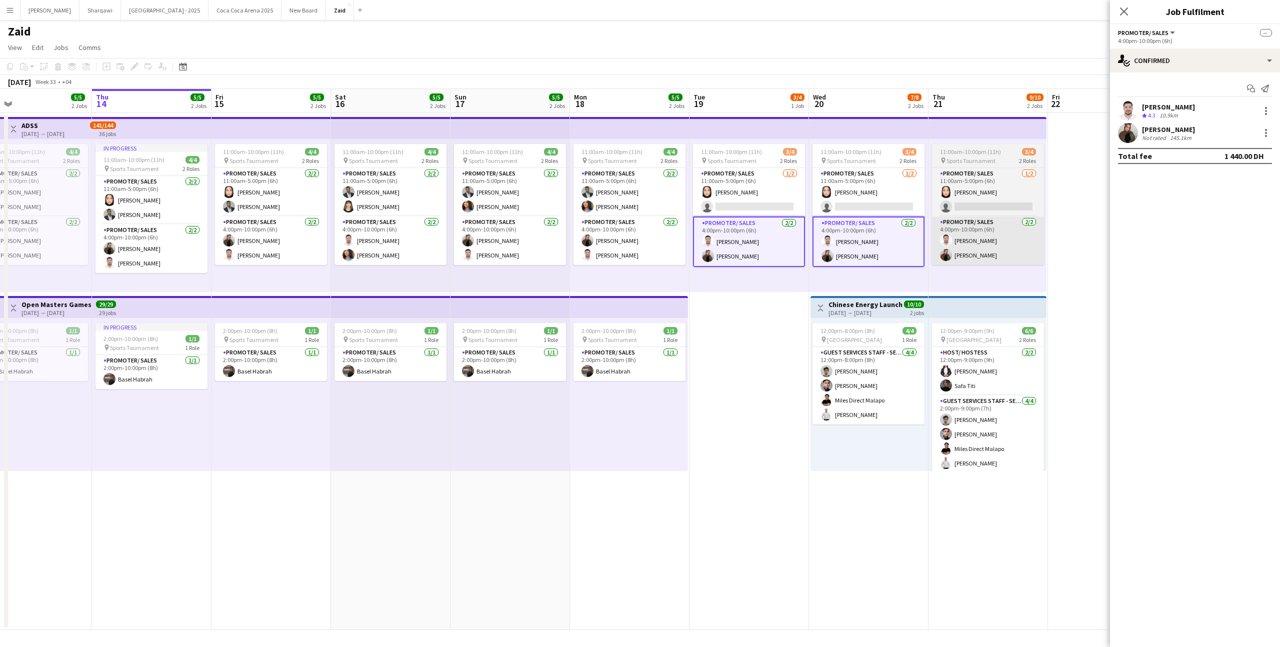
click at [991, 247] on app-card-role "Promoter/ Sales [DATE] 4:00pm-10:00pm (6h) [PERSON_NAME]" at bounding box center [988, 241] width 112 height 49
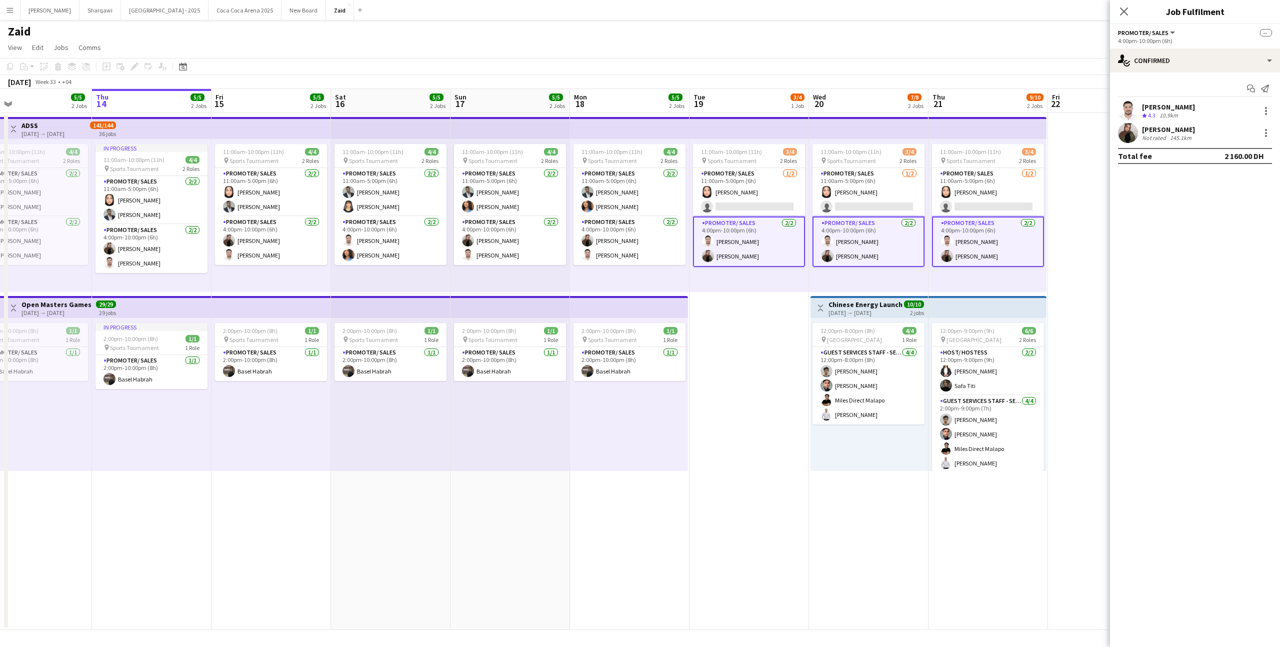
click at [1261, 104] on div "Mohanad Abumousa Crew rating 4.3 10.9km" at bounding box center [1195, 111] width 170 height 20
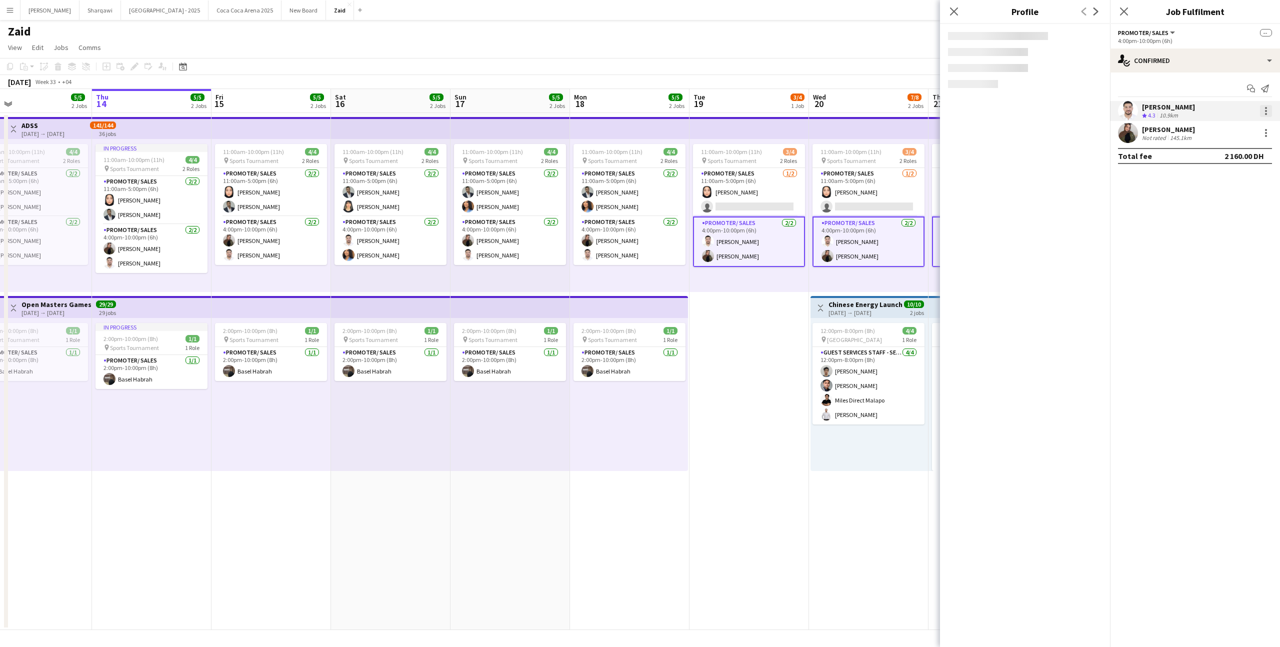
click at [1266, 114] on div at bounding box center [1266, 114] width 2 height 2
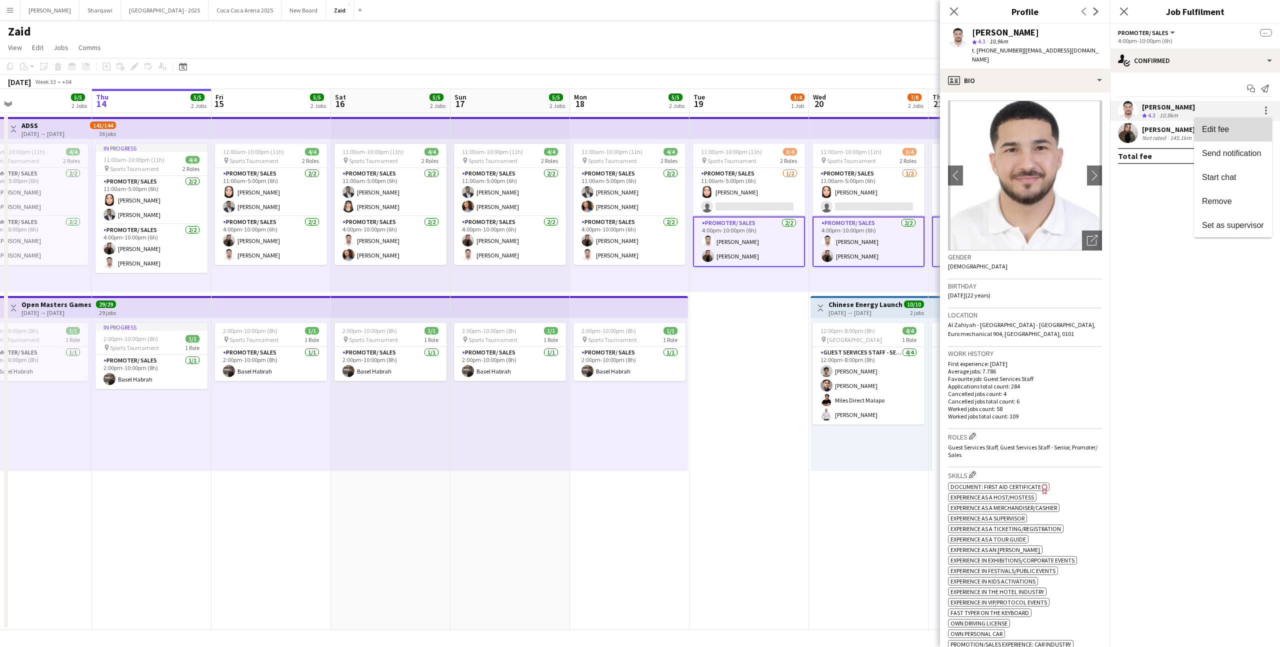
click at [1253, 136] on button "Edit fee" at bounding box center [1233, 130] width 78 height 24
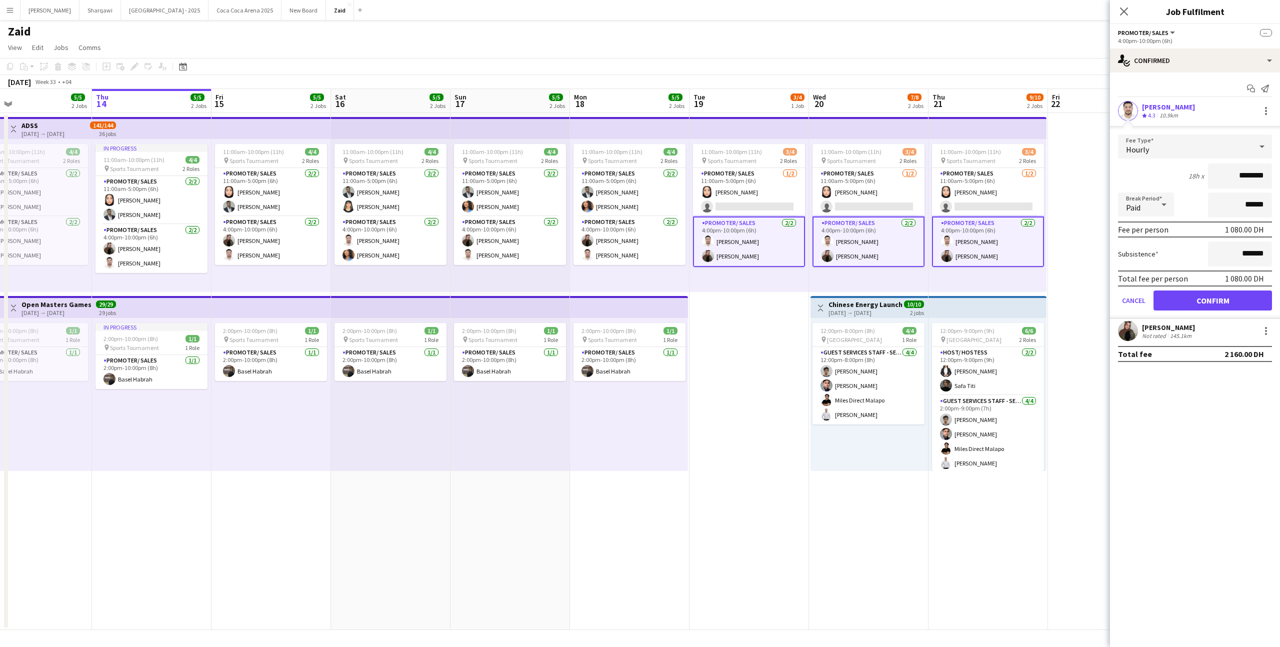
click at [1237, 177] on input "********" at bounding box center [1240, 176] width 64 height 25
click at [1233, 250] on input "*******" at bounding box center [1240, 254] width 64 height 25
type input "*********"
click at [1211, 295] on button "Confirm" at bounding box center [1213, 301] width 119 height 20
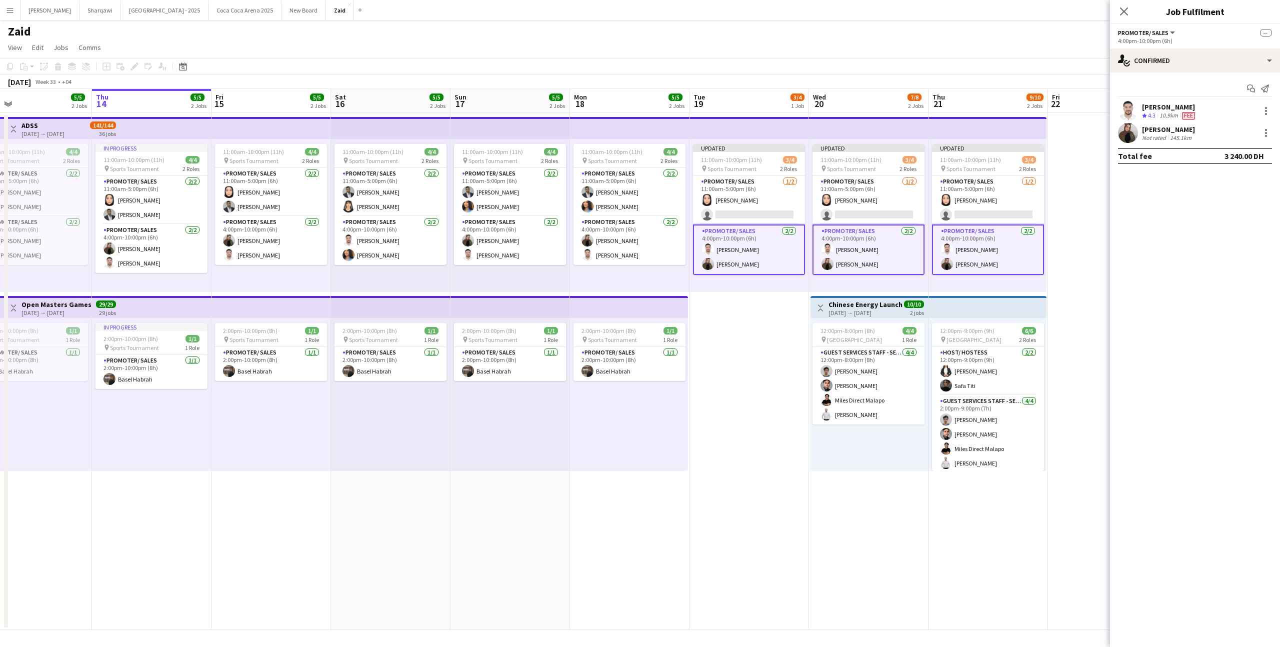
click at [1073, 280] on app-date-cell at bounding box center [1108, 371] width 120 height 517
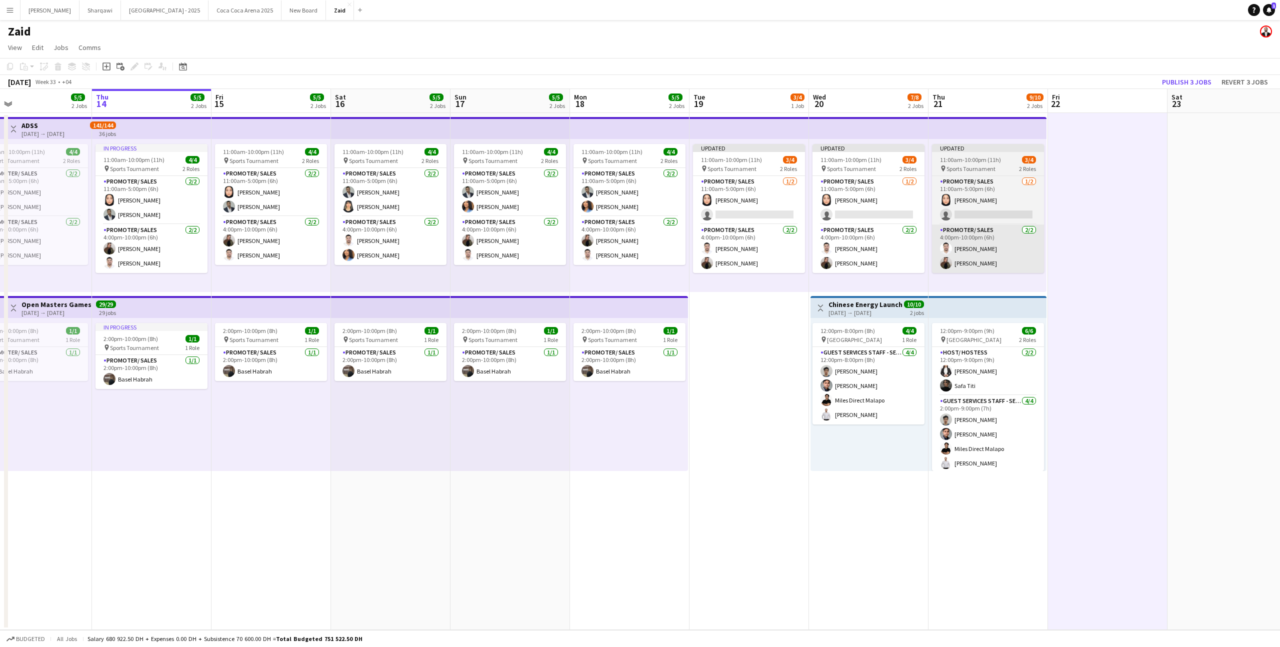
click at [1010, 255] on app-card-role "Promoter/ Sales [DATE] 4:00pm-10:00pm (6h) [PERSON_NAME]" at bounding box center [988, 249] width 112 height 49
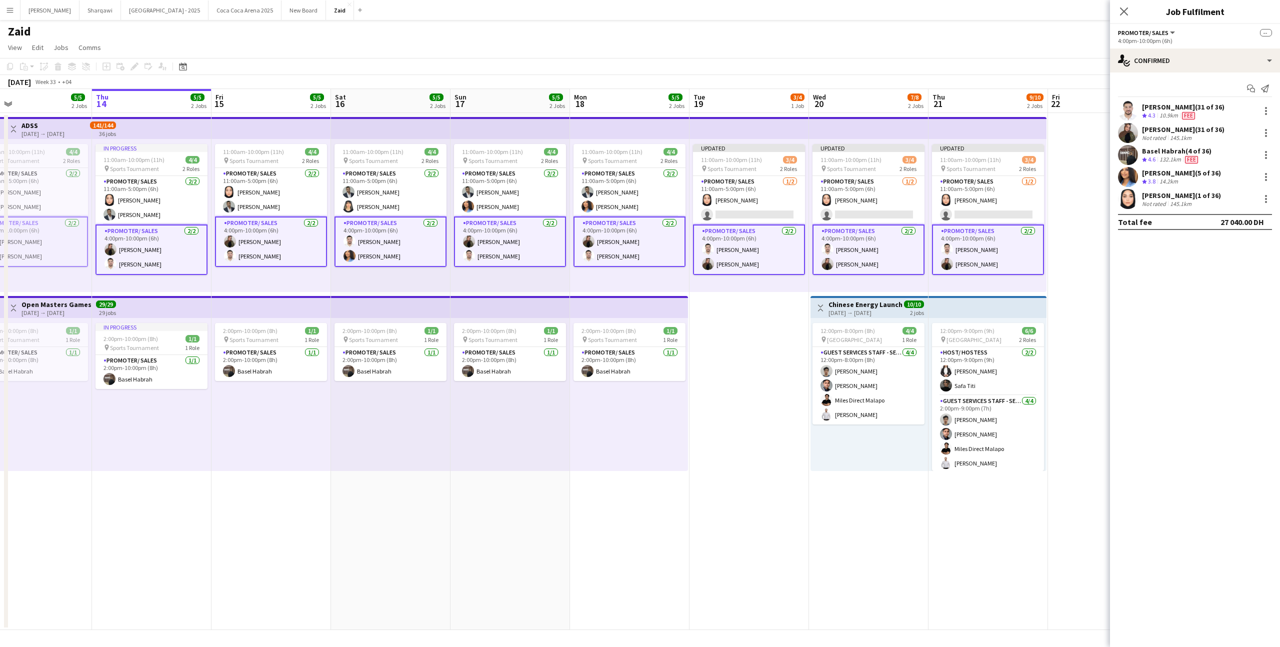
click at [1010, 255] on app-card-role "Promoter/ Sales [DATE] 4:00pm-10:00pm (6h) [PERSON_NAME]" at bounding box center [988, 250] width 112 height 51
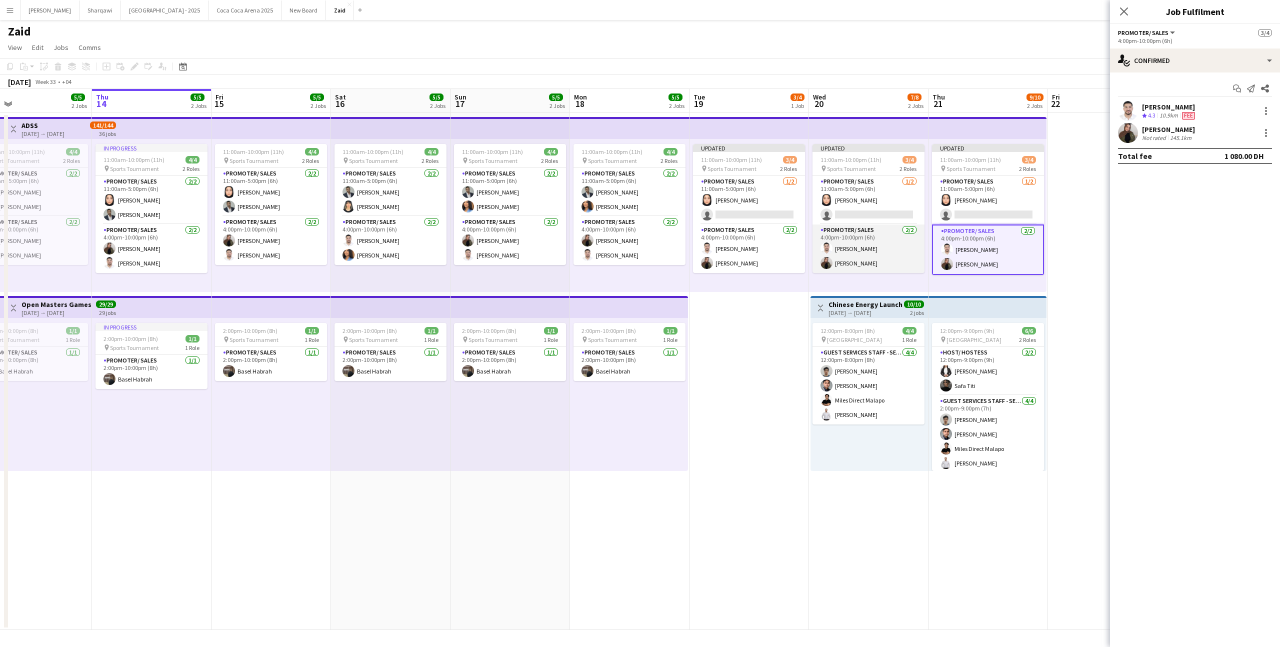
click at [919, 257] on app-card-role "Promoter/ Sales [DATE] 4:00pm-10:00pm (6h) [PERSON_NAME]" at bounding box center [869, 249] width 112 height 49
click at [863, 251] on app-card-role "Promoter/ Sales [DATE] 4:00pm-10:00pm (6h) [PERSON_NAME]" at bounding box center [869, 250] width 112 height 51
click at [776, 249] on app-card-role "Promoter/ Sales [DATE] 4:00pm-10:00pm (6h) [PERSON_NAME]" at bounding box center [749, 249] width 112 height 49
click at [826, 250] on app-user-avatar at bounding box center [827, 249] width 12 height 12
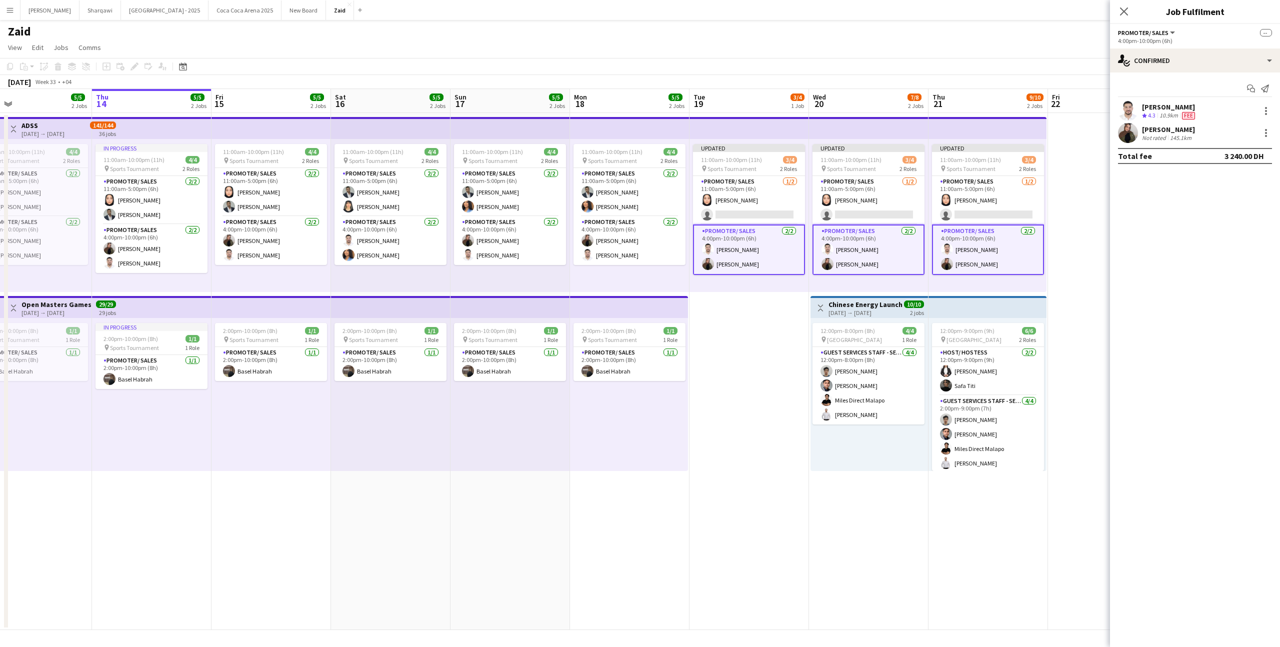
click at [1200, 95] on div "Start chat Send notification" at bounding box center [1195, 89] width 154 height 17
click at [1197, 107] on div "[PERSON_NAME]" at bounding box center [1169, 107] width 55 height 9
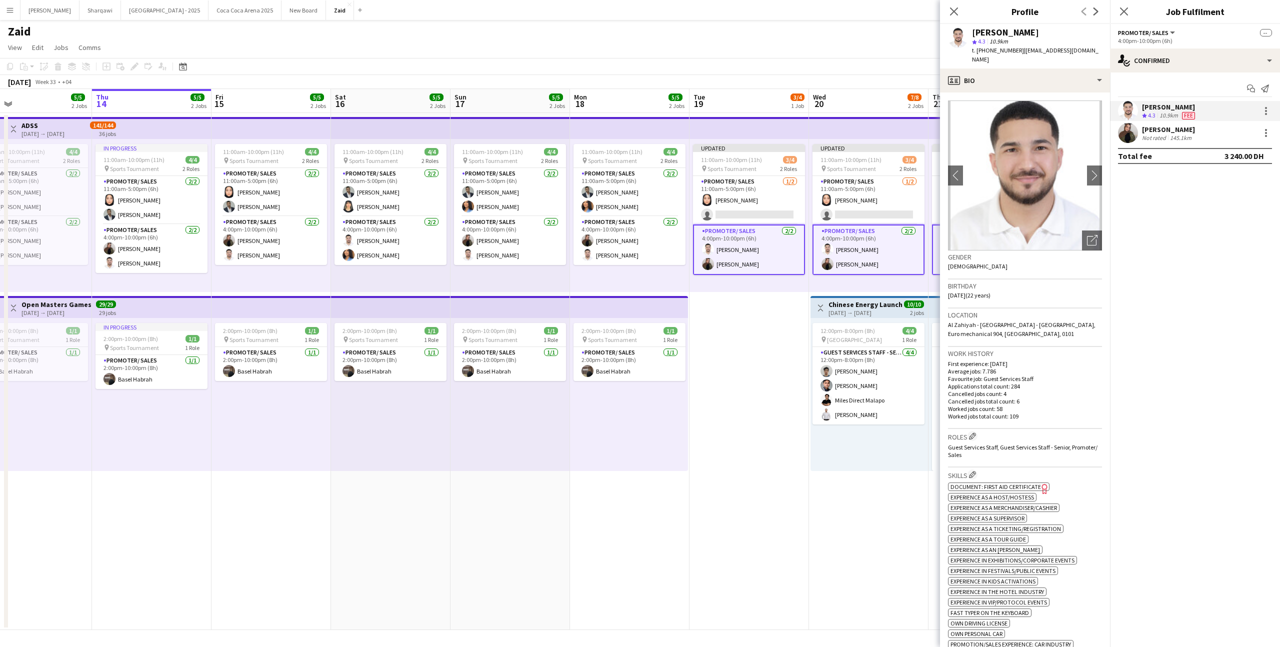
click at [792, 308] on app-date-cell "Updated 11:00am-10:00pm (11h) 3/4 pin Sports Tournament 2 Roles Promoter/ Sales…" at bounding box center [750, 371] width 120 height 517
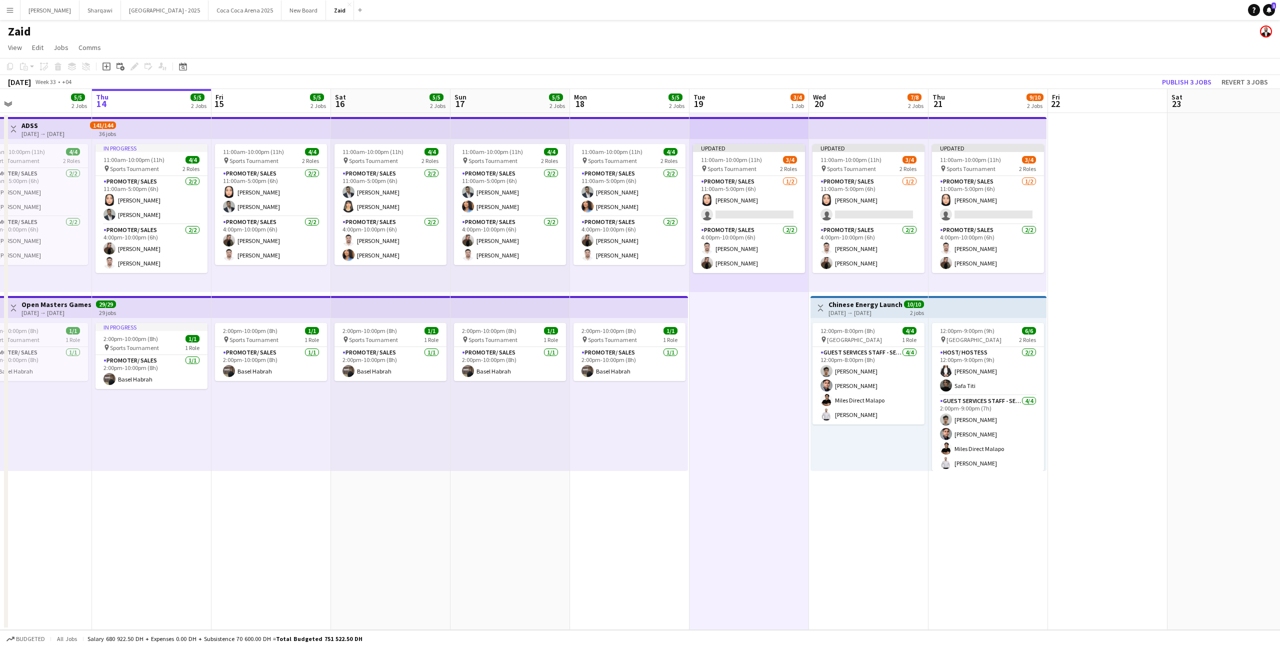
click at [1171, 89] on app-board-header-date "Sat 23" at bounding box center [1228, 101] width 120 height 24
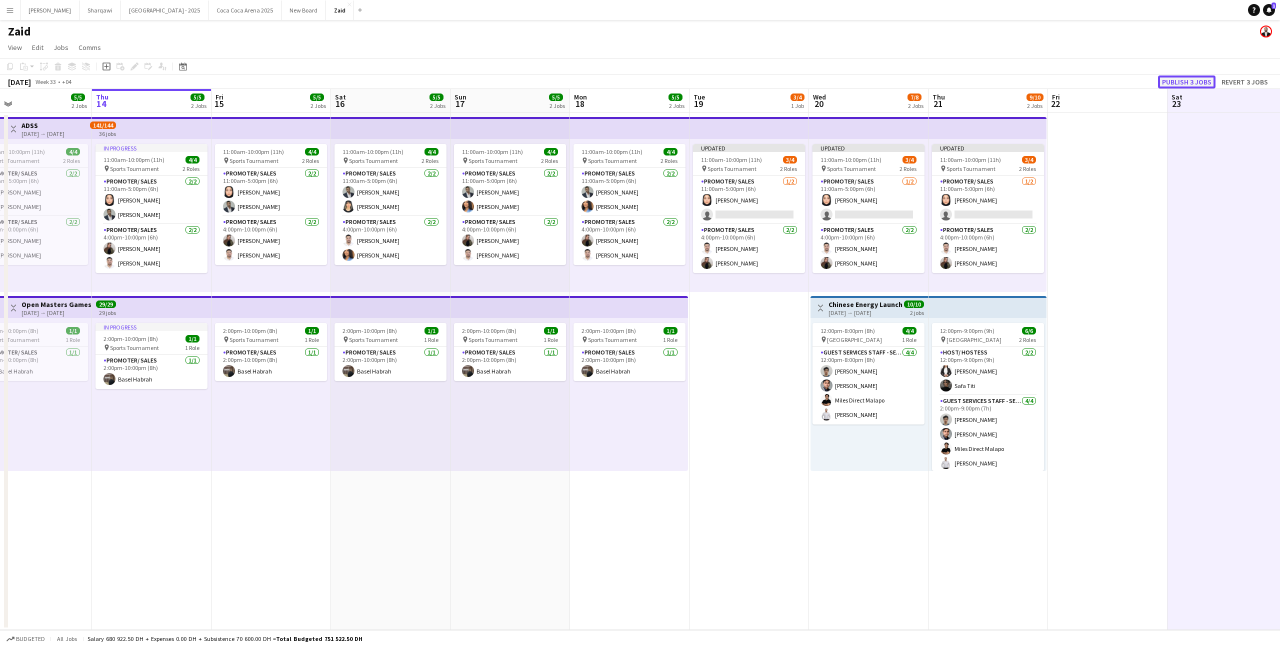
click at [1172, 82] on button "Publish 3 jobs" at bounding box center [1187, 82] width 58 height 13
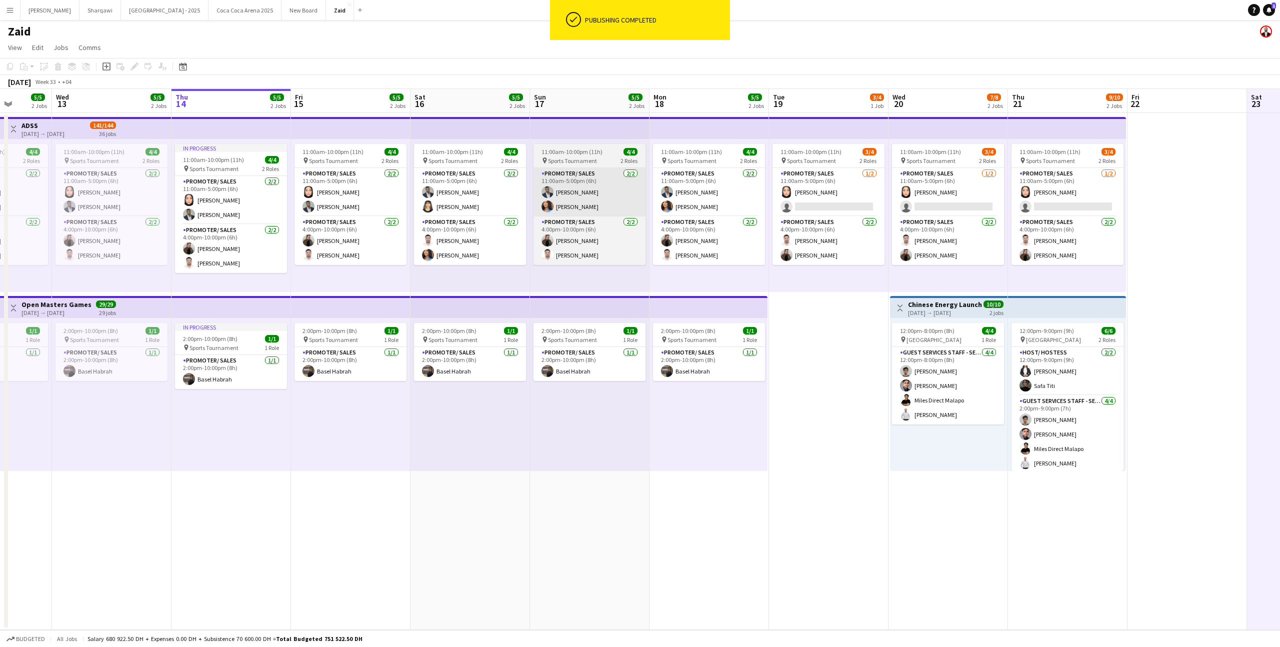
scroll to position [0, 306]
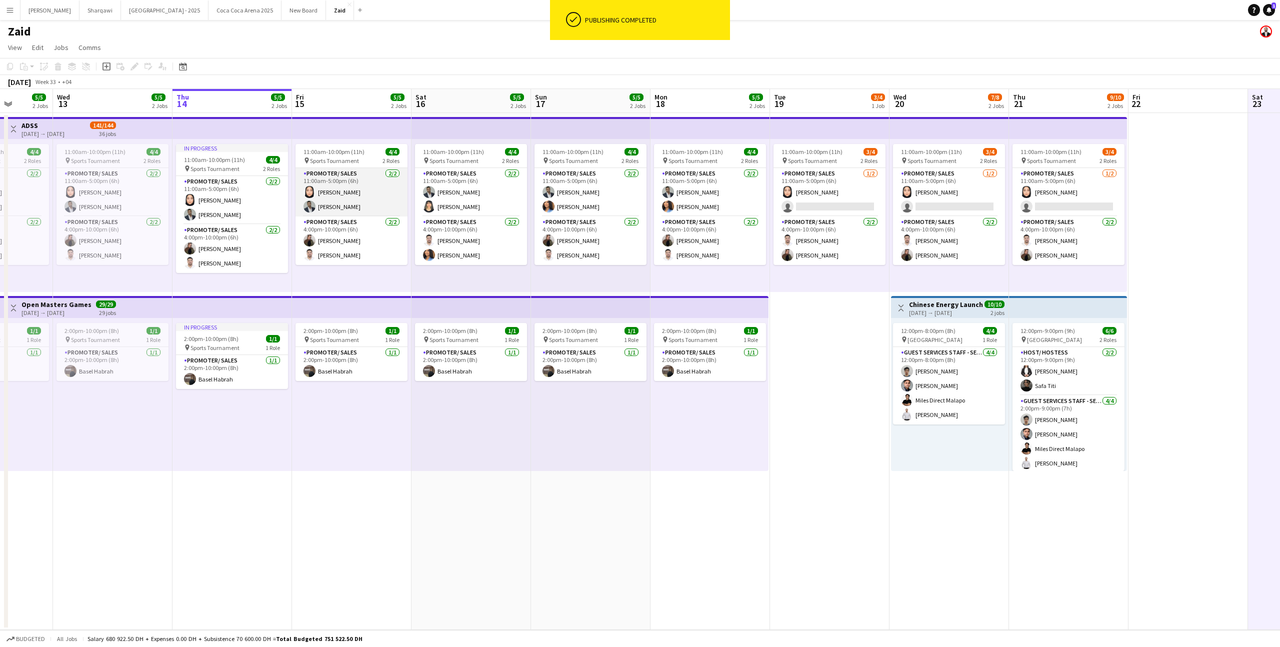
click at [395, 187] on app-card-role "Promoter/ Sales [DATE] 11:00am-5:00pm (6h) [PERSON_NAME] [PERSON_NAME] Habra" at bounding box center [352, 192] width 112 height 49
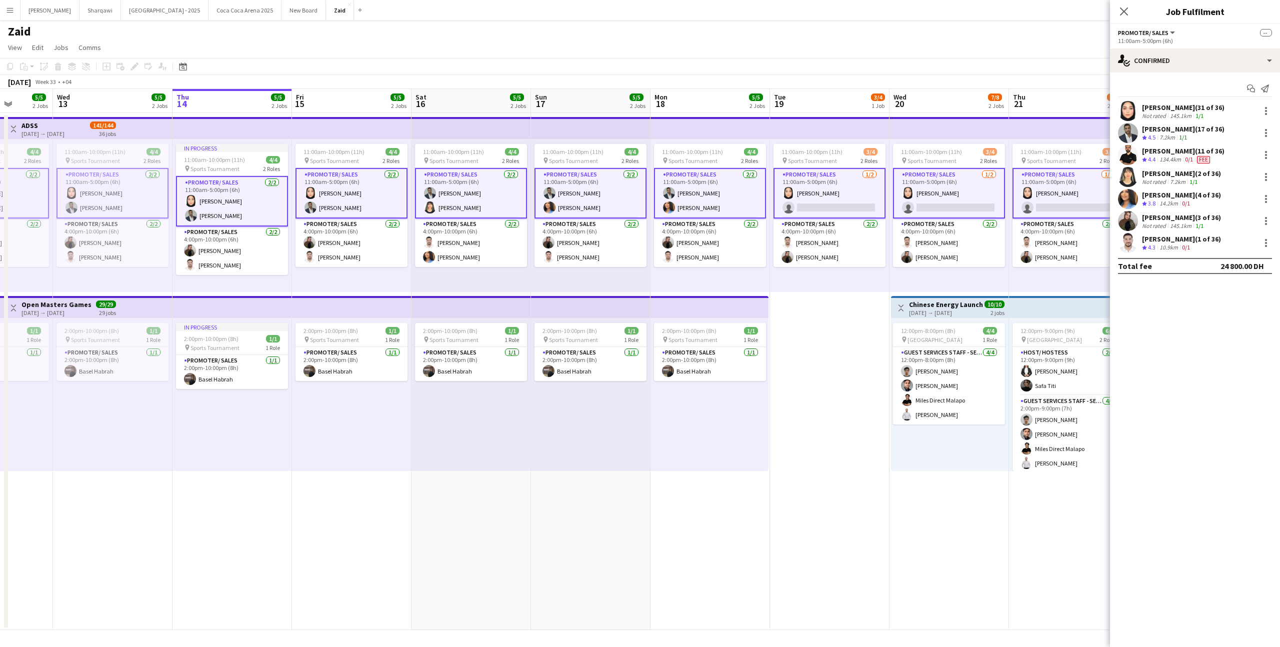
click at [826, 295] on app-date-cell "11:00am-10:00pm (11h) 3/4 pin Sports Tournament 2 Roles Promoter/ Sales [DATE] …" at bounding box center [830, 371] width 120 height 517
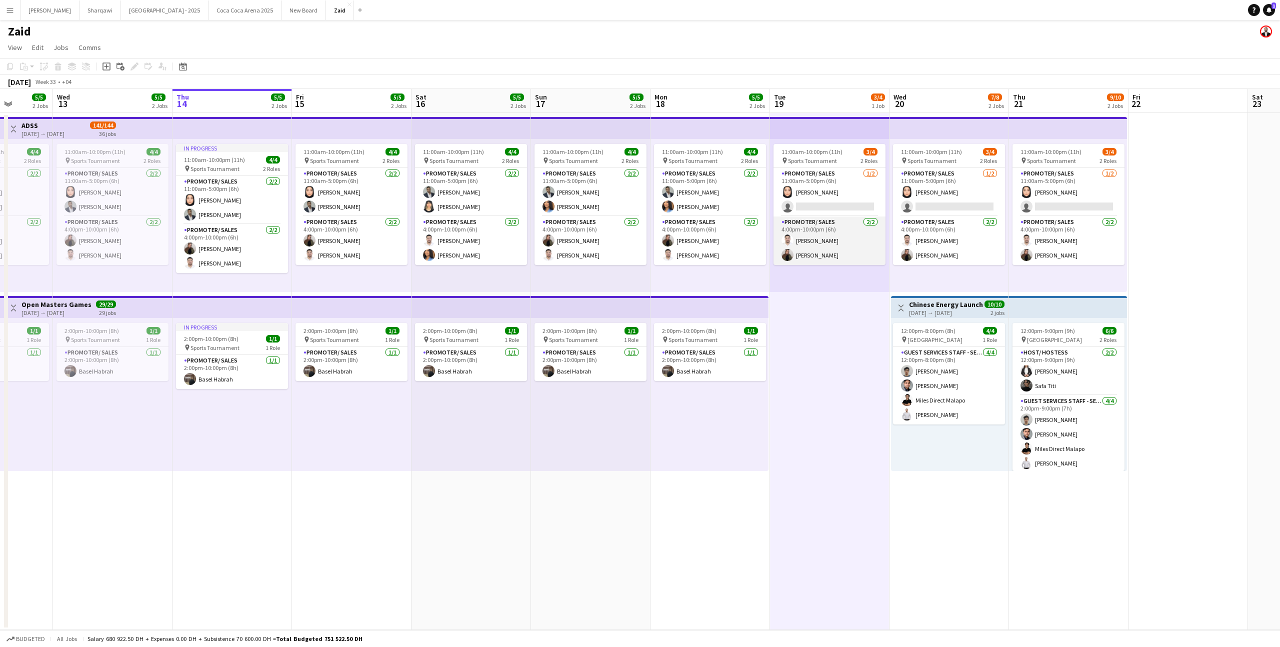
click at [836, 221] on app-card-role "Promoter/ Sales [DATE] 4:00pm-10:00pm (6h) [PERSON_NAME]" at bounding box center [830, 241] width 112 height 49
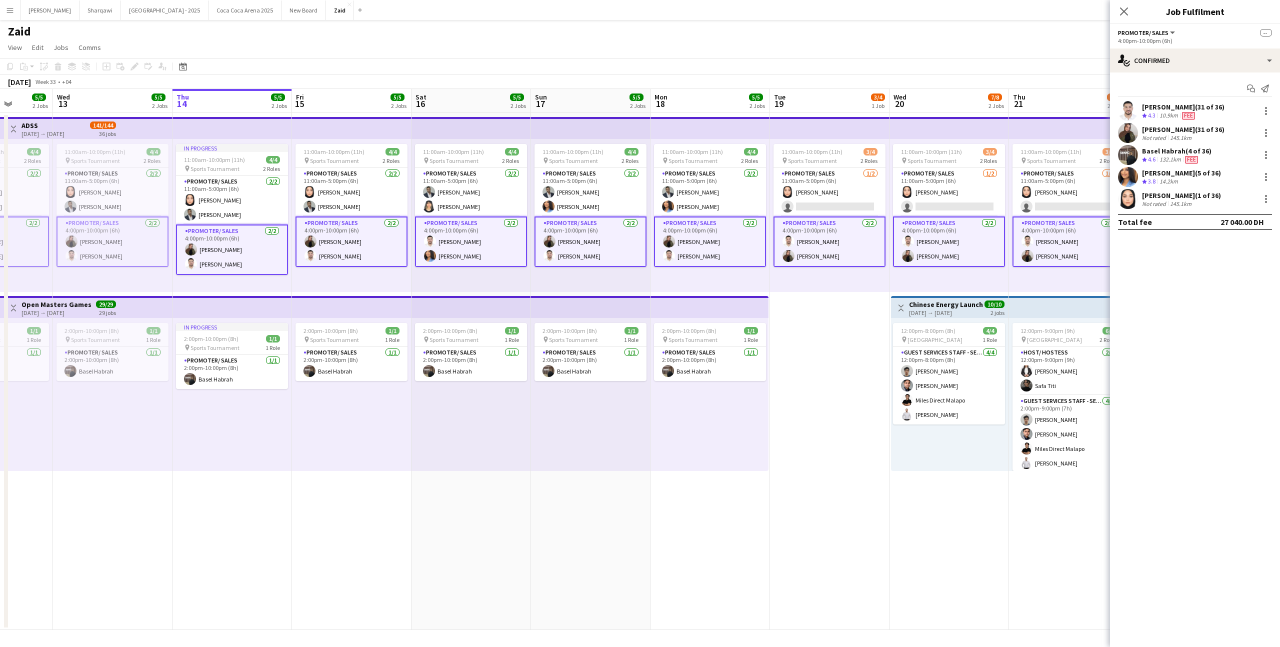
click at [858, 230] on app-card-role "Promoter/ Sales [DATE] 4:00pm-10:00pm (6h) [PERSON_NAME]" at bounding box center [830, 242] width 112 height 51
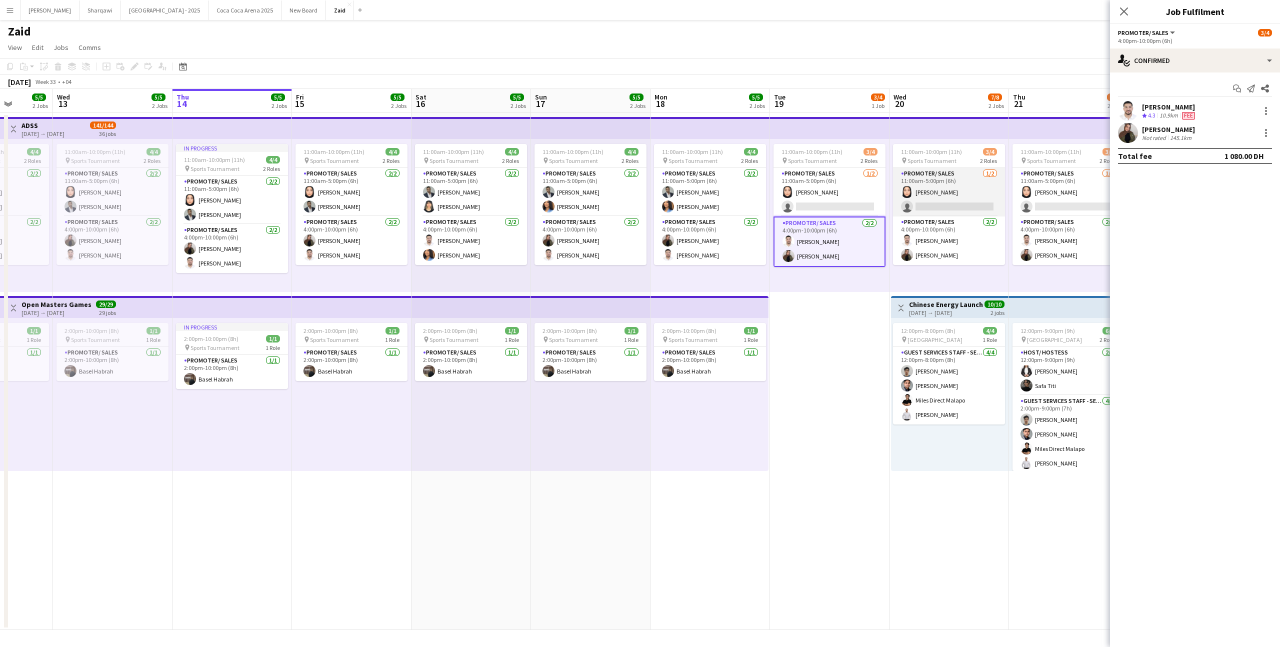
click at [910, 198] on app-card-role "Promoter/ Sales [DATE] 11:00am-5:00pm (6h) [PERSON_NAME] single-neutral-actions" at bounding box center [949, 192] width 112 height 49
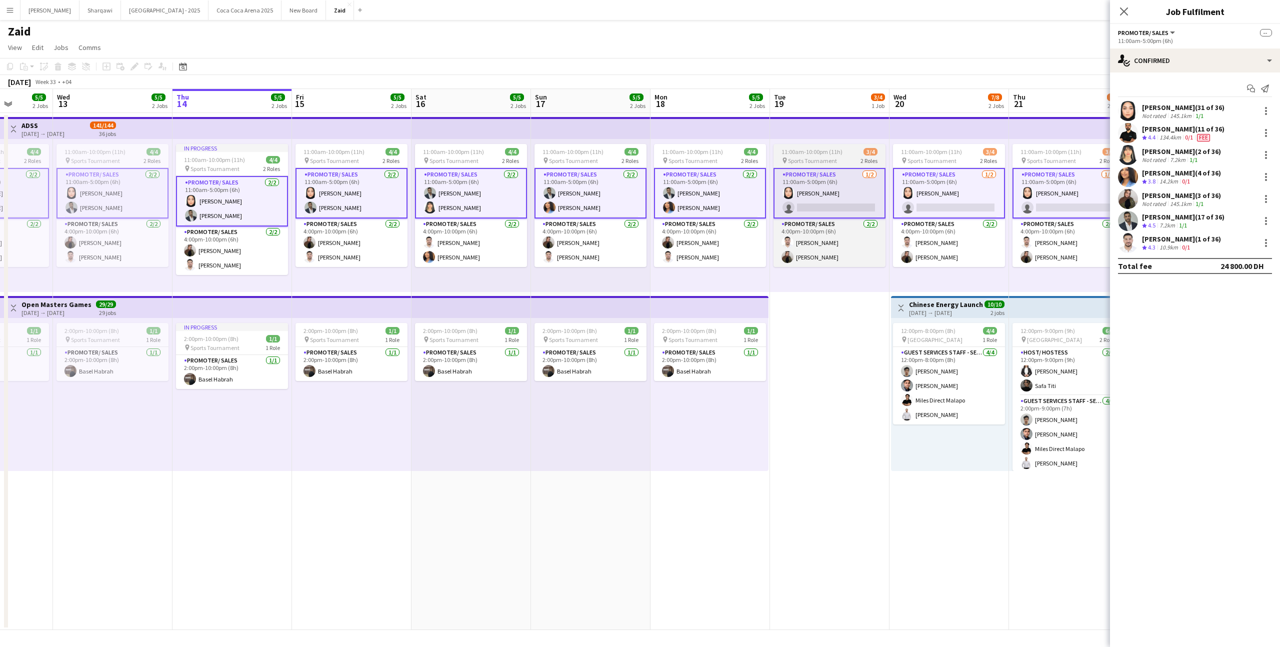
click at [817, 160] on span "Sports Tournament" at bounding box center [812, 161] width 49 height 8
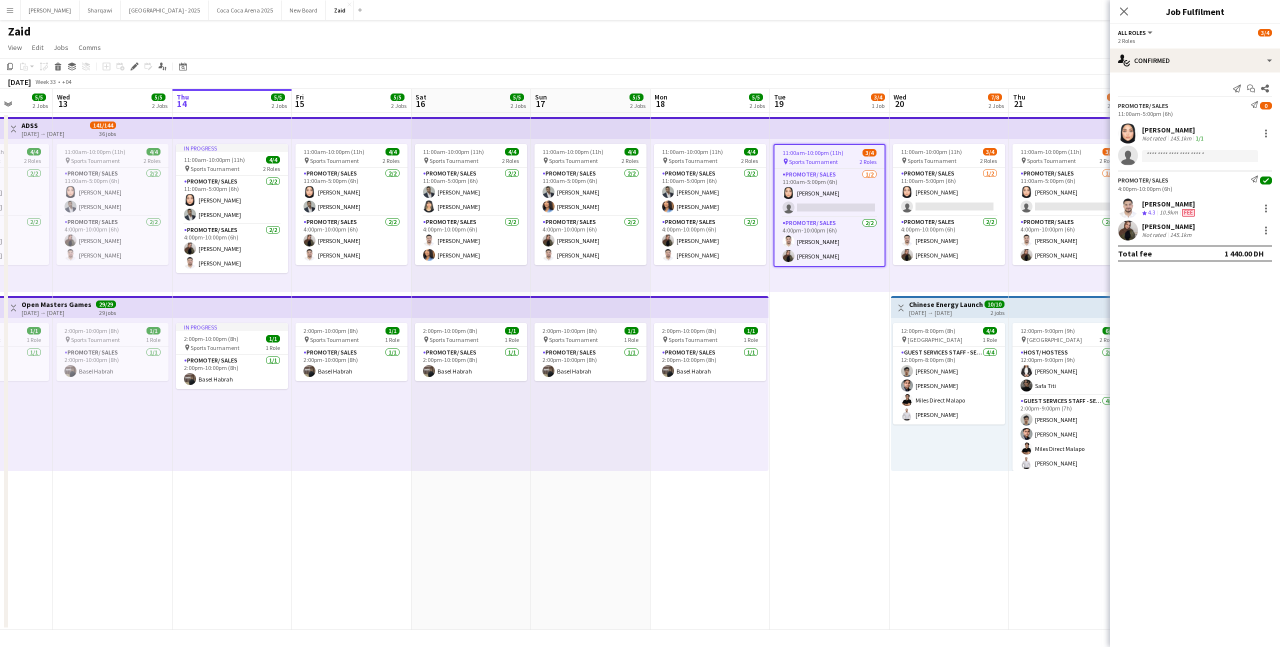
click at [795, 285] on div "11:00am-10:00pm (11h) 3/4 pin Sports Tournament 2 Roles Promoter/ Sales [DATE] …" at bounding box center [830, 215] width 120 height 153
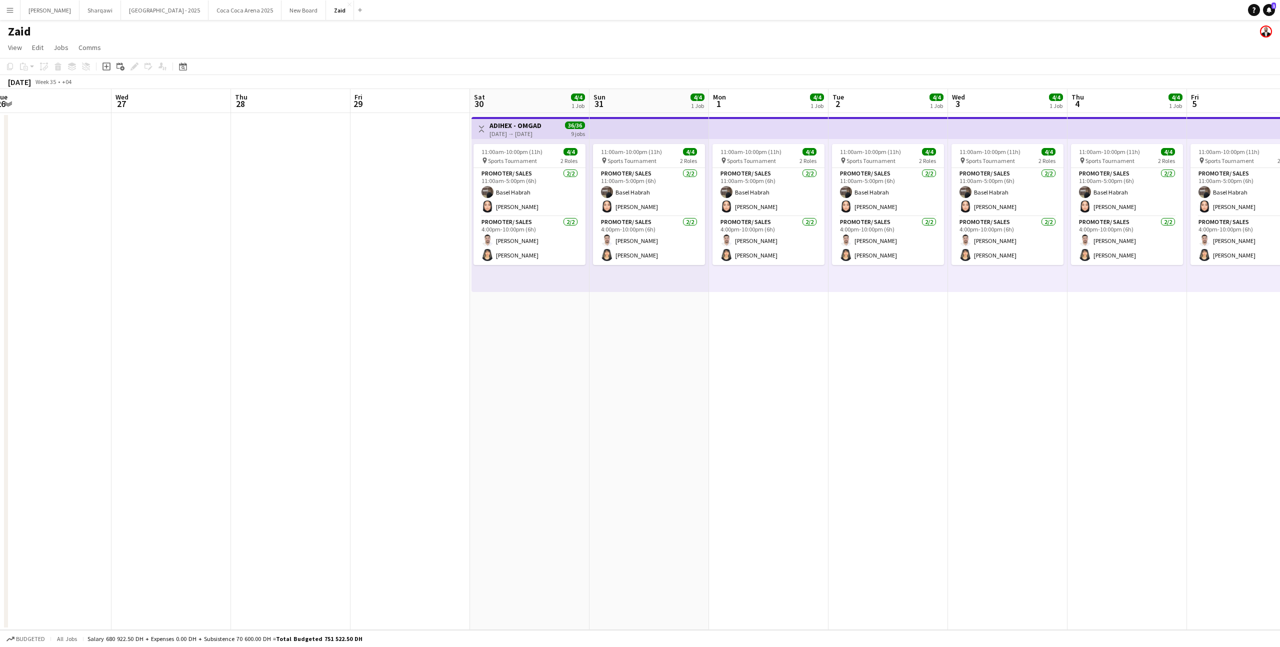
scroll to position [0, 358]
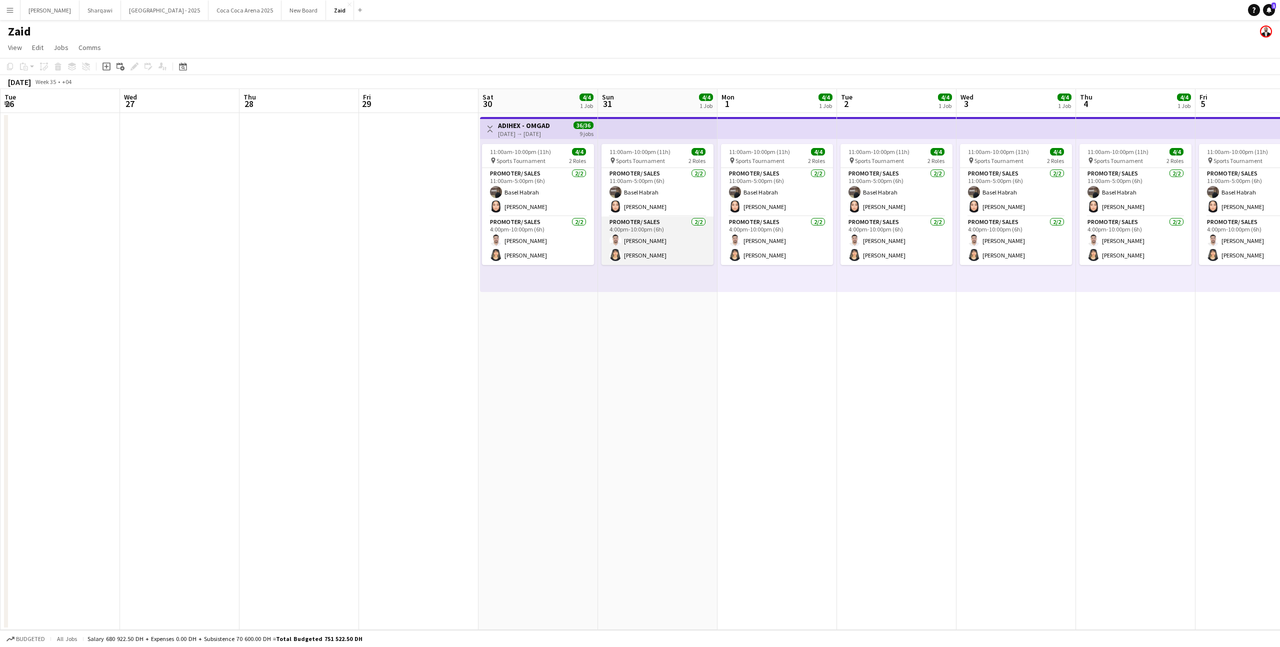
click at [655, 259] on app-card-role "Promoter/ Sales [DATE] 4:00pm-10:00pm (6h) [PERSON_NAME]" at bounding box center [658, 241] width 112 height 49
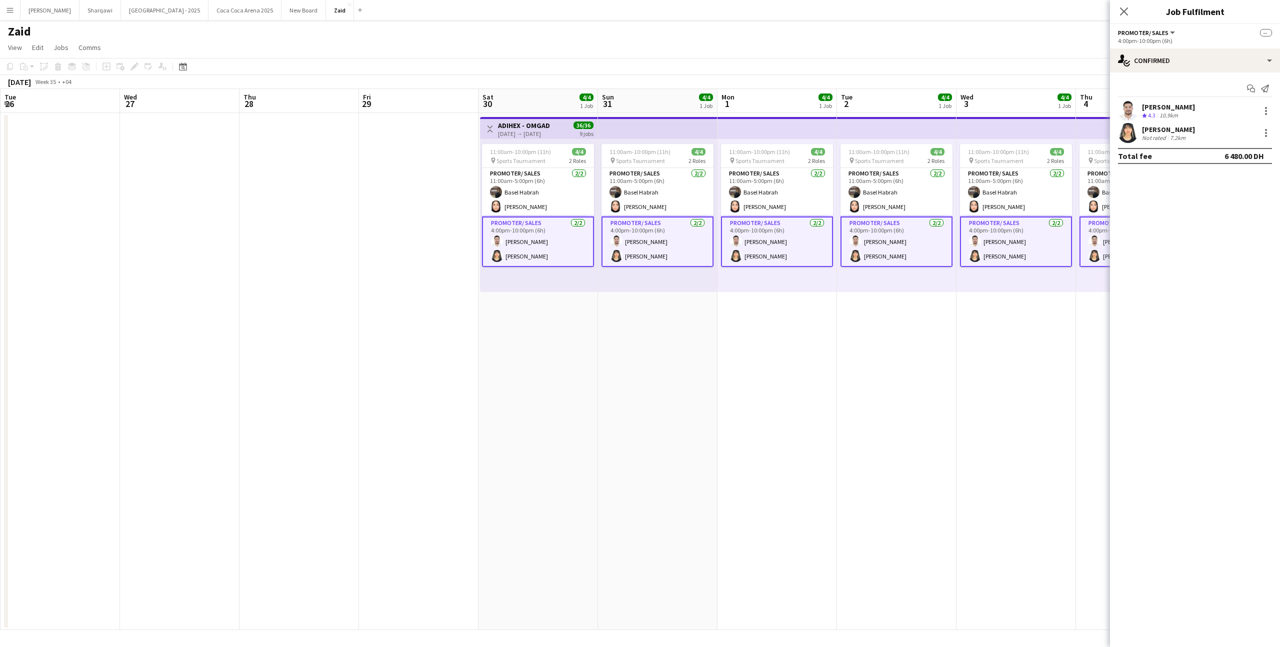
click at [1180, 132] on div "[PERSON_NAME]" at bounding box center [1168, 129] width 53 height 9
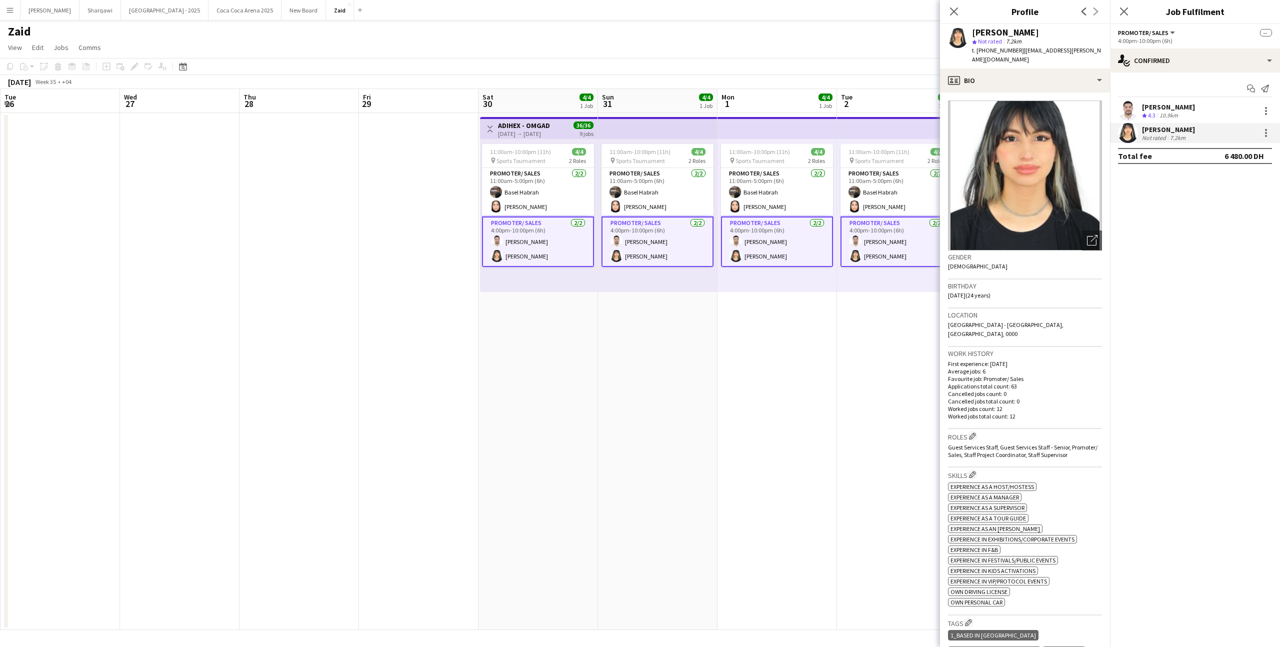
click at [696, 346] on app-date-cell "11:00am-10:00pm (11h) 4/4 pin Sports Tournament 2 Roles Promoter/ Sales [DATE] …" at bounding box center [658, 371] width 120 height 517
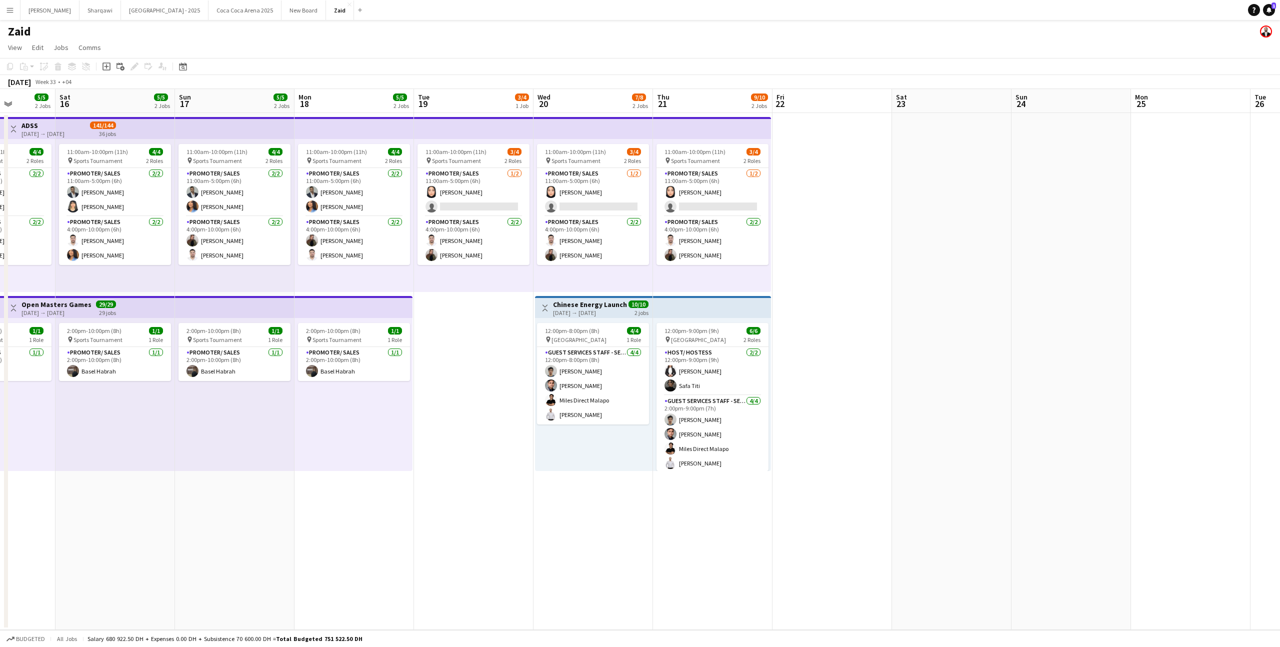
scroll to position [0, 304]
click at [470, 219] on app-card-role "Promoter/ Sales [DATE] 4:00pm-10:00pm (6h) [PERSON_NAME]" at bounding box center [473, 241] width 112 height 49
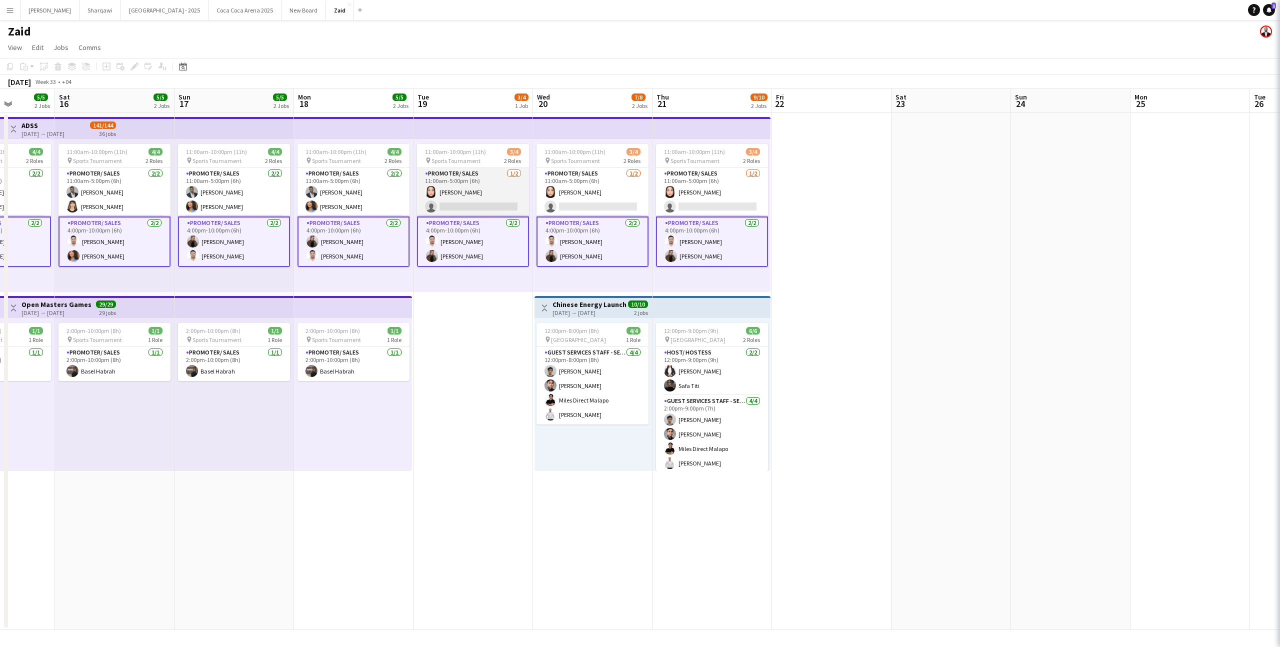
click at [473, 194] on app-card-role "Promoter/ Sales [DATE] 11:00am-5:00pm (6h) [PERSON_NAME] single-neutral-actions" at bounding box center [473, 192] width 112 height 49
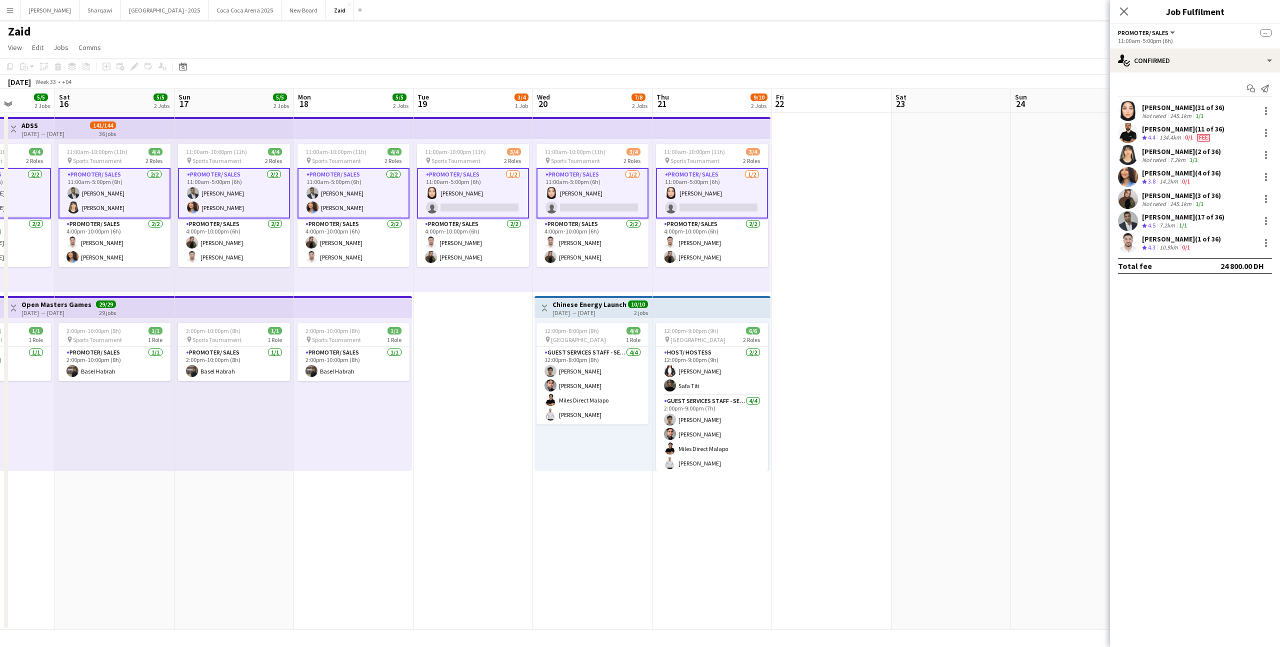
click at [578, 204] on app-card-role "Promoter/ Sales [DATE] 11:00am-5:00pm (6h) [PERSON_NAME] single-neutral-actions" at bounding box center [593, 193] width 112 height 51
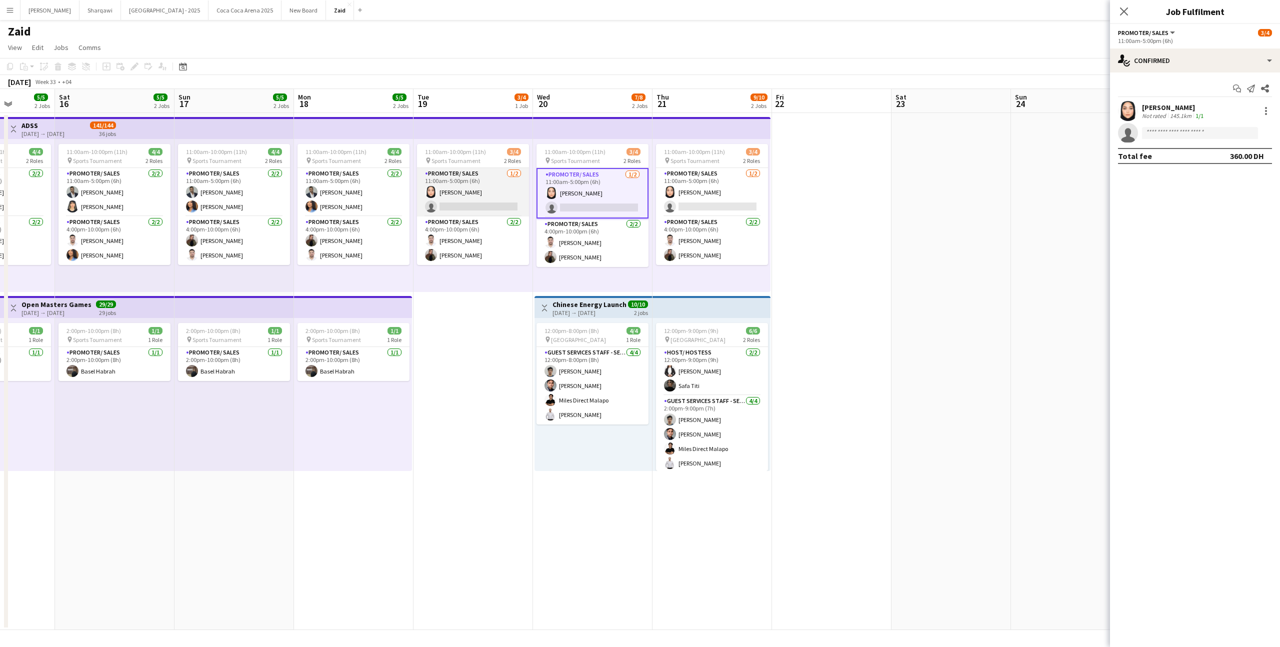
click at [480, 191] on app-card-role "Promoter/ Sales [DATE] 11:00am-5:00pm (6h) [PERSON_NAME] single-neutral-actions" at bounding box center [473, 192] width 112 height 49
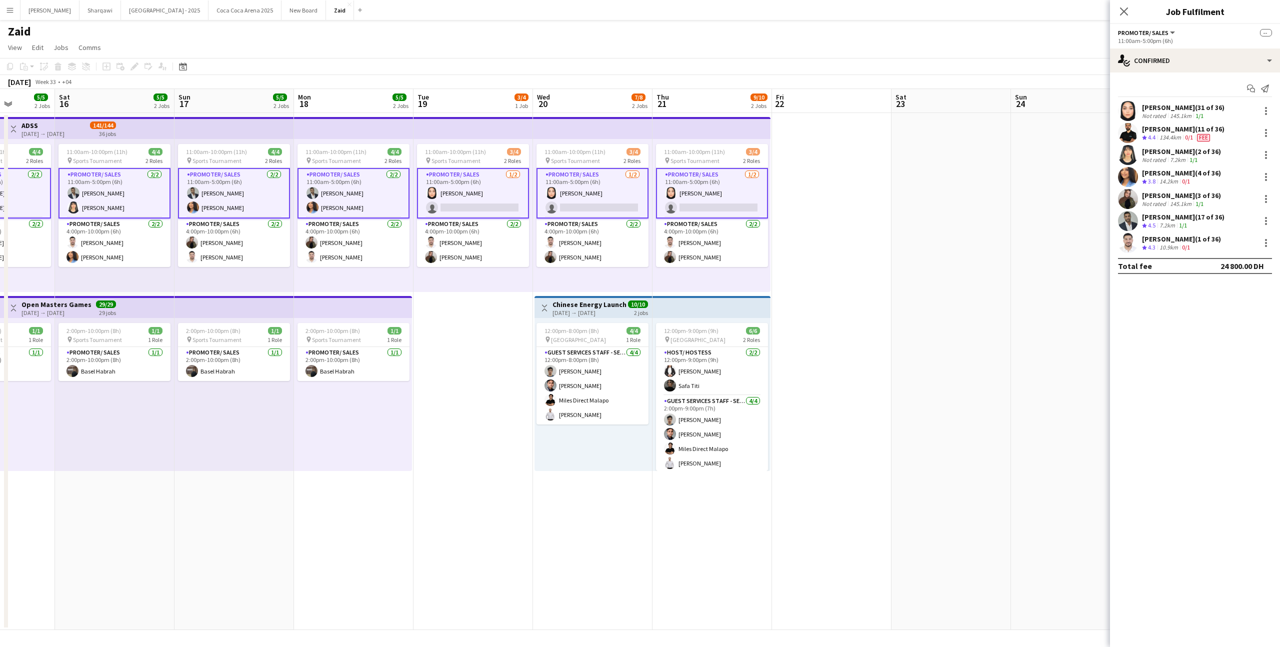
click at [570, 202] on app-card-role "Promoter/ Sales [DATE] 11:00am-5:00pm (6h) [PERSON_NAME] single-neutral-actions" at bounding box center [593, 193] width 112 height 51
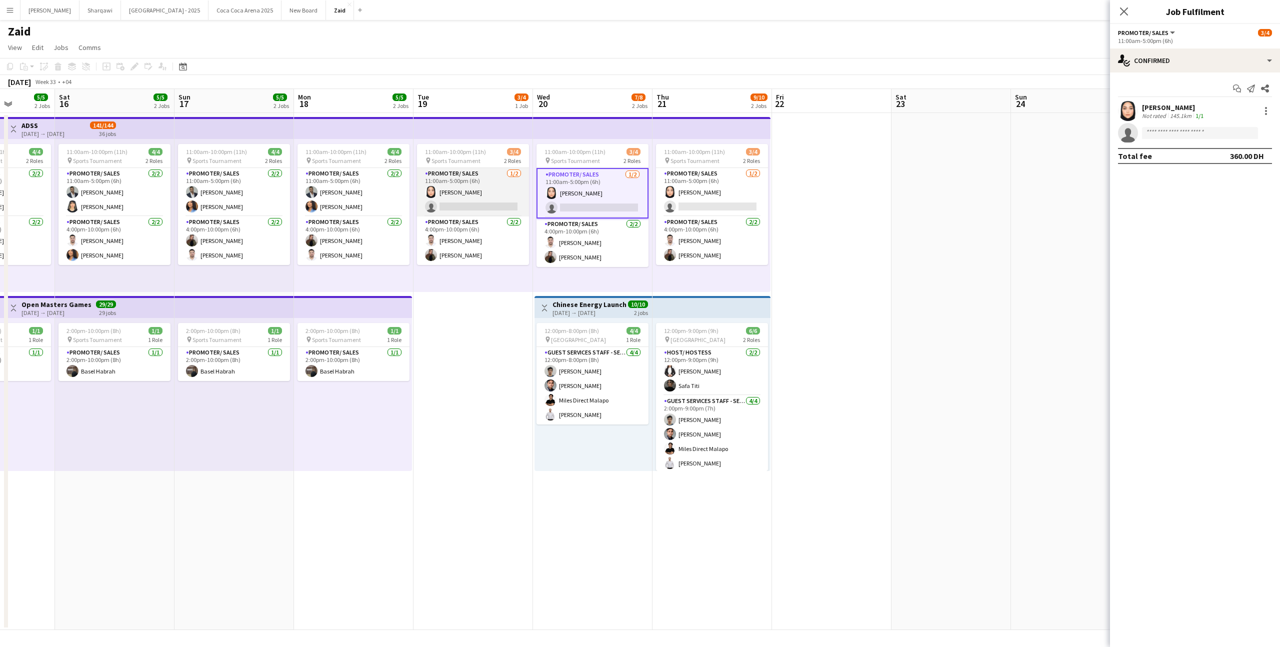
click at [524, 193] on app-card-role "Promoter/ Sales [DATE] 11:00am-5:00pm (6h) [PERSON_NAME] single-neutral-actions" at bounding box center [473, 192] width 112 height 49
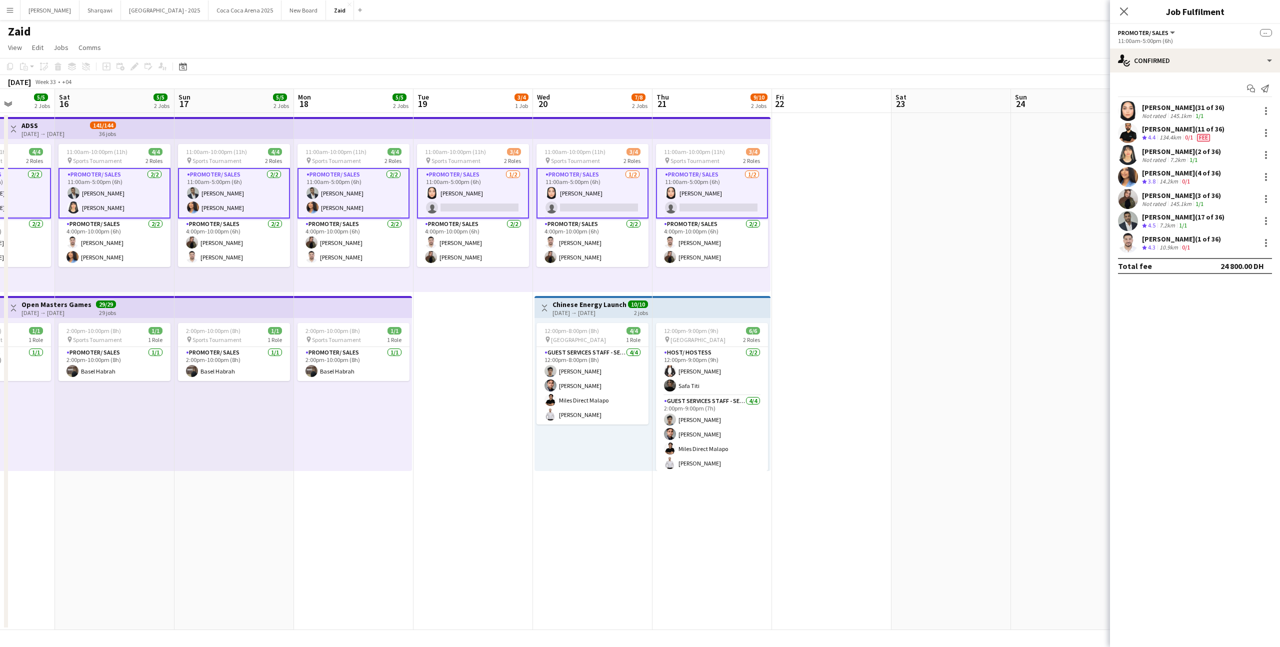
click at [504, 191] on app-card-role "Promoter/ Sales [DATE] 11:00am-5:00pm (6h) [PERSON_NAME] single-neutral-actions" at bounding box center [473, 193] width 112 height 51
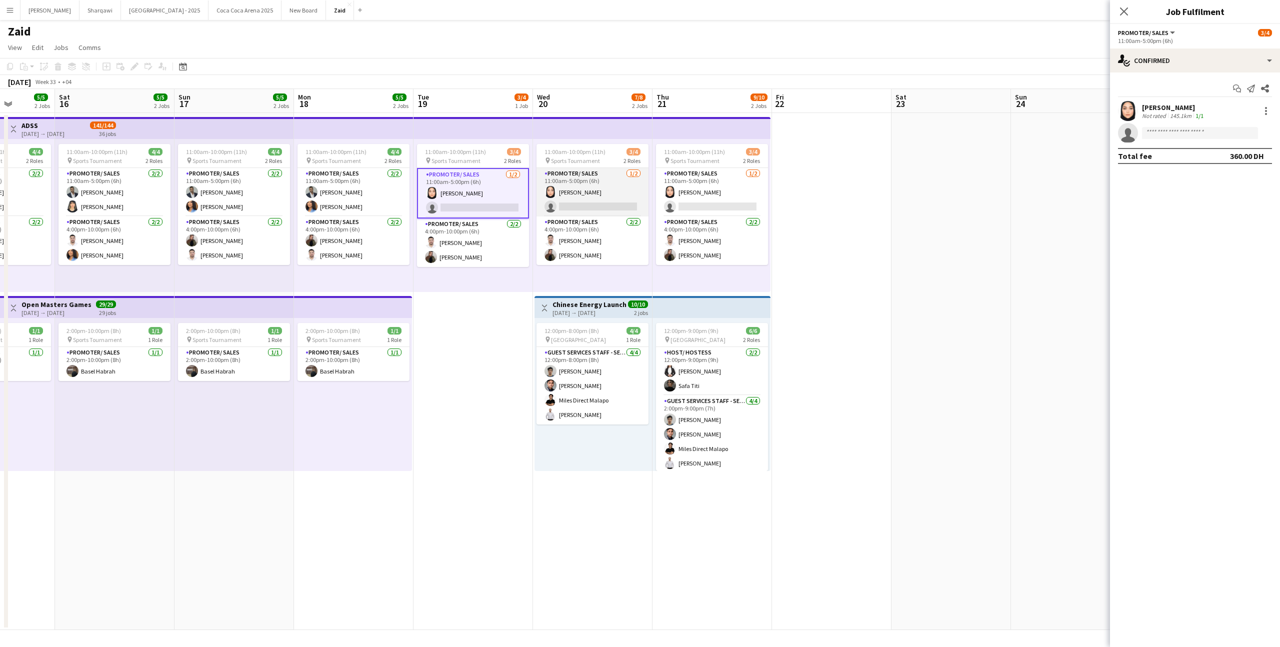
click at [579, 201] on app-card-role "Promoter/ Sales [DATE] 11:00am-5:00pm (6h) [PERSON_NAME] single-neutral-actions" at bounding box center [593, 192] width 112 height 49
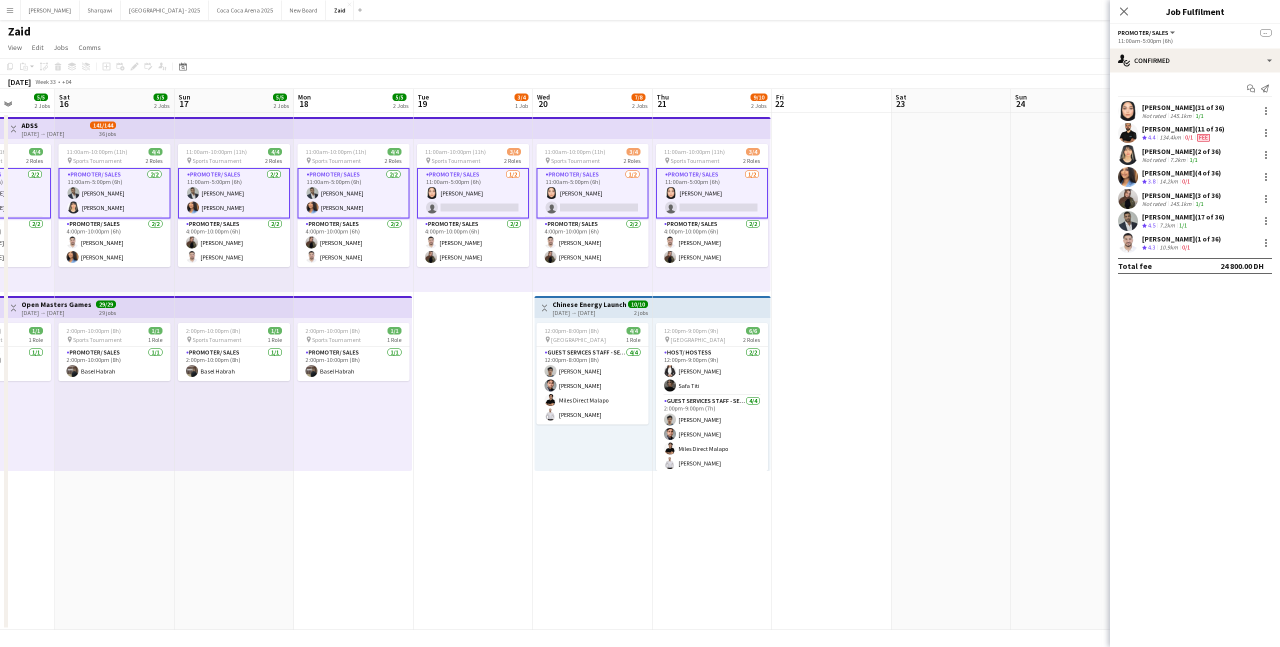
click at [686, 200] on app-card-role "Promoter/ Sales [DATE] 11:00am-5:00pm (6h) [PERSON_NAME] single-neutral-actions" at bounding box center [712, 193] width 112 height 51
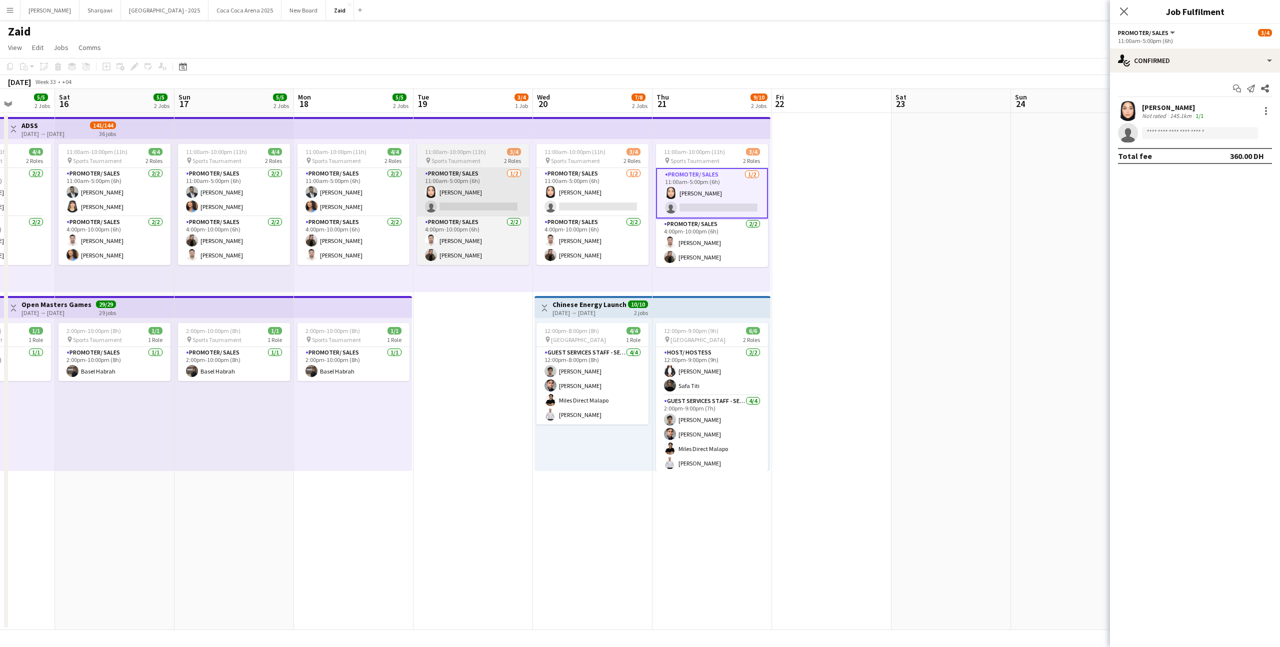
click at [469, 192] on app-card-role "Promoter/ Sales [DATE] 11:00am-5:00pm (6h) [PERSON_NAME] single-neutral-actions" at bounding box center [473, 192] width 112 height 49
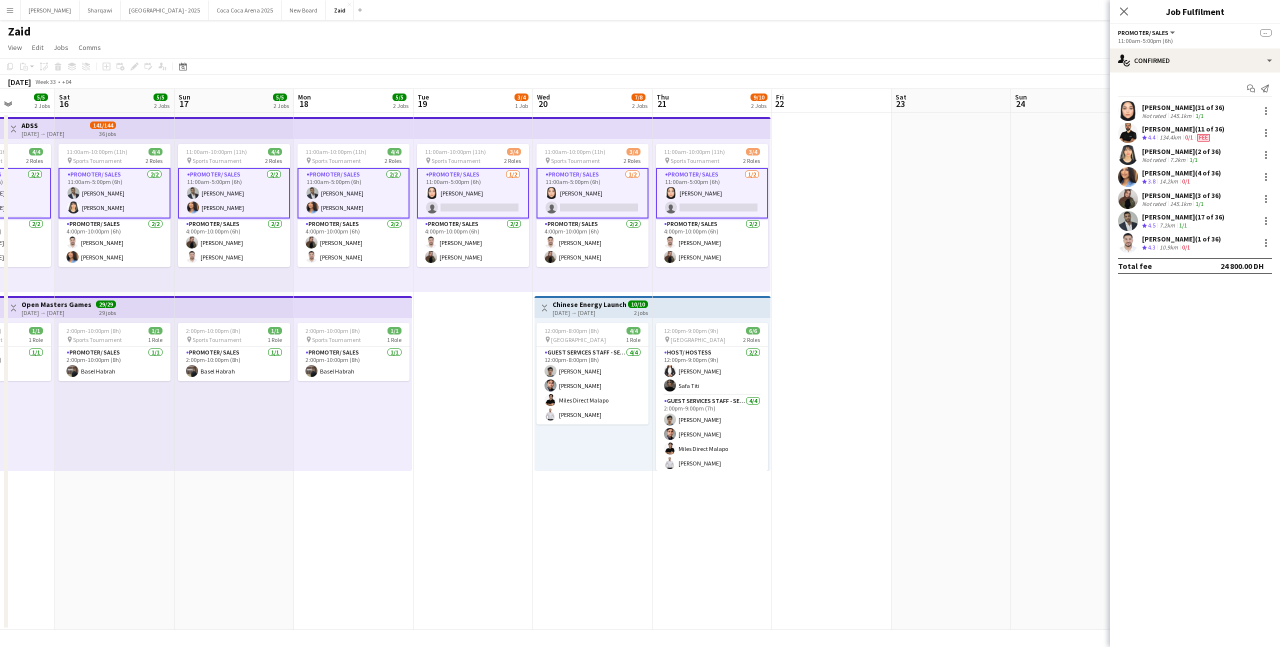
click at [563, 202] on app-card-role "Promoter/ Sales [DATE] 11:00am-5:00pm (6h) [PERSON_NAME] single-neutral-actions" at bounding box center [593, 193] width 112 height 51
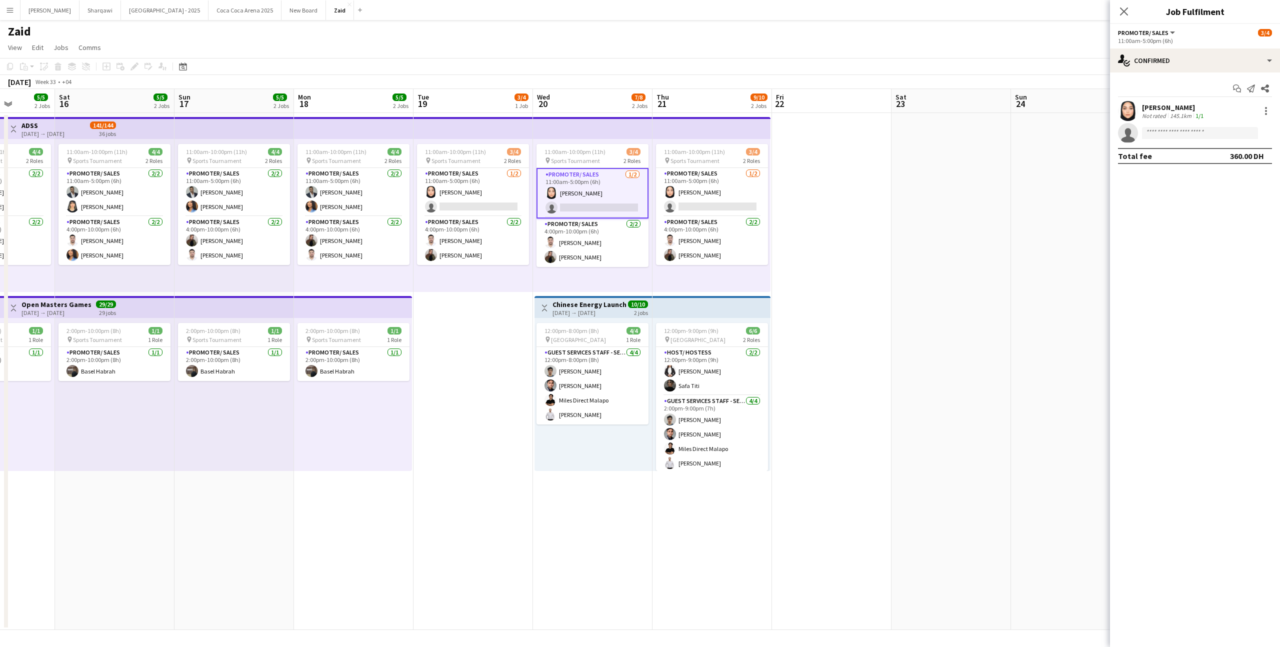
click at [536, 92] on app-board-header-date "Wed 20 7/8 2 Jobs" at bounding box center [593, 101] width 120 height 24
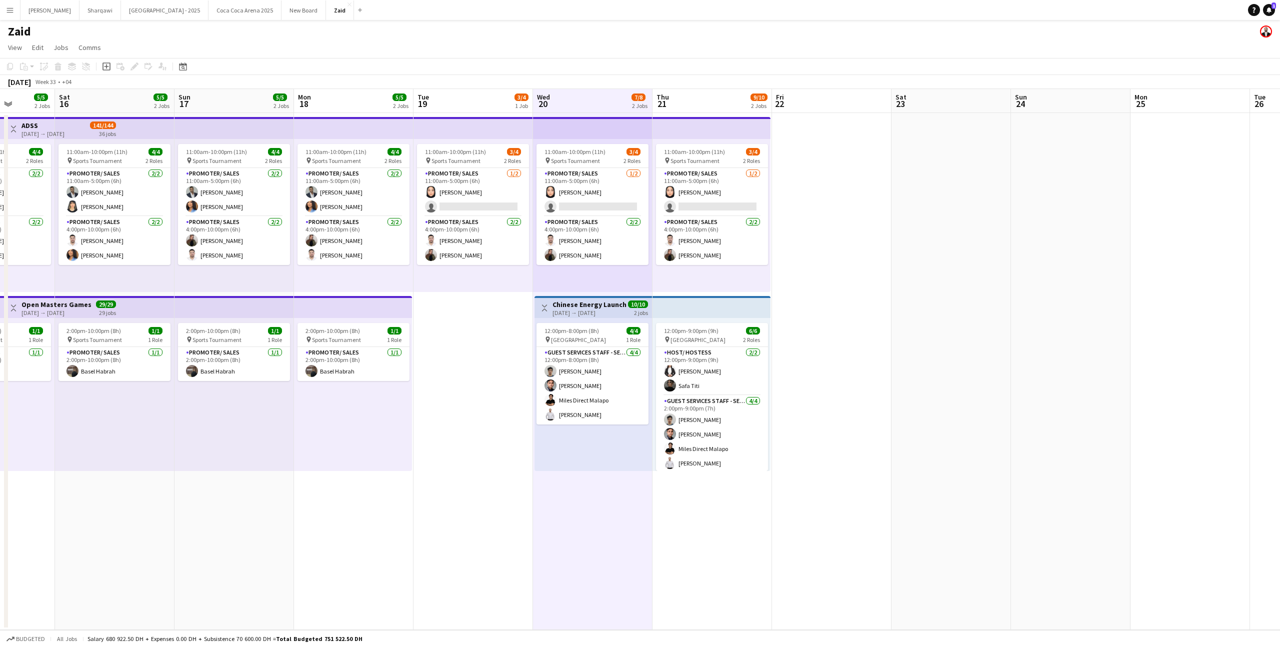
click at [473, 89] on app-board-header-date "Tue 19 3/4 1 Job" at bounding box center [474, 101] width 120 height 24
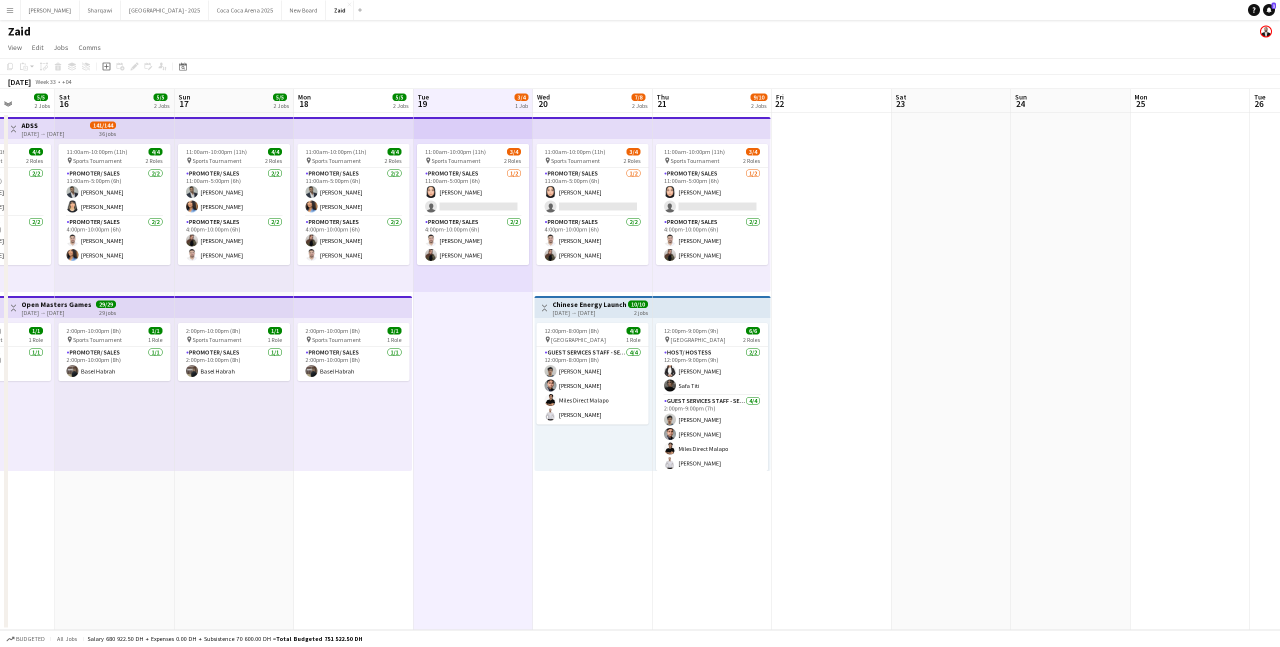
click at [473, 67] on app-toolbar "Copy Paste Paste Command V Paste with crew Command Shift V Paste linked Job [GE…" at bounding box center [640, 66] width 1280 height 17
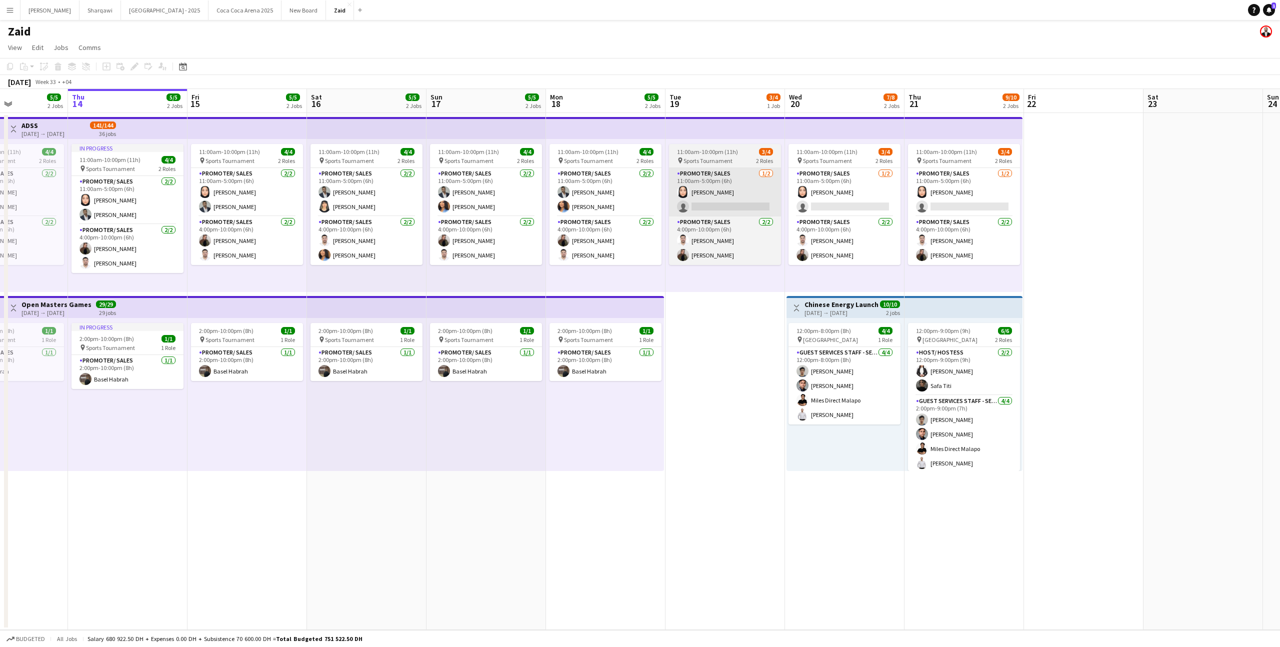
scroll to position [0, 303]
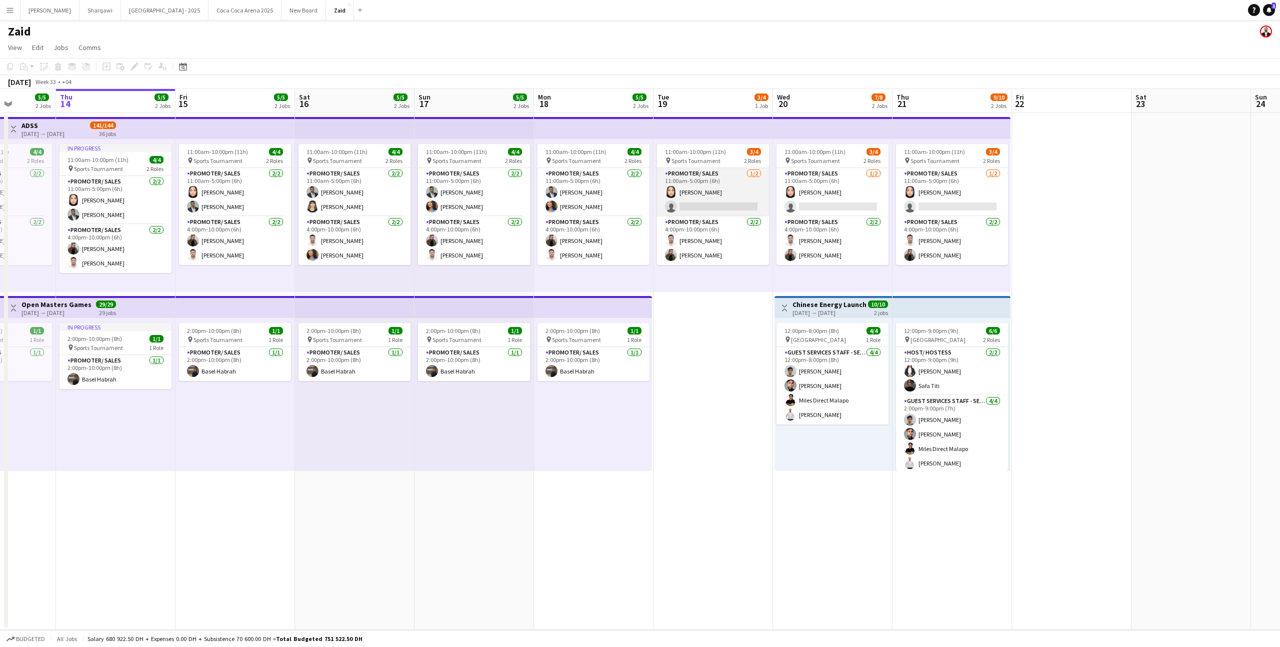
click at [727, 210] on app-card-role "Promoter/ Sales [DATE] 11:00am-5:00pm (6h) [PERSON_NAME] single-neutral-actions" at bounding box center [713, 192] width 112 height 49
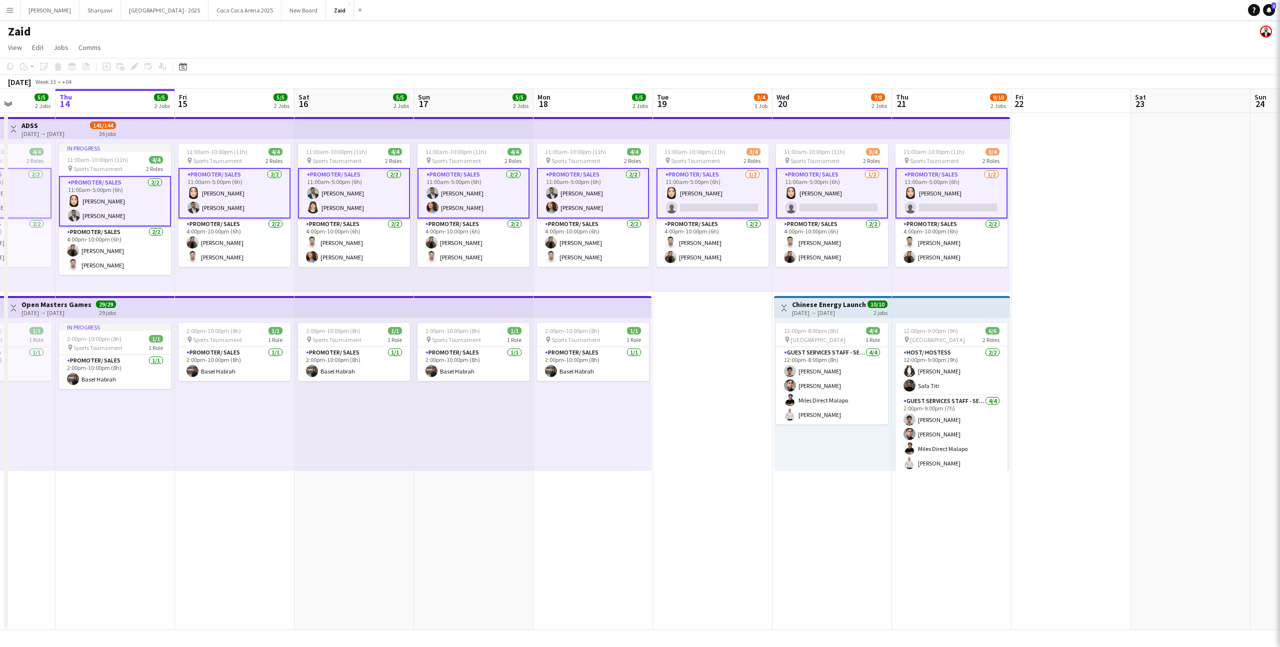
click at [727, 210] on app-card-role "Promoter/ Sales [DATE] 11:00am-5:00pm (6h) [PERSON_NAME] single-neutral-actions" at bounding box center [713, 193] width 112 height 51
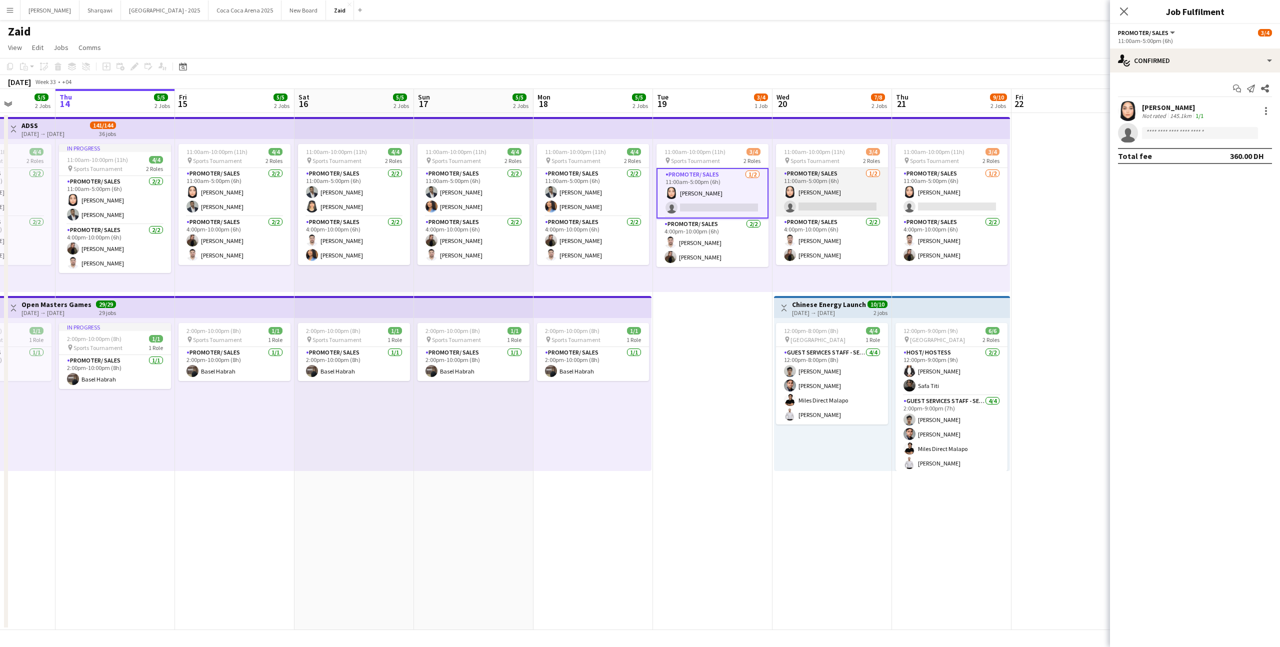
click at [823, 213] on app-card-role "Promoter/ Sales [DATE] 11:00am-5:00pm (6h) [PERSON_NAME] single-neutral-actions" at bounding box center [832, 192] width 112 height 49
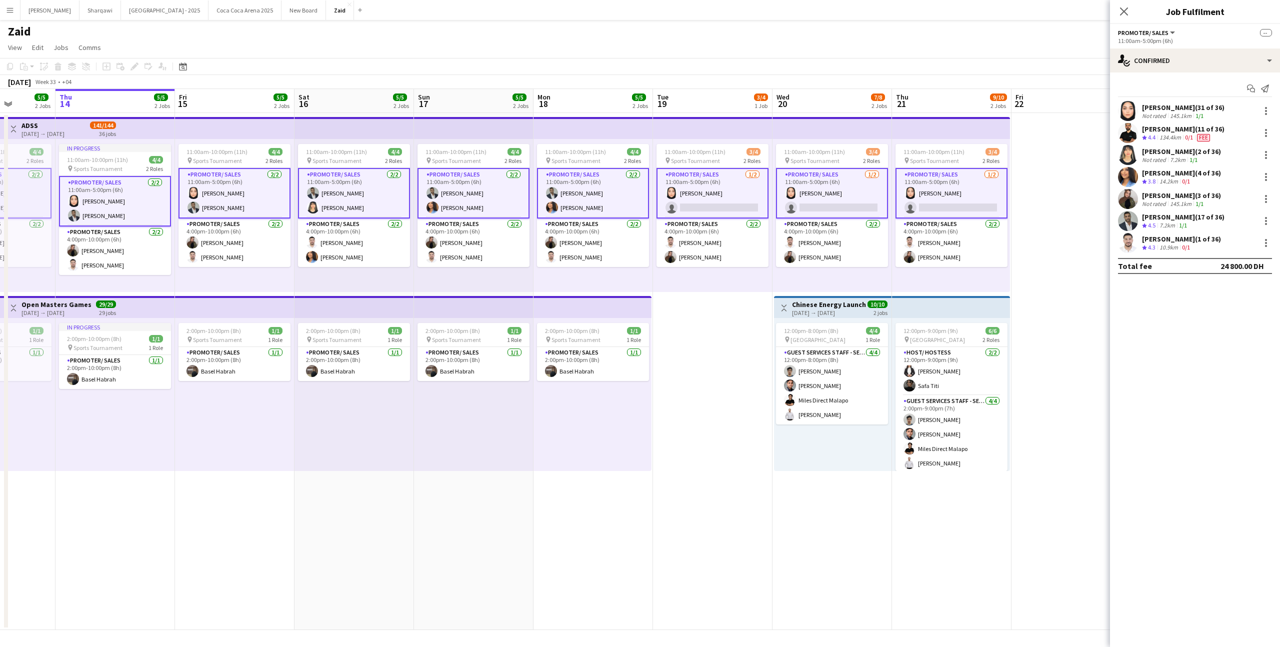
click at [823, 213] on app-card-role "Promoter/ Sales [DATE] 11:00am-5:00pm (6h) [PERSON_NAME] single-neutral-actions" at bounding box center [832, 193] width 112 height 51
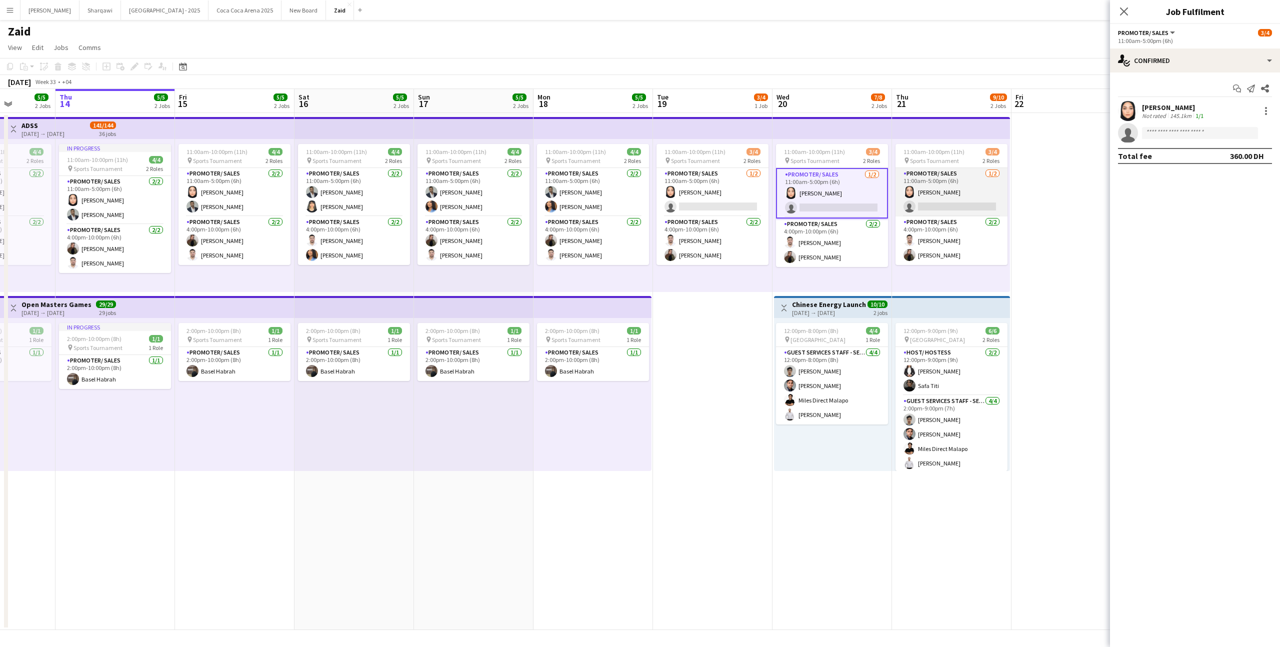
click at [918, 205] on app-card-role "Promoter/ Sales [DATE] 11:00am-5:00pm (6h) [PERSON_NAME] single-neutral-actions" at bounding box center [952, 192] width 112 height 49
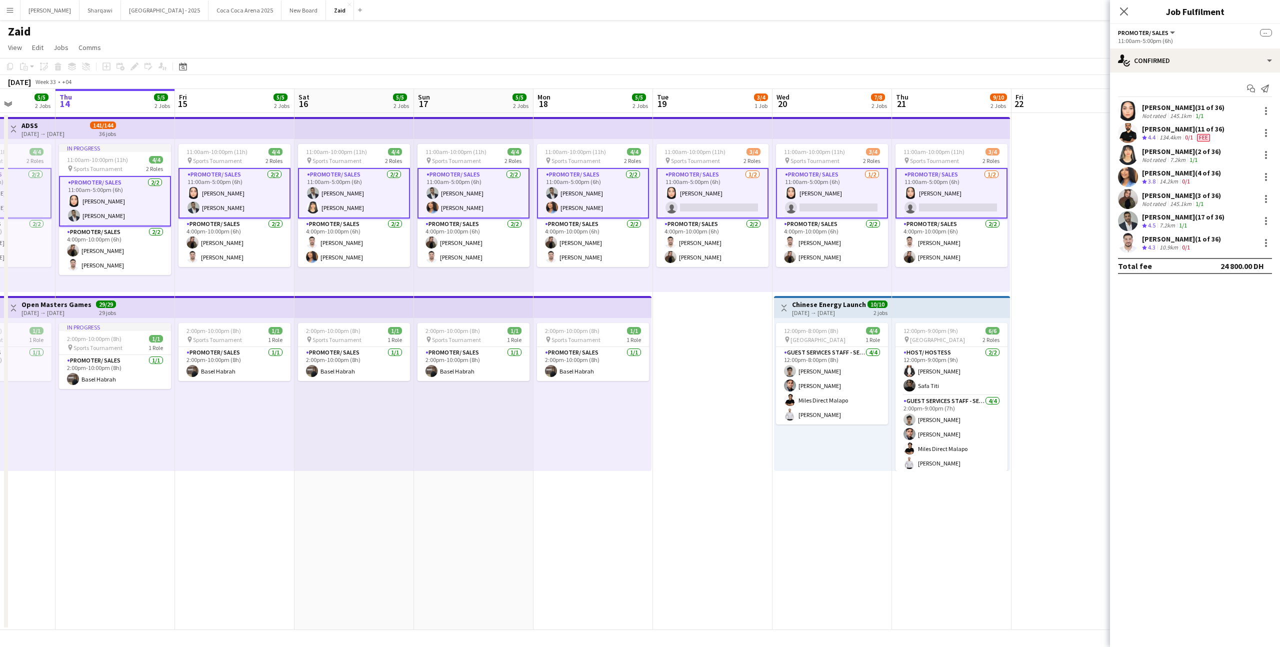
click at [918, 205] on app-card-role "Promoter/ Sales [DATE] 11:00am-5:00pm (6h) [PERSON_NAME] single-neutral-actions" at bounding box center [952, 193] width 112 height 51
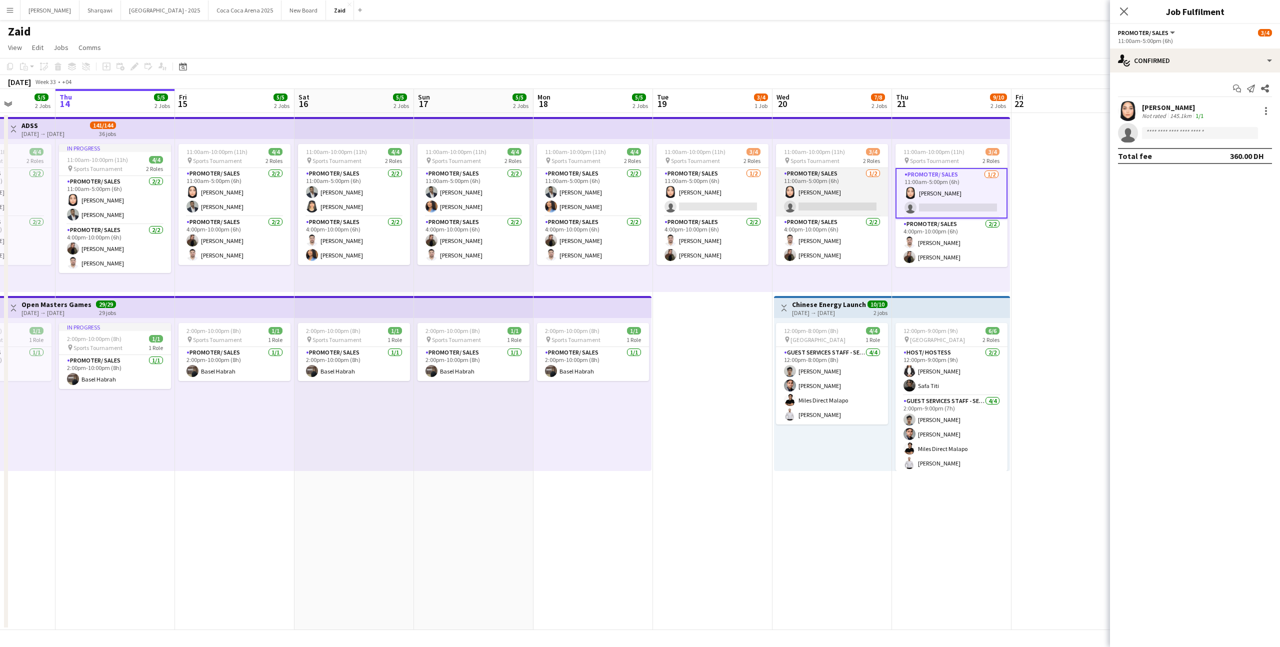
click at [844, 202] on app-card-role "Promoter/ Sales [DATE] 11:00am-5:00pm (6h) [PERSON_NAME] single-neutral-actions" at bounding box center [832, 192] width 112 height 49
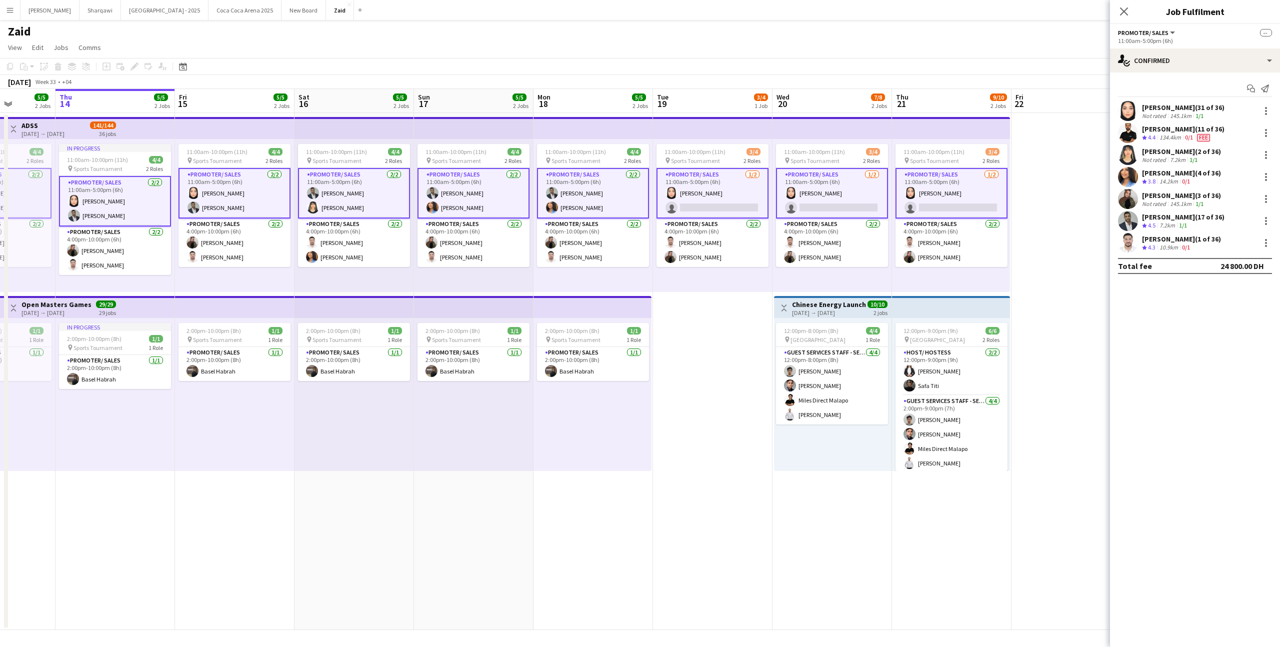
click at [844, 202] on app-card-role "Promoter/ Sales [DATE] 11:00am-5:00pm (6h) [PERSON_NAME] single-neutral-actions" at bounding box center [832, 193] width 112 height 51
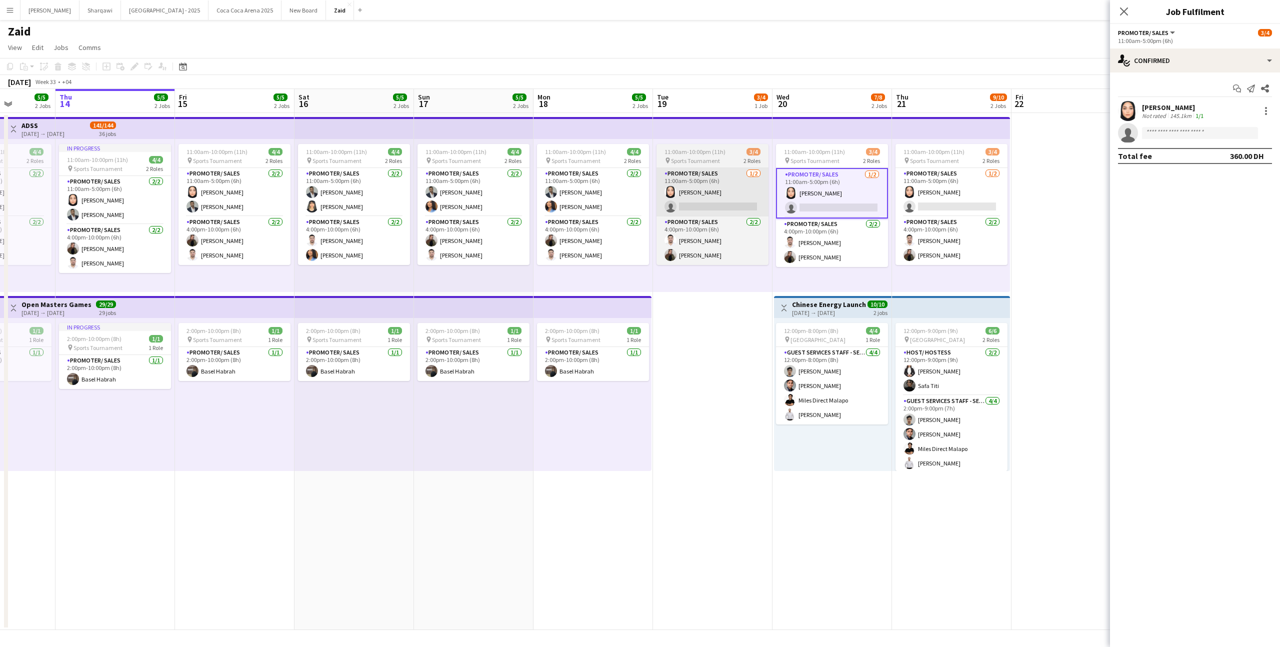
click at [734, 189] on app-card-role "Promoter/ Sales [DATE] 11:00am-5:00pm (6h) [PERSON_NAME] single-neutral-actions" at bounding box center [713, 192] width 112 height 49
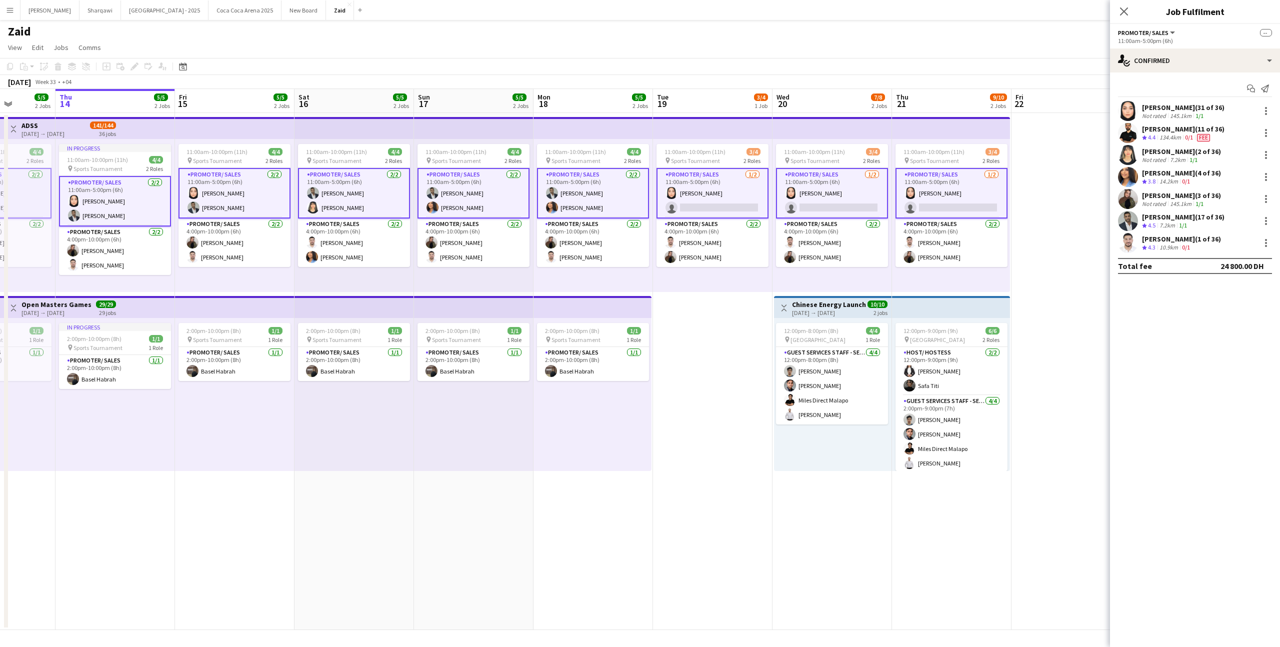
click at [734, 189] on app-card-role "Promoter/ Sales [DATE] 11:00am-5:00pm (6h) [PERSON_NAME] single-neutral-actions" at bounding box center [713, 193] width 112 height 51
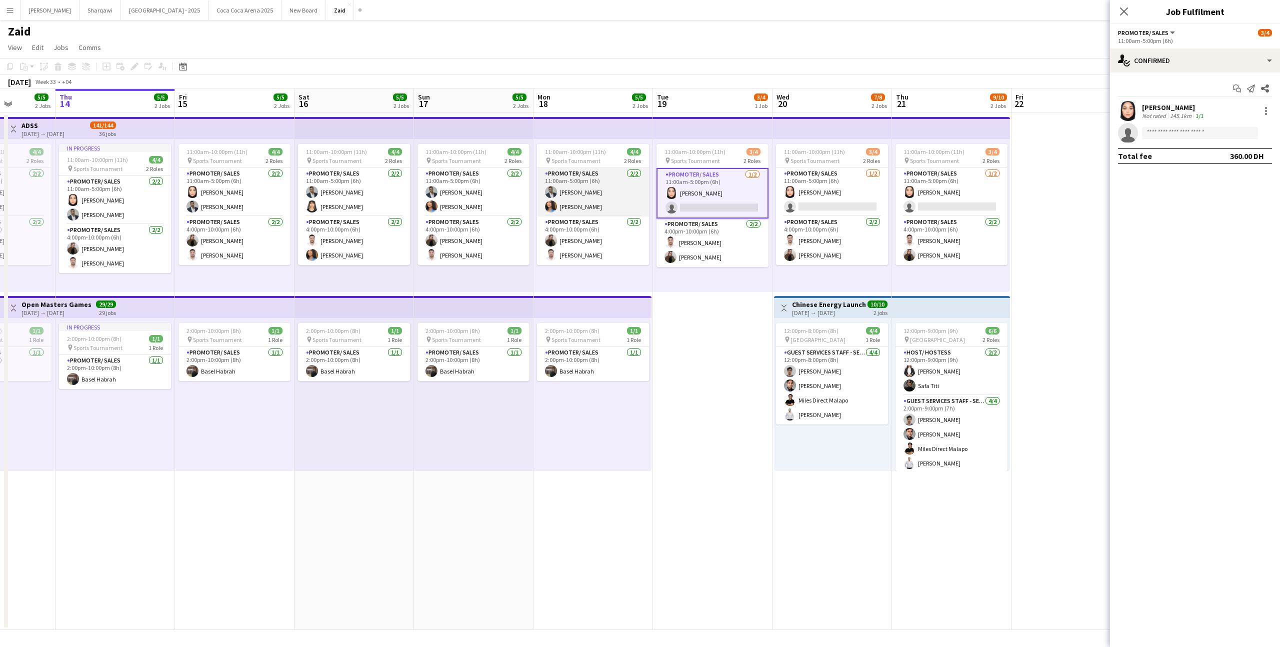
click at [619, 197] on app-card-role "Promoter/ Sales [DATE] 11:00am-5:00pm (6h) [PERSON_NAME]" at bounding box center [593, 192] width 112 height 49
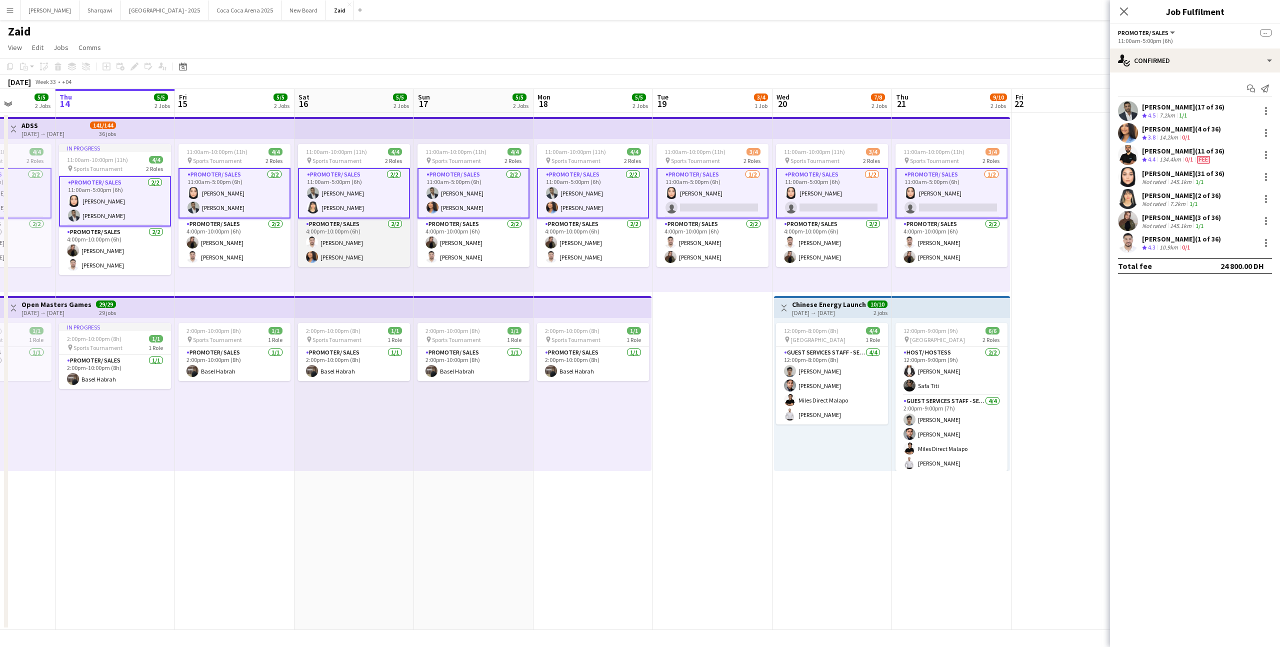
scroll to position [0, 278]
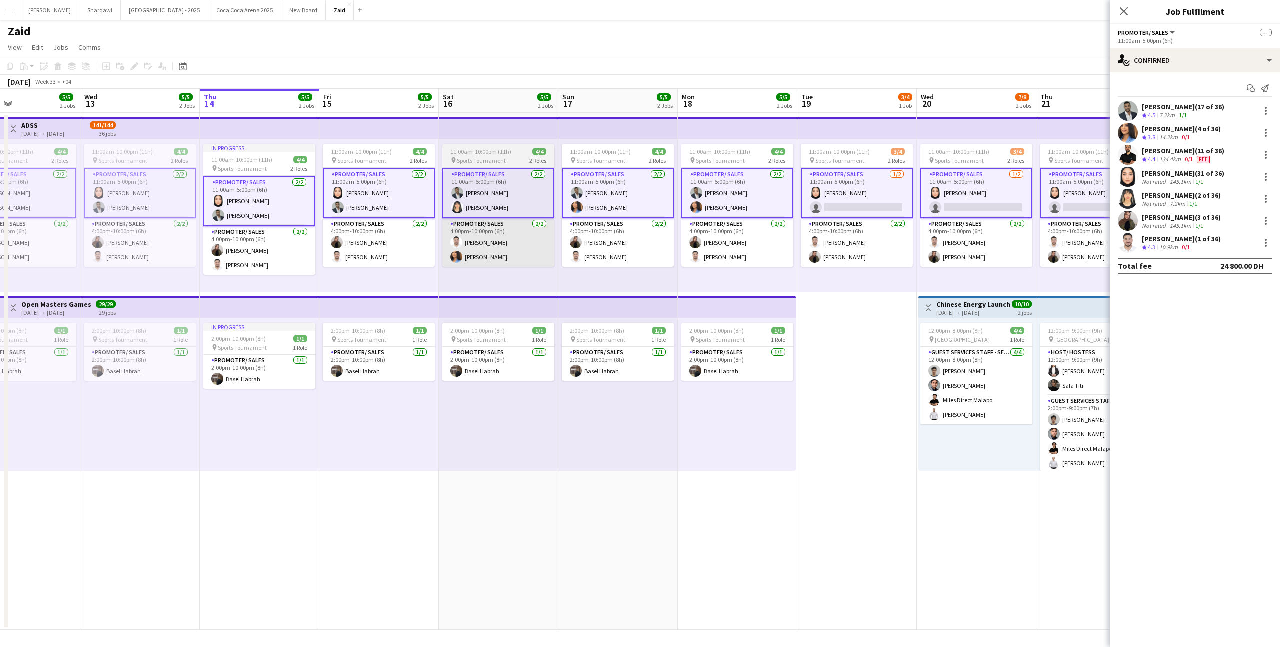
click at [387, 219] on app-card-role "Promoter/ Sales [DATE] 4:00pm-10:00pm (6h) [PERSON_NAME]" at bounding box center [379, 243] width 112 height 49
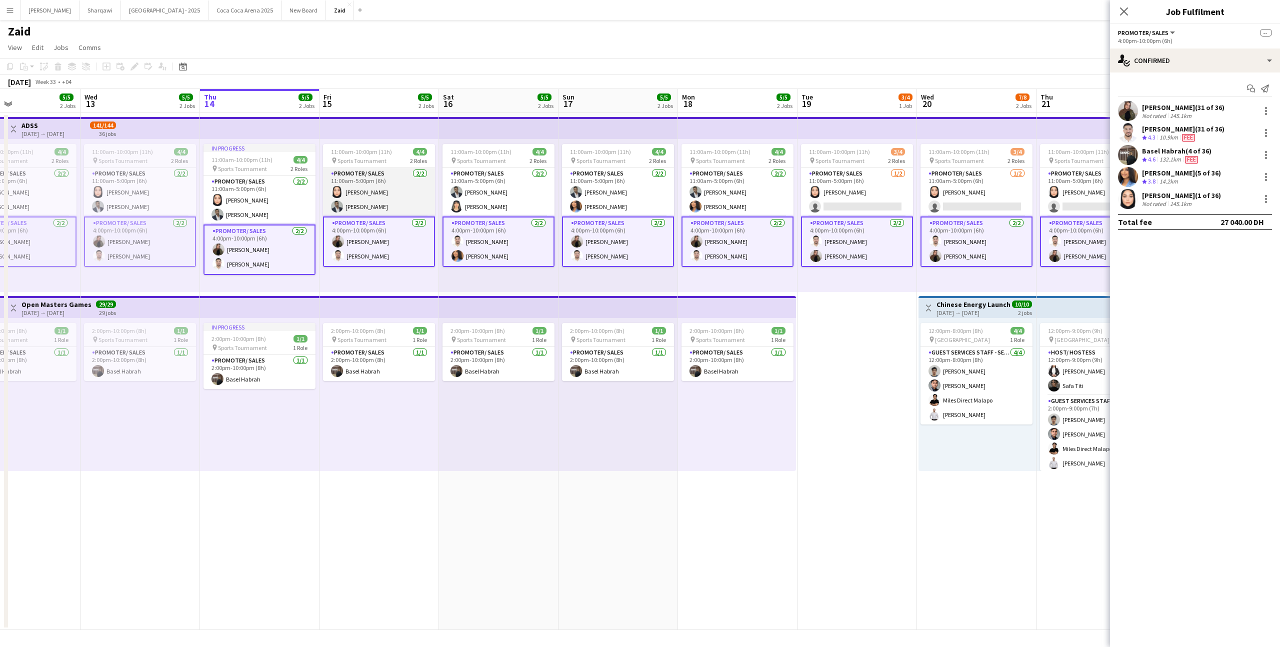
click at [380, 195] on app-card-role "Promoter/ Sales [DATE] 11:00am-5:00pm (6h) [PERSON_NAME] [PERSON_NAME] Habra" at bounding box center [379, 192] width 112 height 49
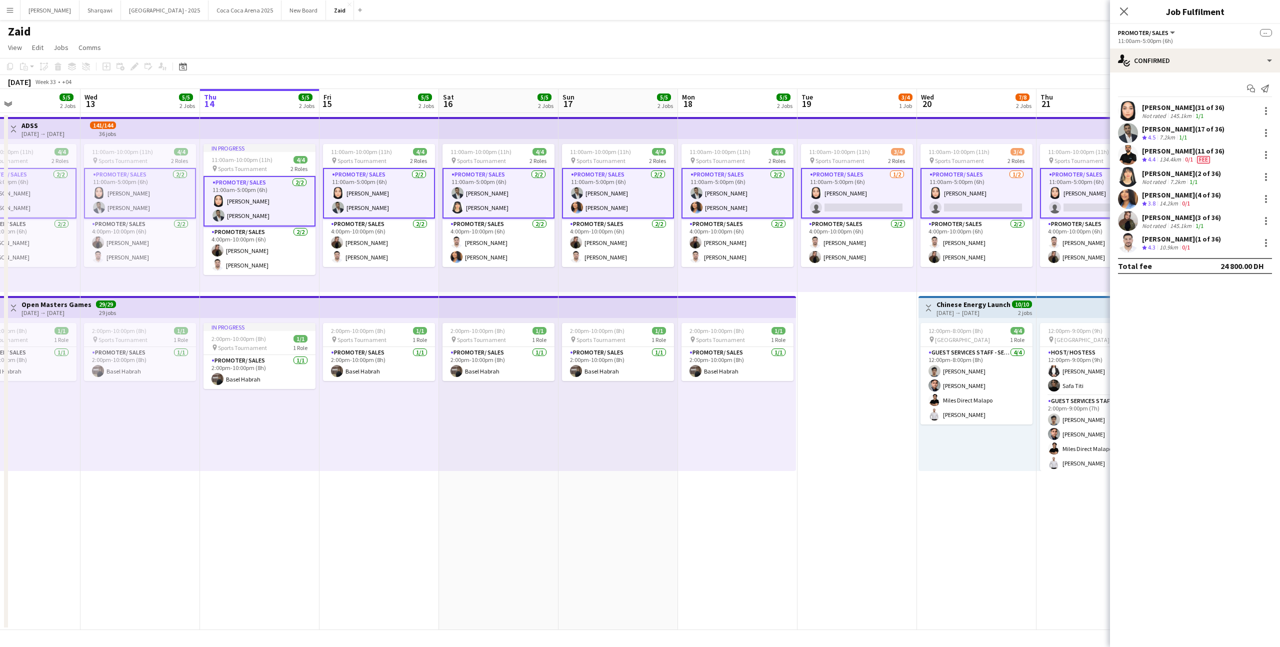
click at [380, 195] on app-card-role "Promoter/ Sales [DATE] 11:00am-5:00pm (6h) [PERSON_NAME] [PERSON_NAME] Habra" at bounding box center [379, 193] width 112 height 51
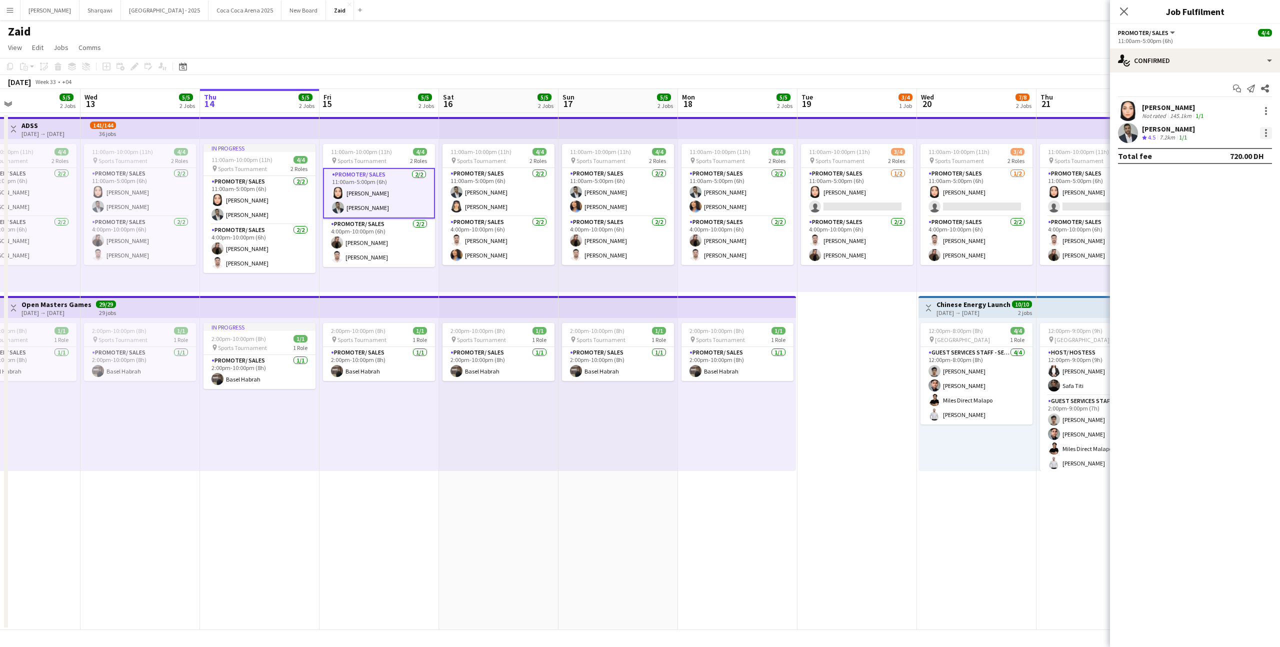
click at [1262, 133] on div at bounding box center [1266, 133] width 12 height 12
click at [1246, 221] on span "Remove" at bounding box center [1233, 223] width 62 height 9
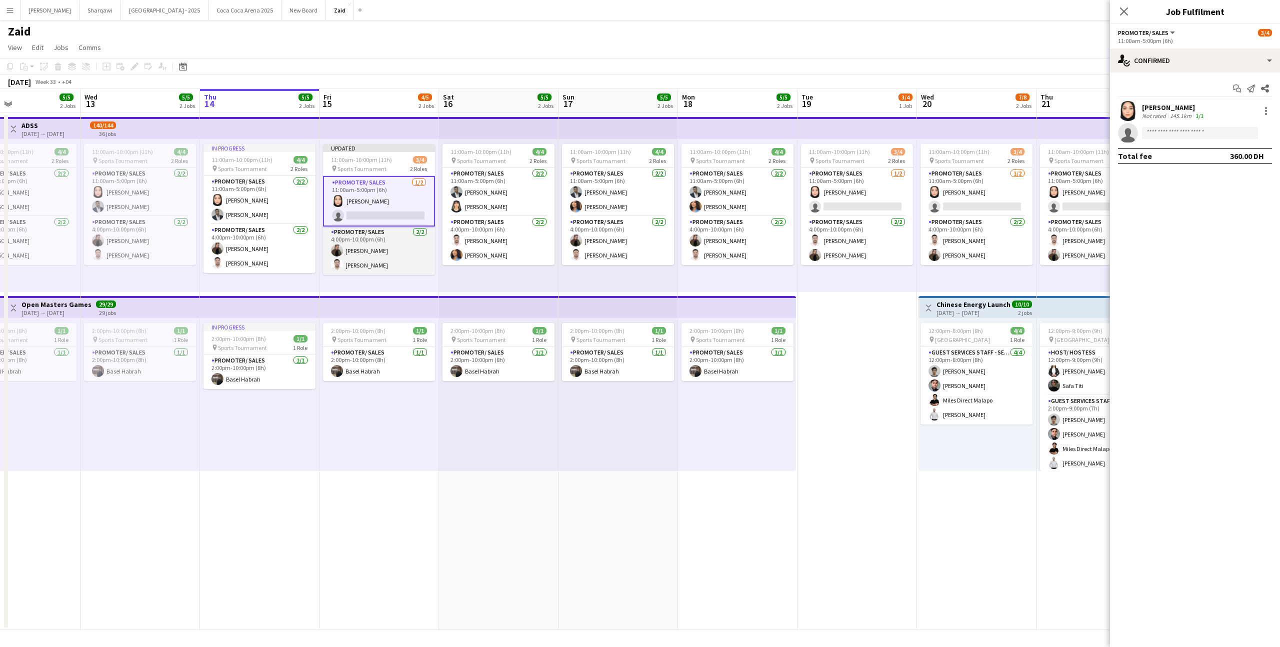
click at [407, 251] on app-card-role "Promoter/ Sales [DATE] 4:00pm-10:00pm (6h) [PERSON_NAME]" at bounding box center [379, 251] width 112 height 49
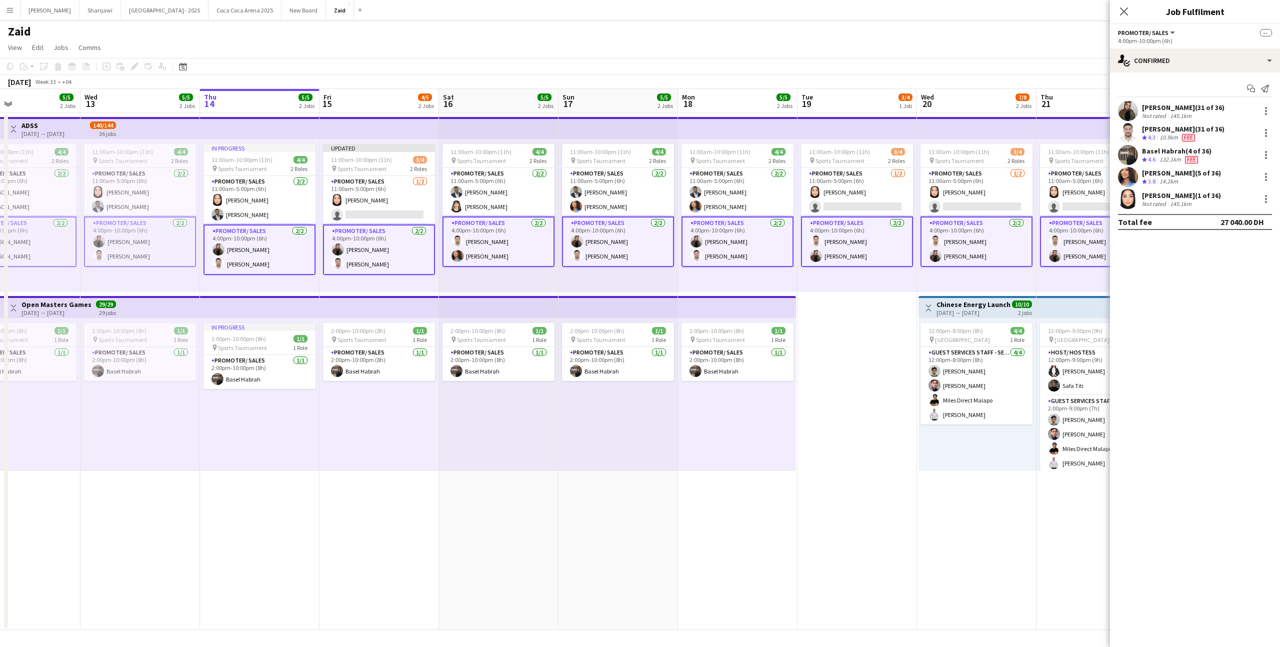
click at [407, 251] on app-card-role "Promoter/ Sales [DATE] 4:00pm-10:00pm (6h) [PERSON_NAME]" at bounding box center [379, 250] width 112 height 51
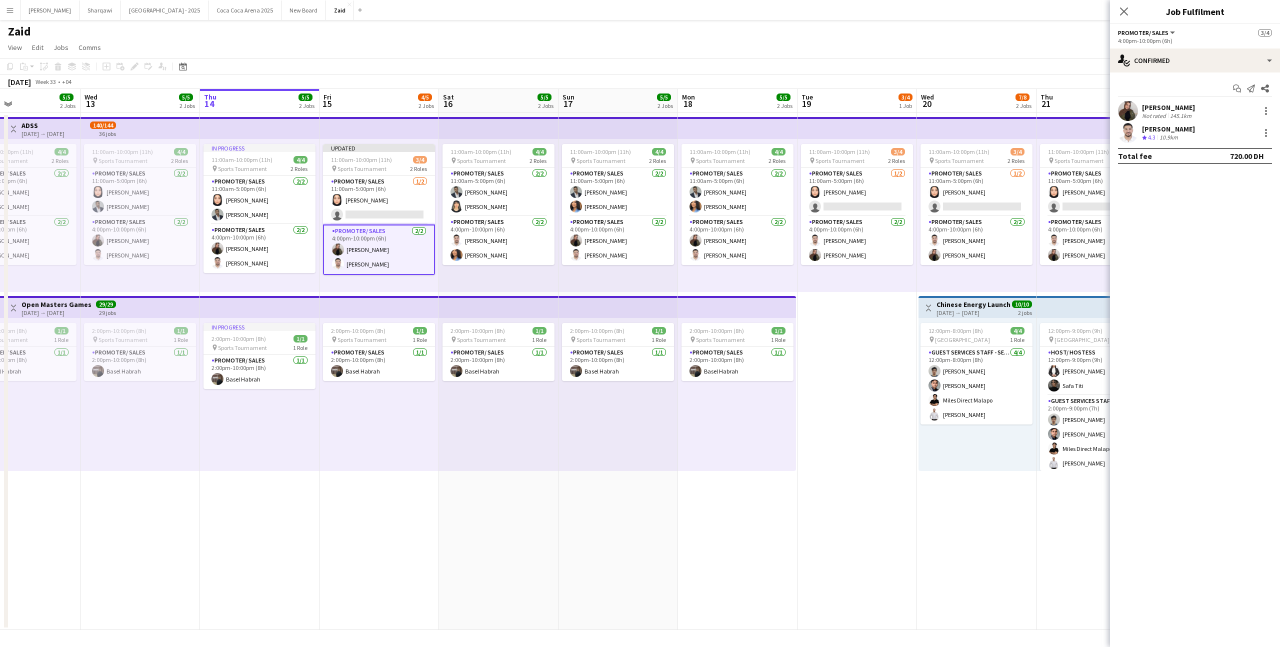
click at [837, 291] on div "11:00am-10:00pm (11h) 3/4 pin Sports Tournament 2 Roles Promoter/ Sales [DATE] …" at bounding box center [858, 215] width 120 height 153
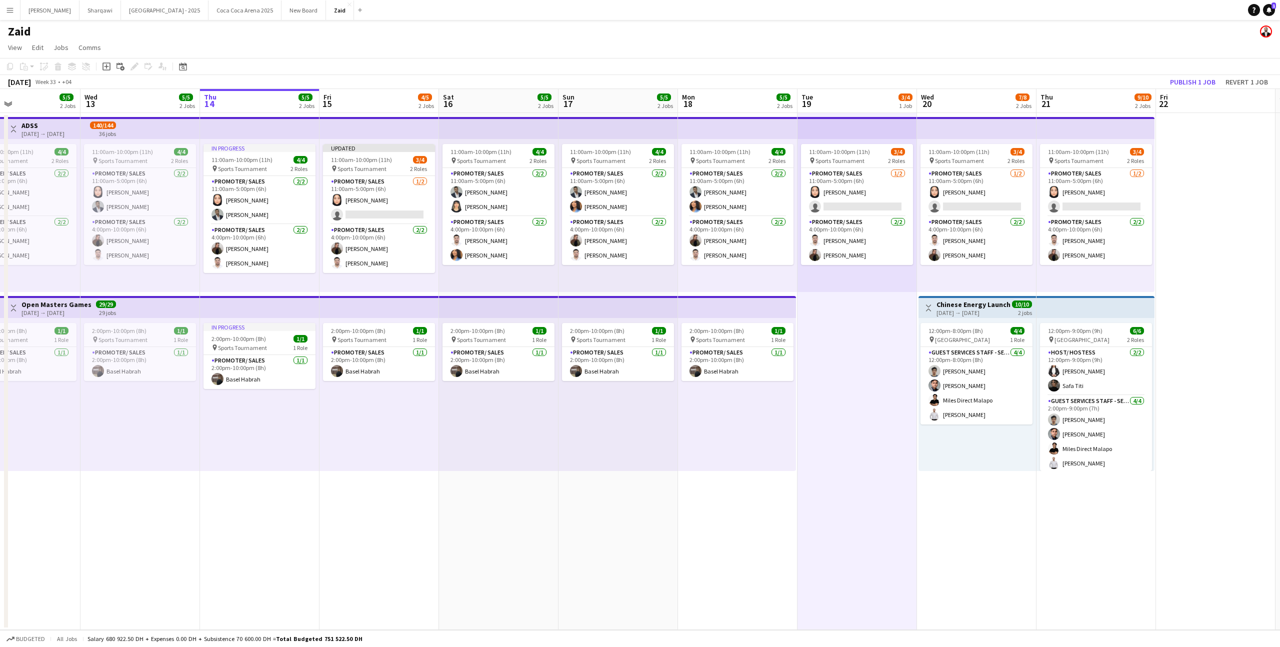
click at [862, 268] on div "11:00am-10:00pm (11h) 3/4 pin Sports Tournament 2 Roles Promoter/ Sales [DATE] …" at bounding box center [858, 215] width 120 height 153
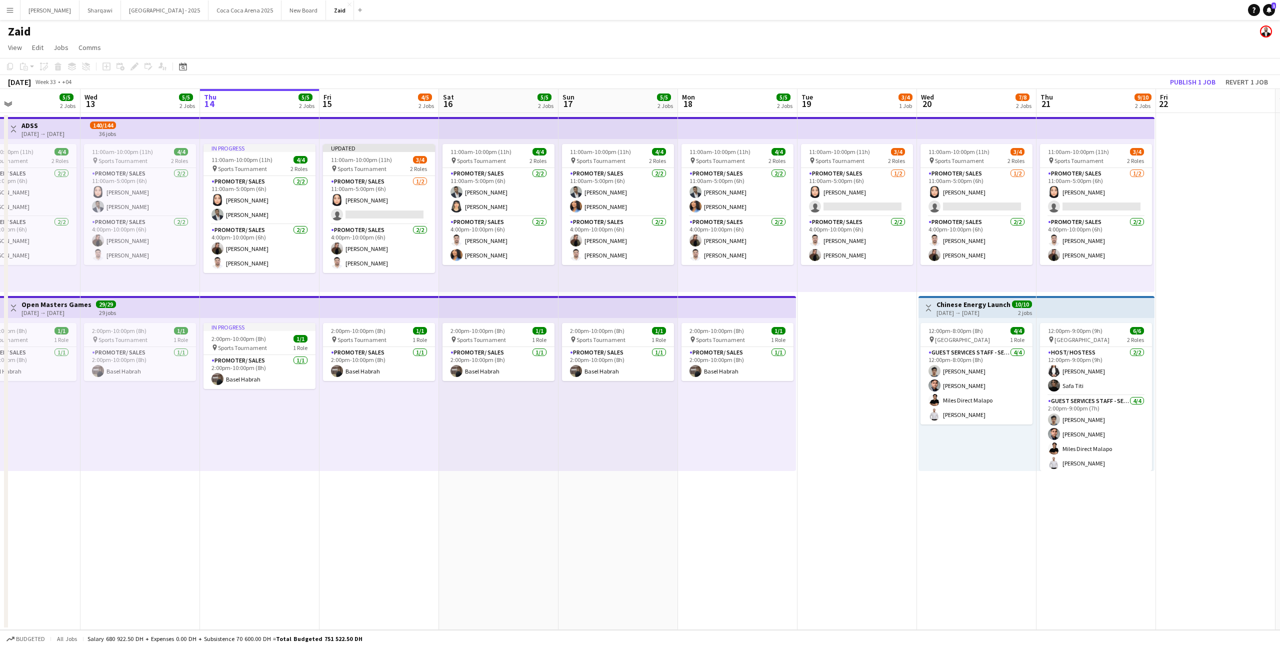
click at [862, 268] on div "11:00am-10:00pm (11h) 3/4 pin Sports Tournament 2 Roles Promoter/ Sales [DATE] …" at bounding box center [858, 215] width 120 height 153
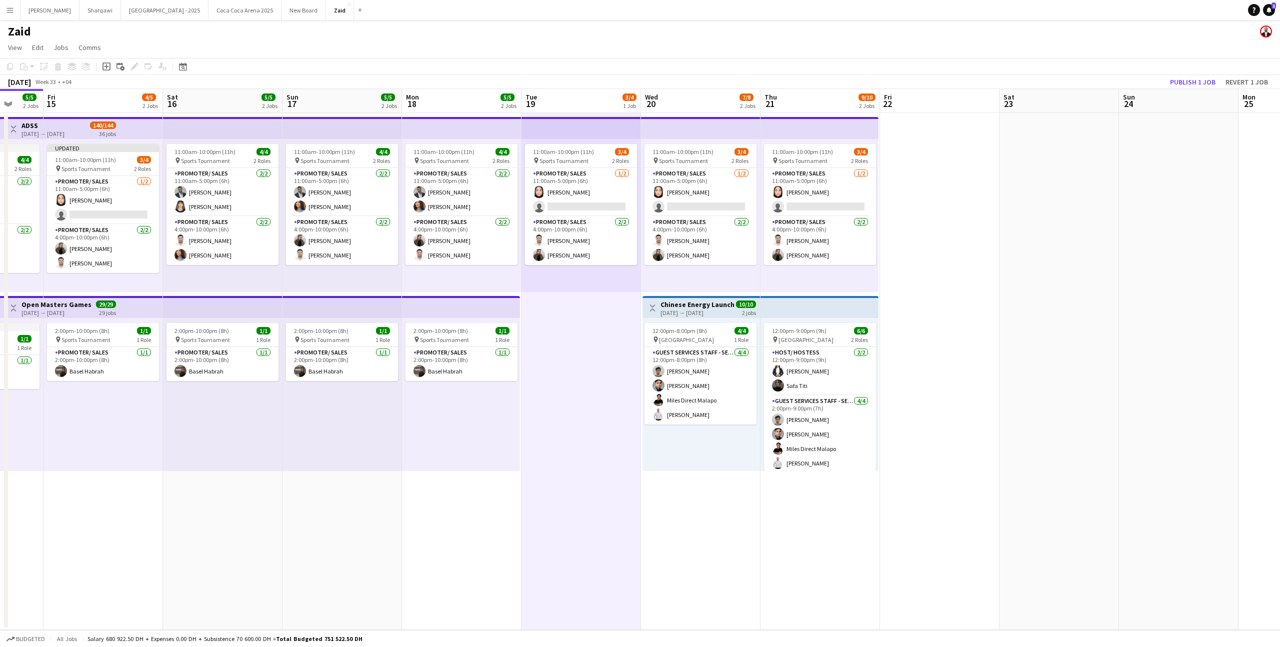
scroll to position [0, 333]
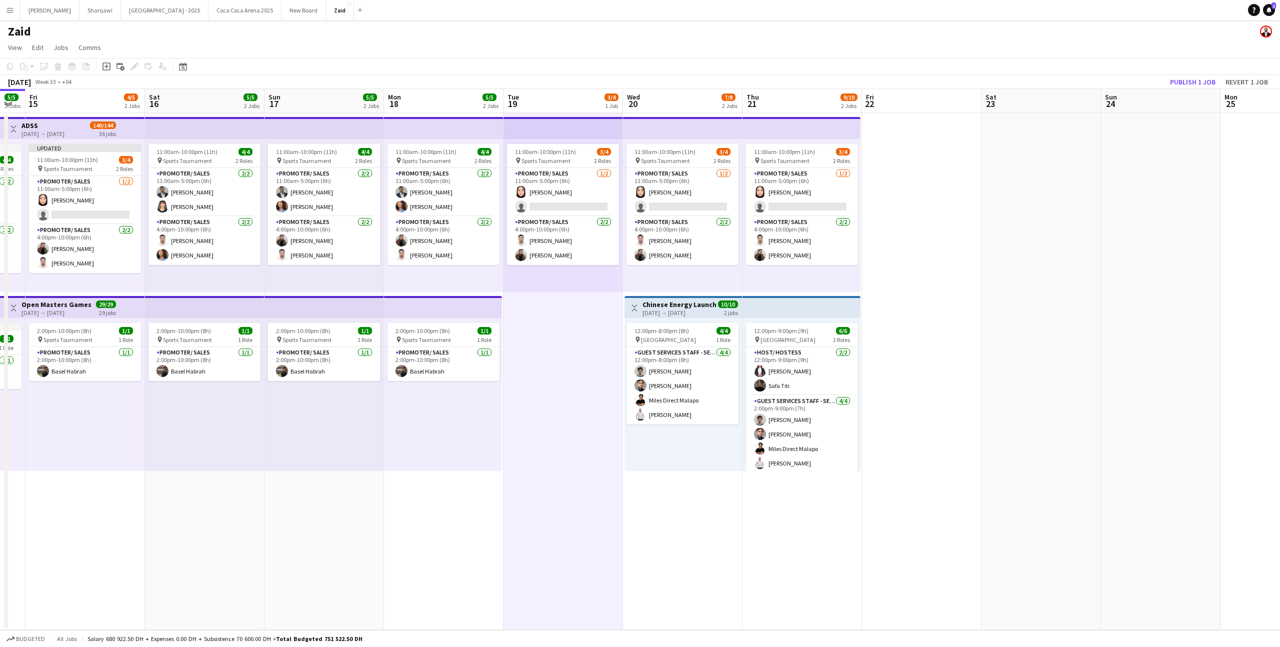
click at [862, 268] on app-date-cell at bounding box center [922, 371] width 120 height 517
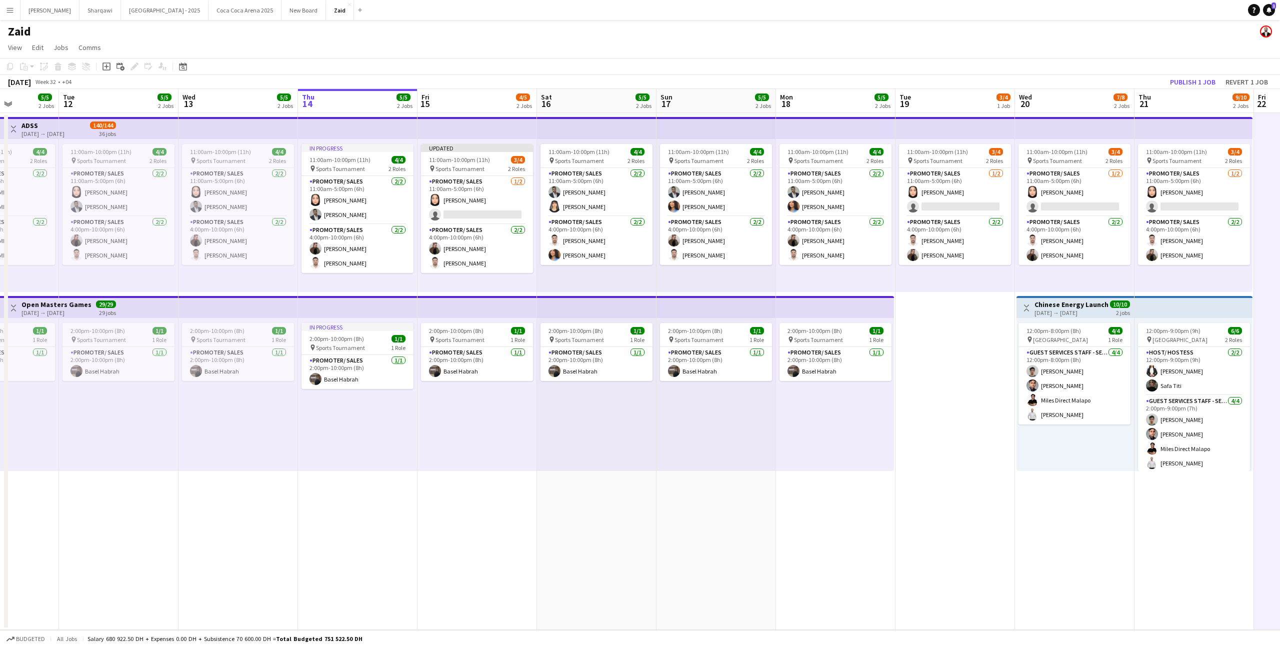
scroll to position [0, 259]
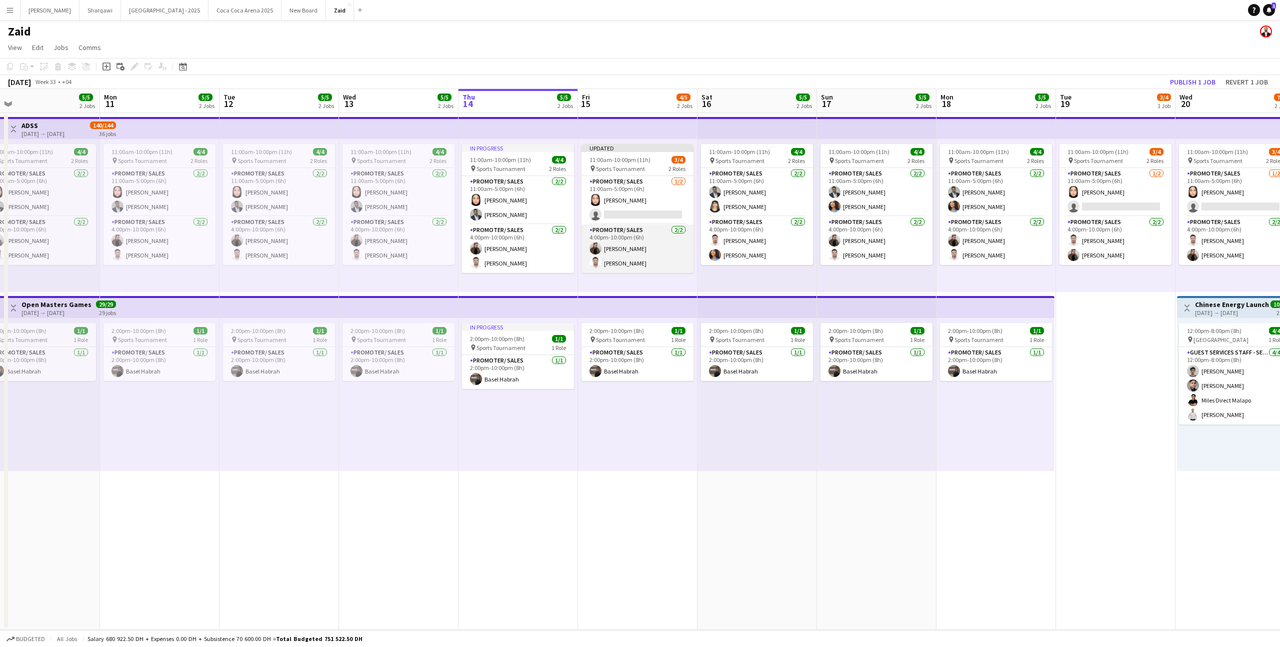
click at [658, 245] on app-card-role "Promoter/ Sales [DATE] 4:00pm-10:00pm (6h) [PERSON_NAME]" at bounding box center [638, 249] width 112 height 49
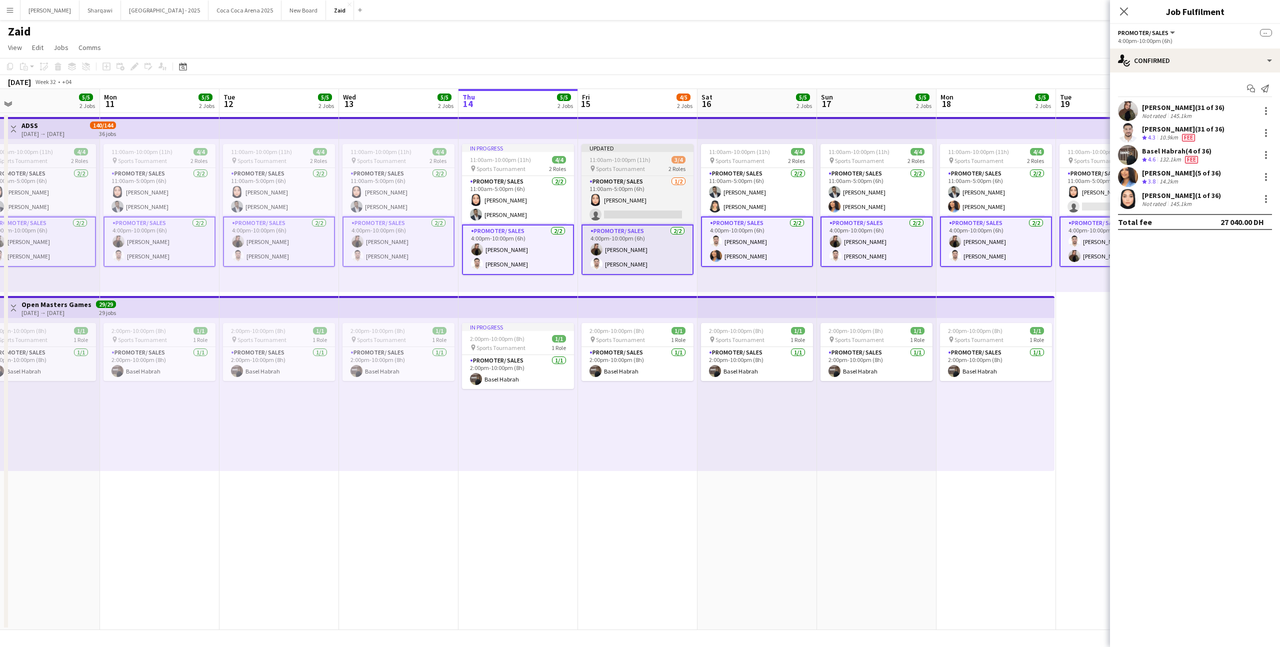
click at [657, 170] on div "pin Sports Tournament 2 Roles" at bounding box center [638, 169] width 112 height 8
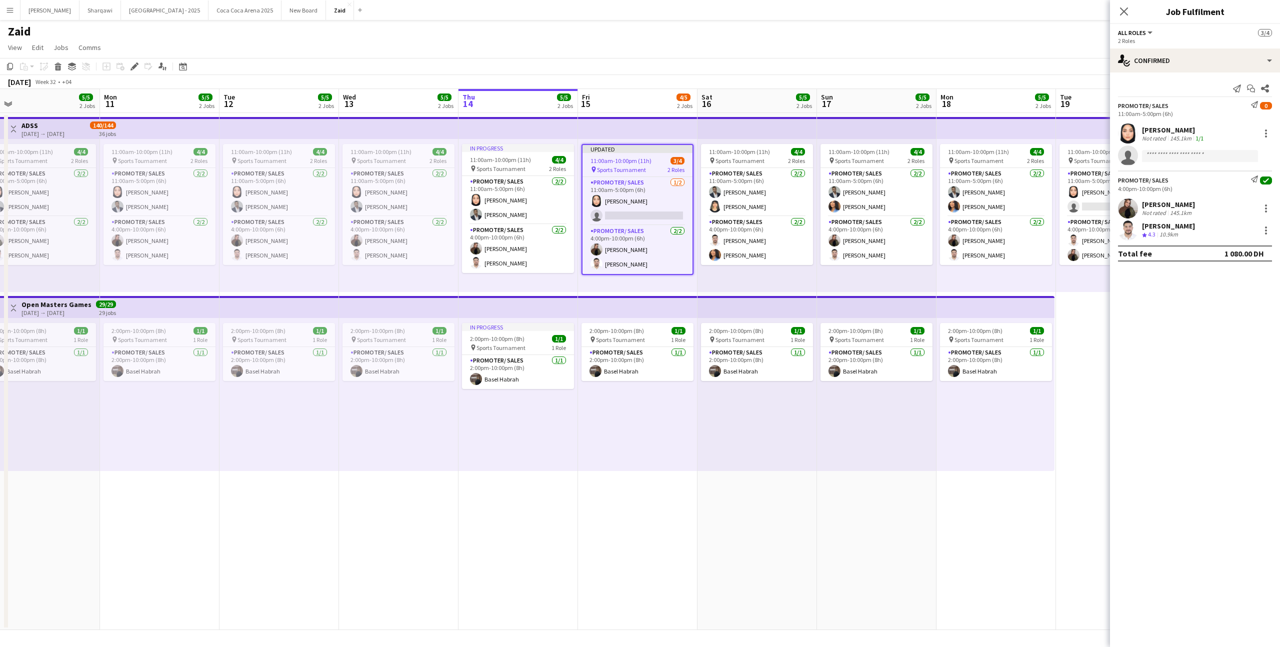
click at [707, 88] on app-calendar "Copy Paste Paste Command V Paste with crew Command Shift V Paste linked Job [GE…" at bounding box center [640, 344] width 1280 height 572
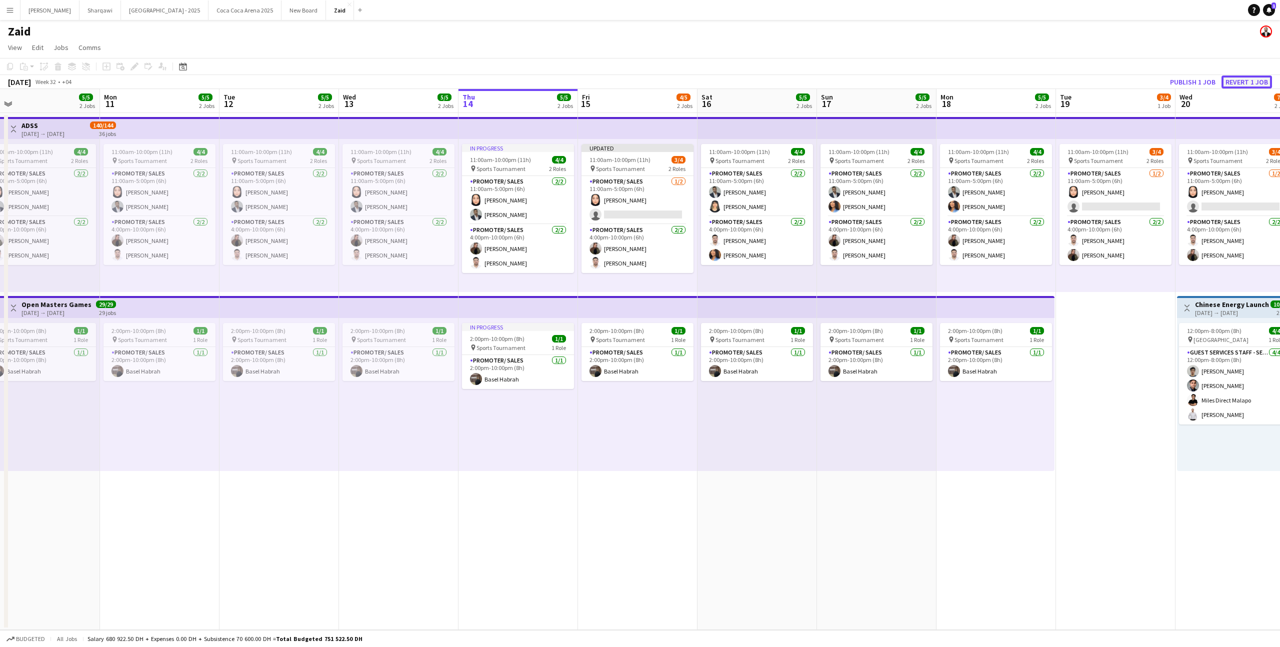
click at [1241, 83] on button "Revert 1 job" at bounding box center [1247, 82] width 51 height 13
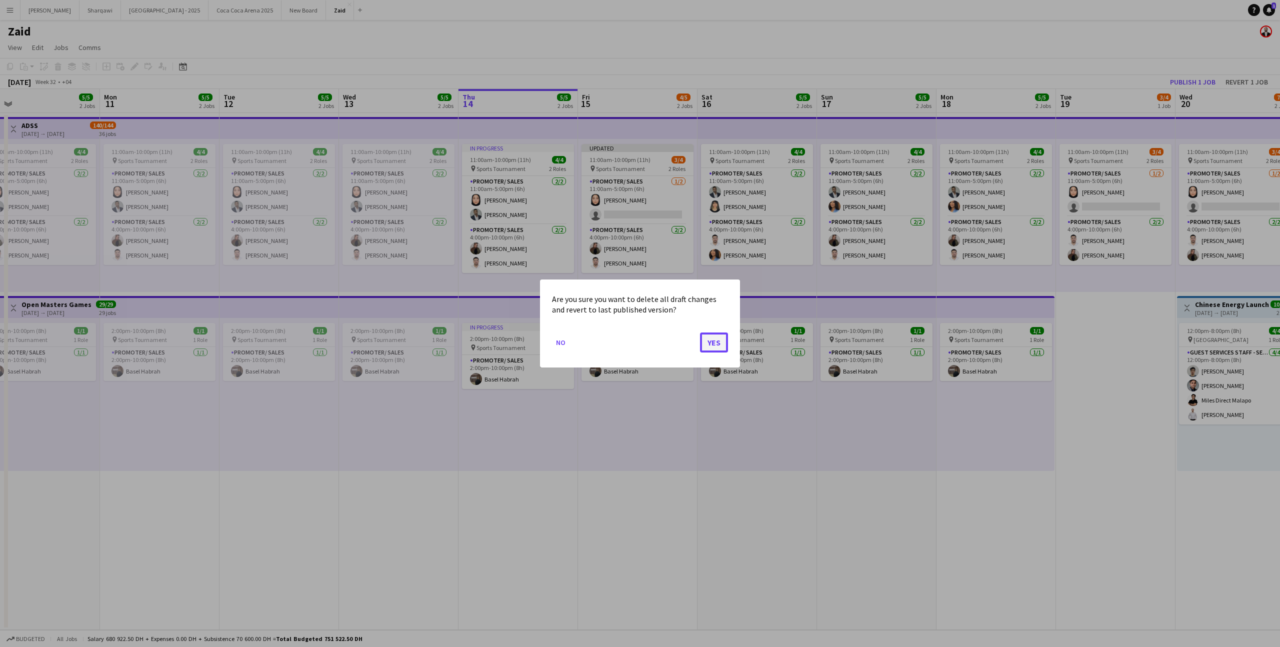
click at [721, 338] on button "Yes" at bounding box center [714, 343] width 28 height 20
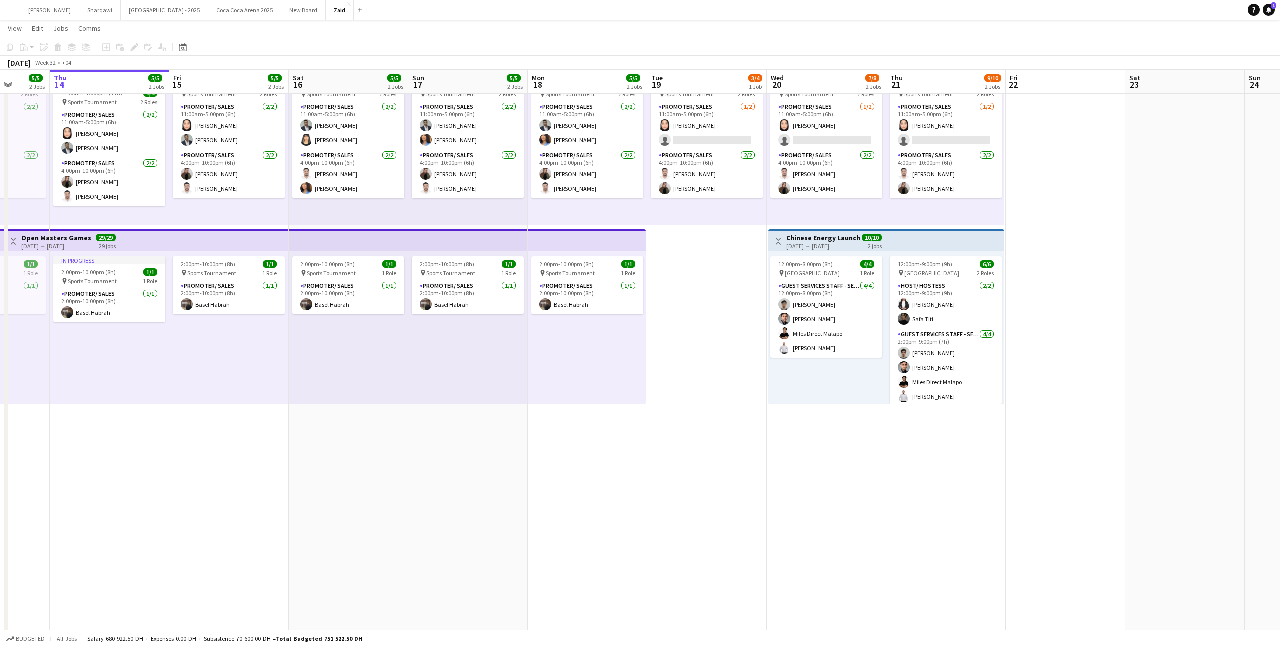
scroll to position [0, 329]
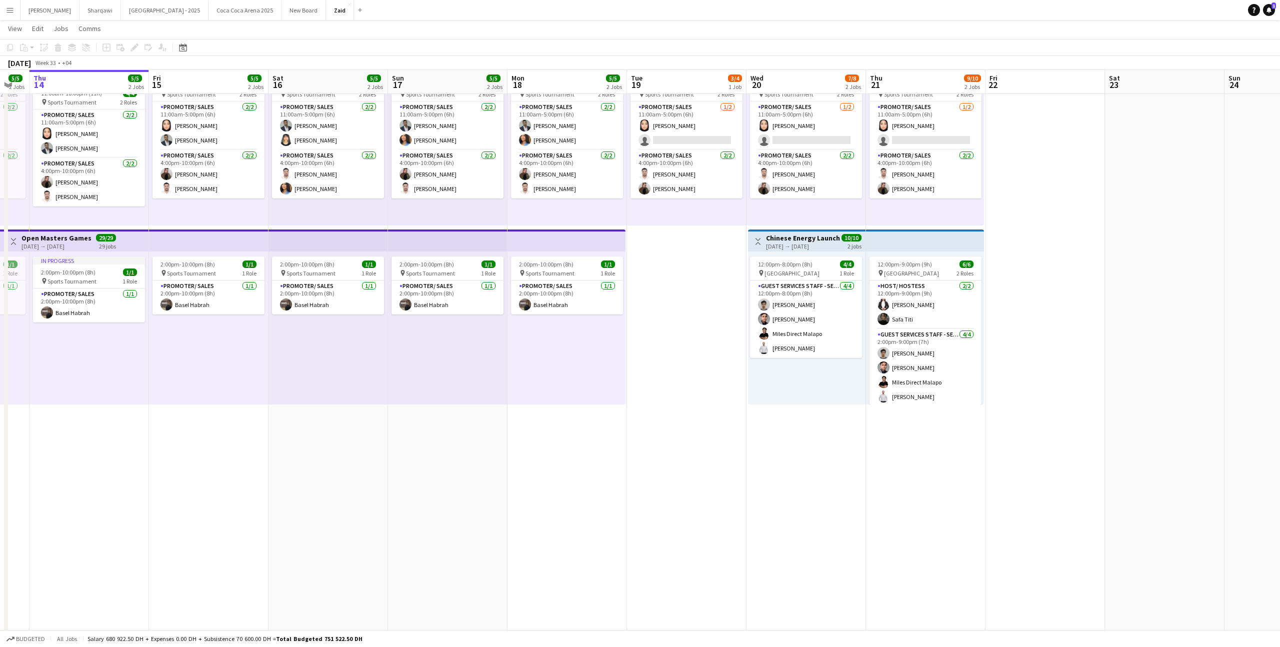
click at [11, 246] on button "Toggle View" at bounding box center [14, 242] width 12 height 12
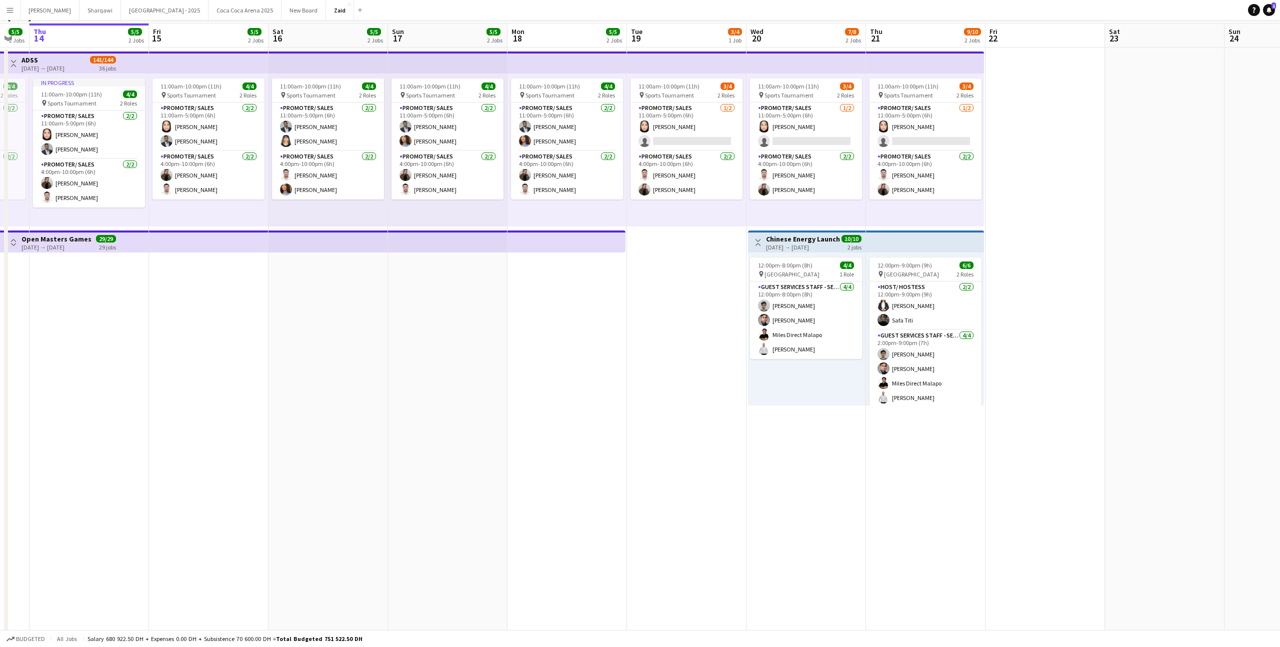
scroll to position [0, 0]
